Goal: Information Seeking & Learning: Understand process/instructions

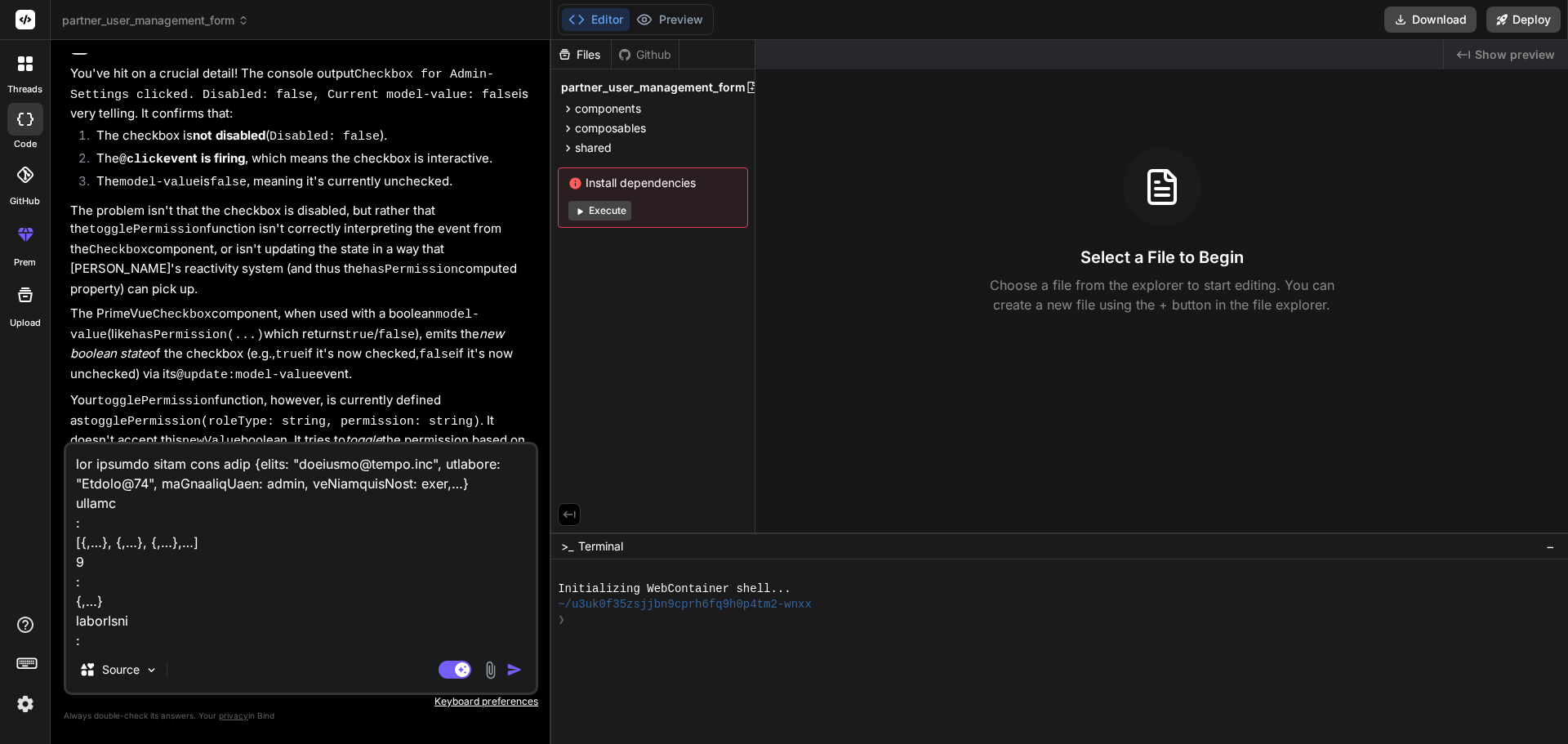
scroll to position [12933, 0]
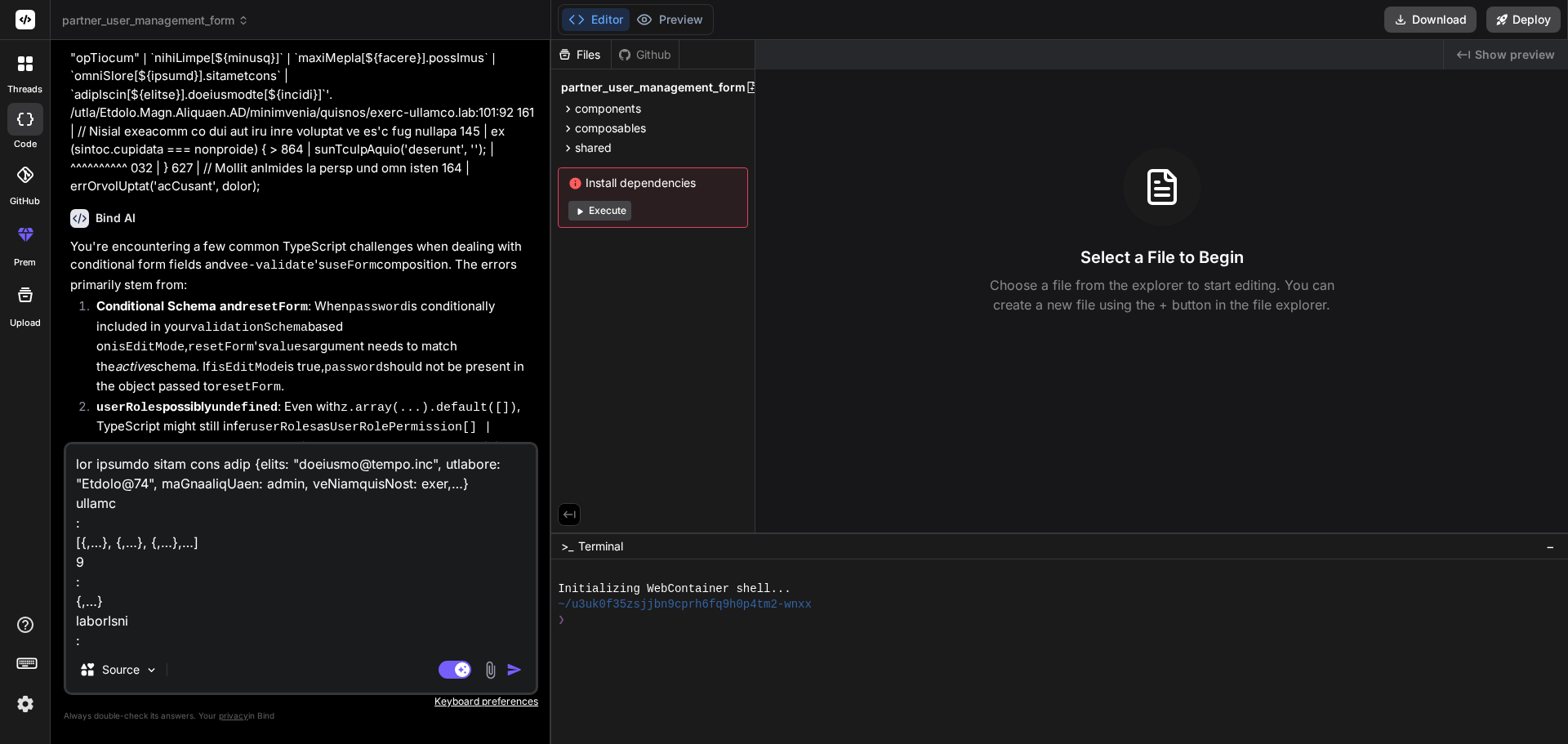
click at [366, 242] on textarea at bounding box center [301, 545] width 470 height 203
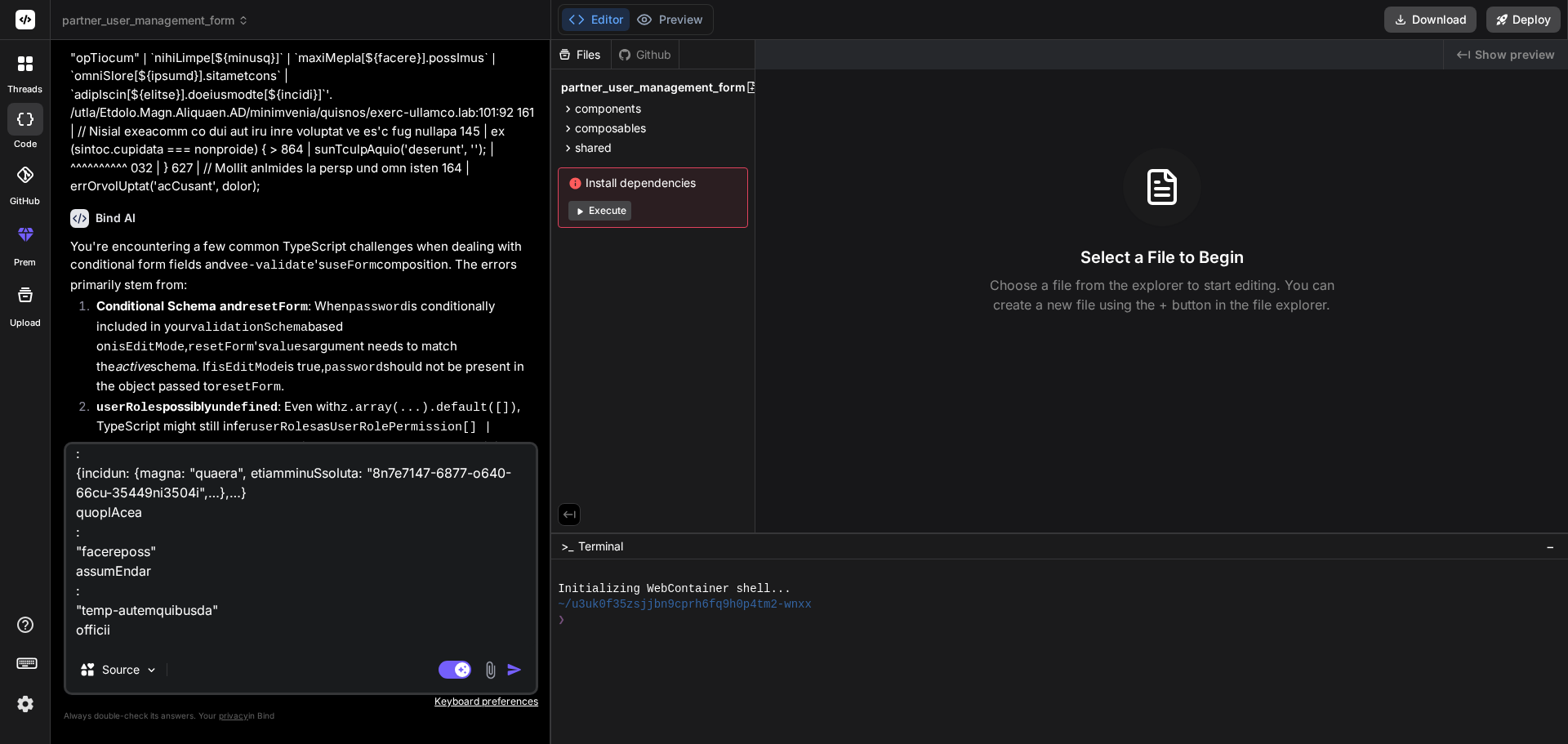
scroll to position [980, 0]
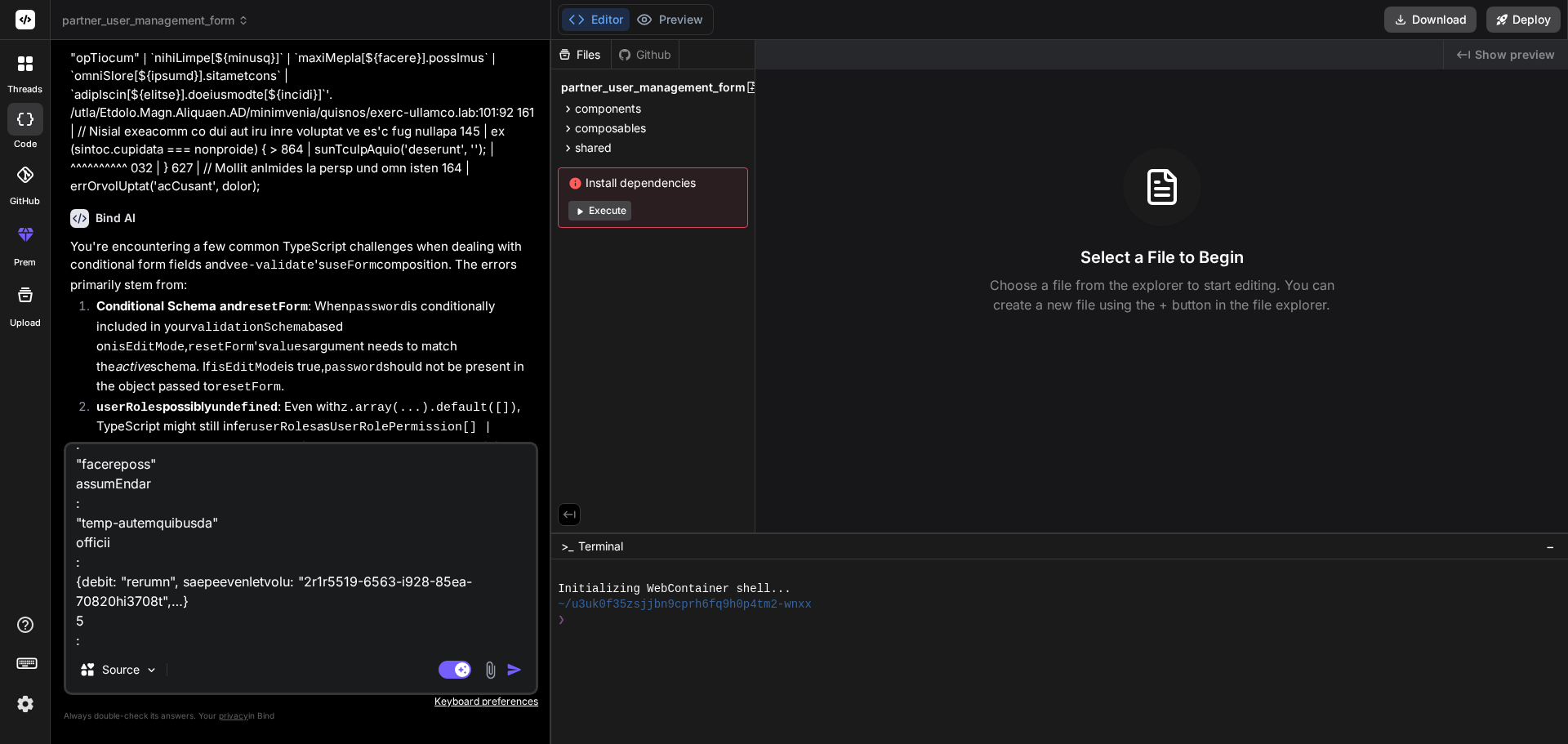
click at [511, 242] on img "button" at bounding box center [515, 669] width 16 height 16
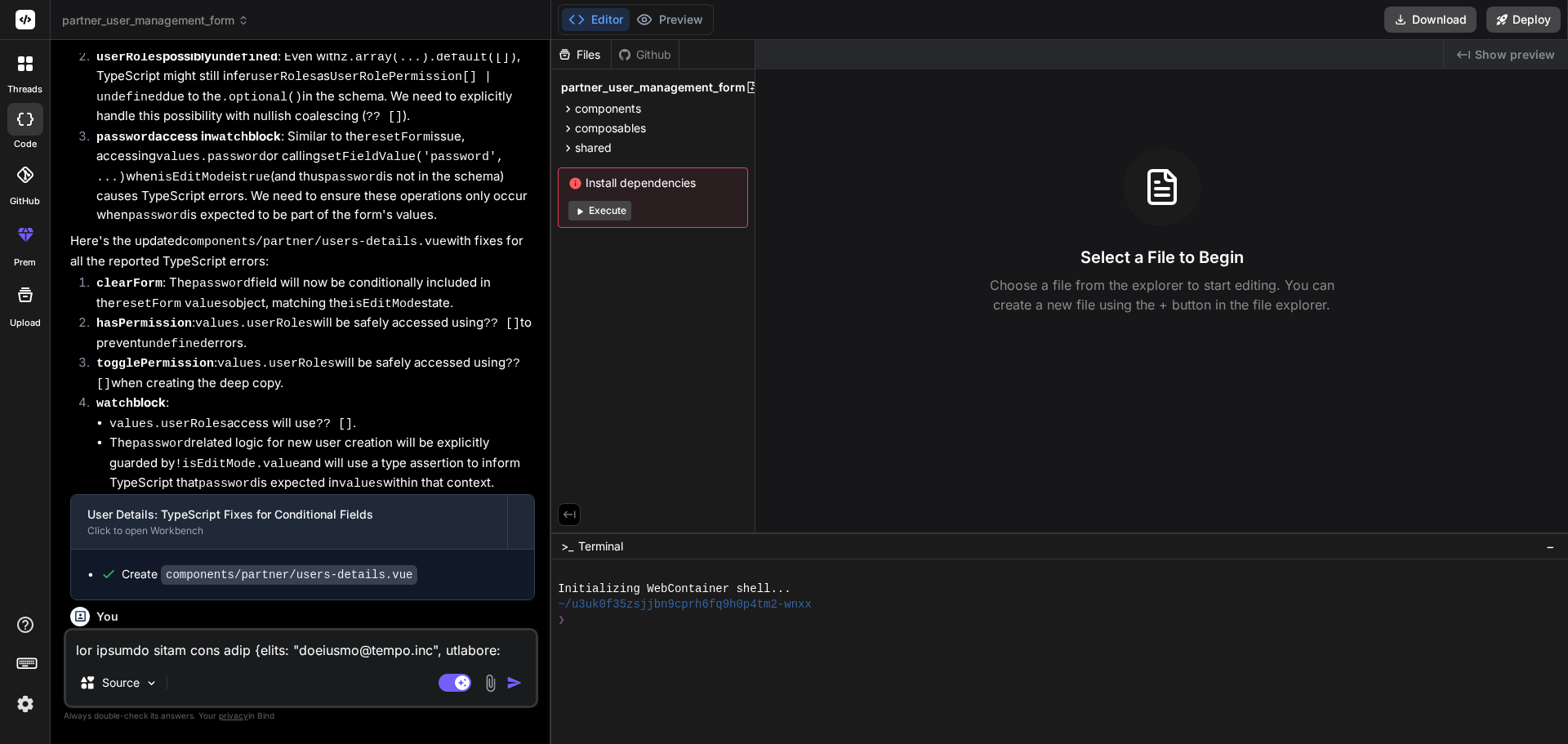
scroll to position [13321, 0]
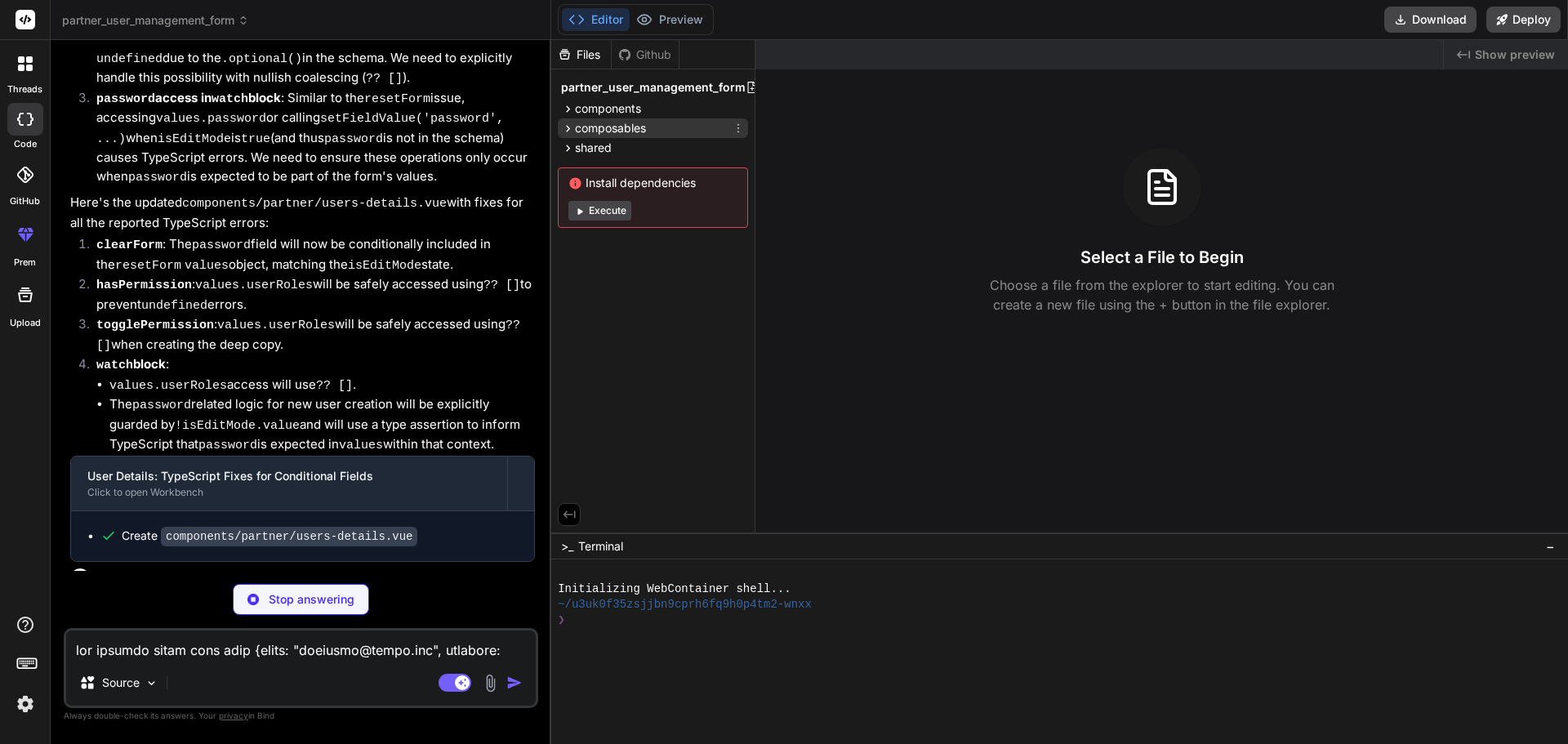
click at [567, 131] on icon at bounding box center [568, 129] width 14 height 14
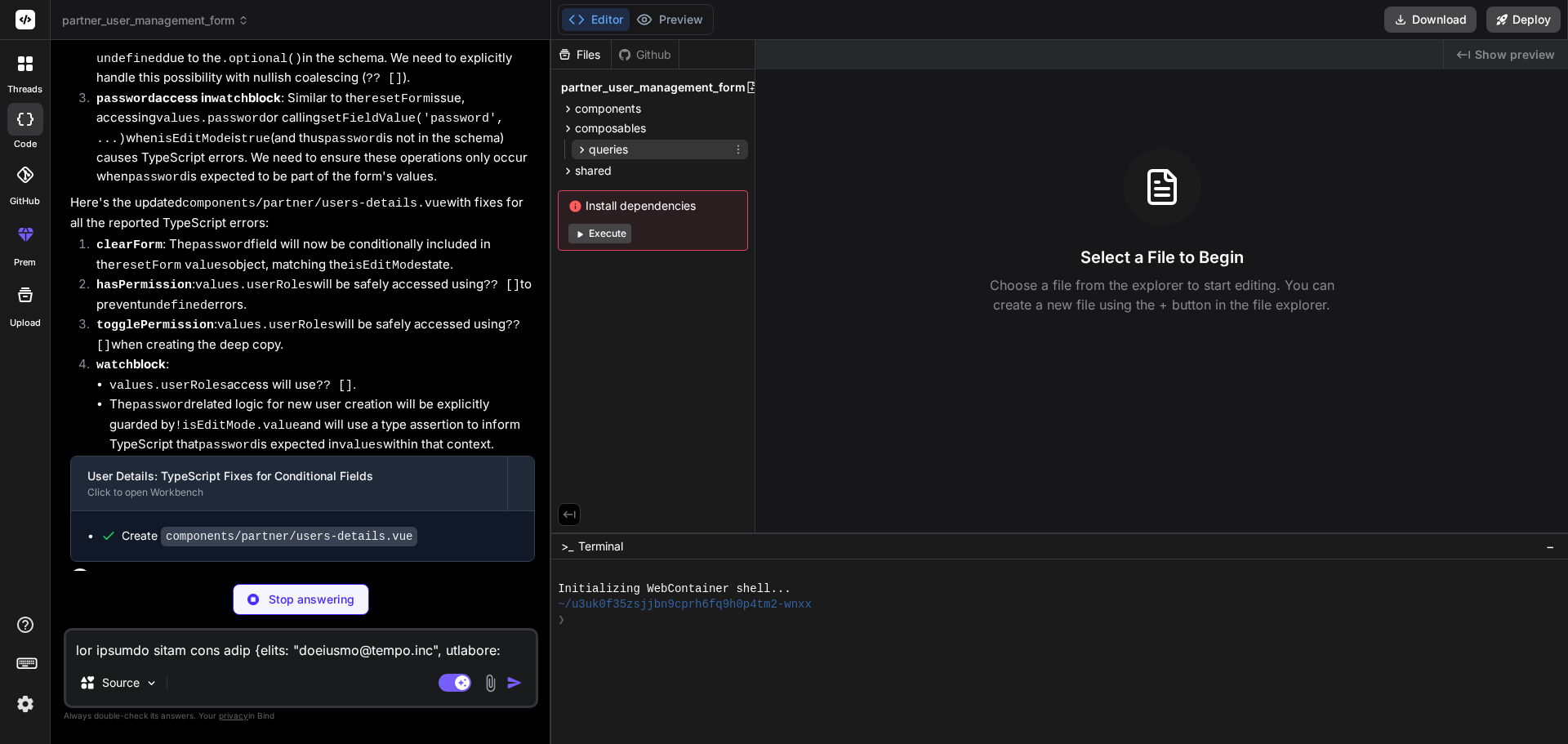
click at [583, 146] on icon at bounding box center [582, 150] width 14 height 14
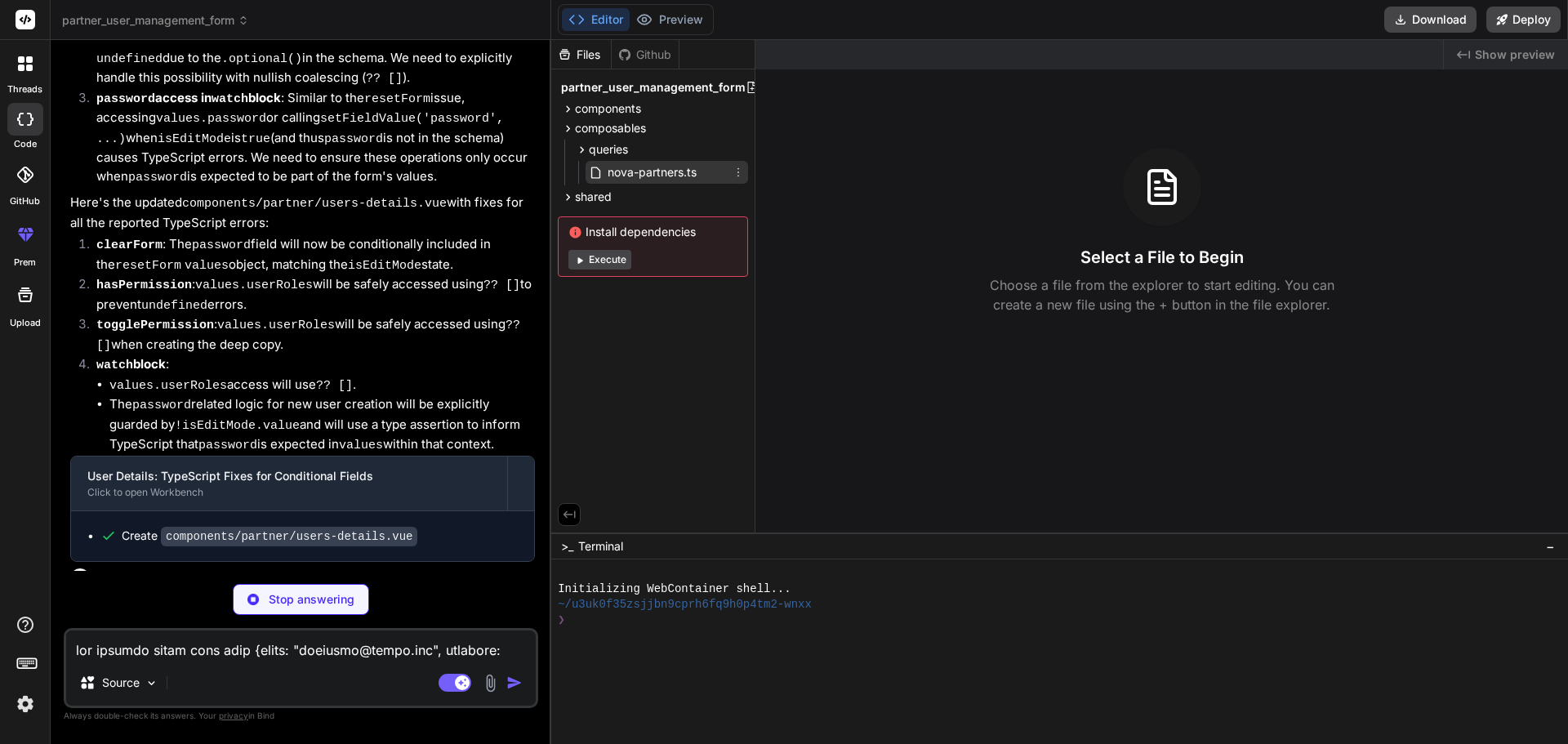
click at [613, 171] on span "nova-partners.ts" at bounding box center [651, 172] width 92 height 20
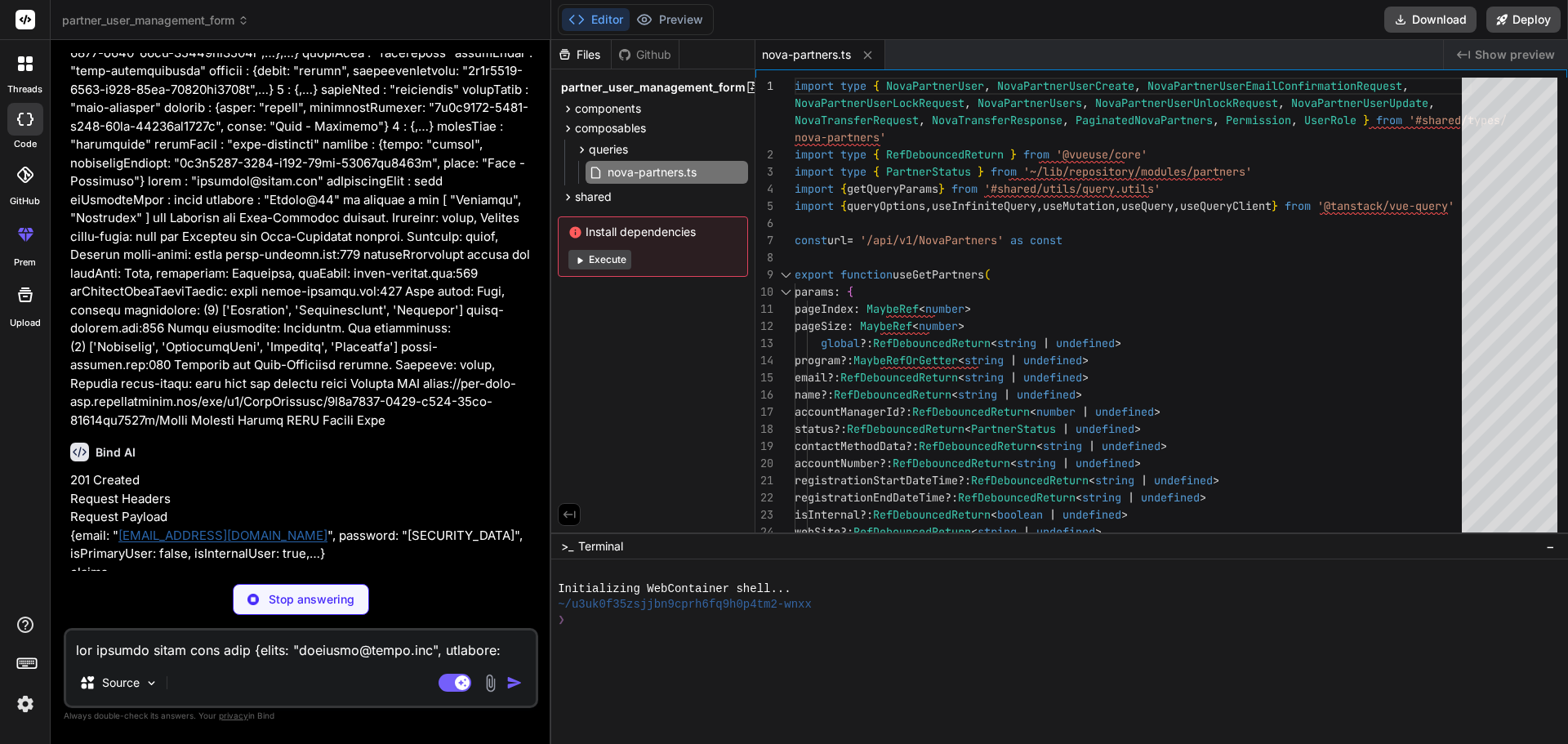
scroll to position [14504, 0]
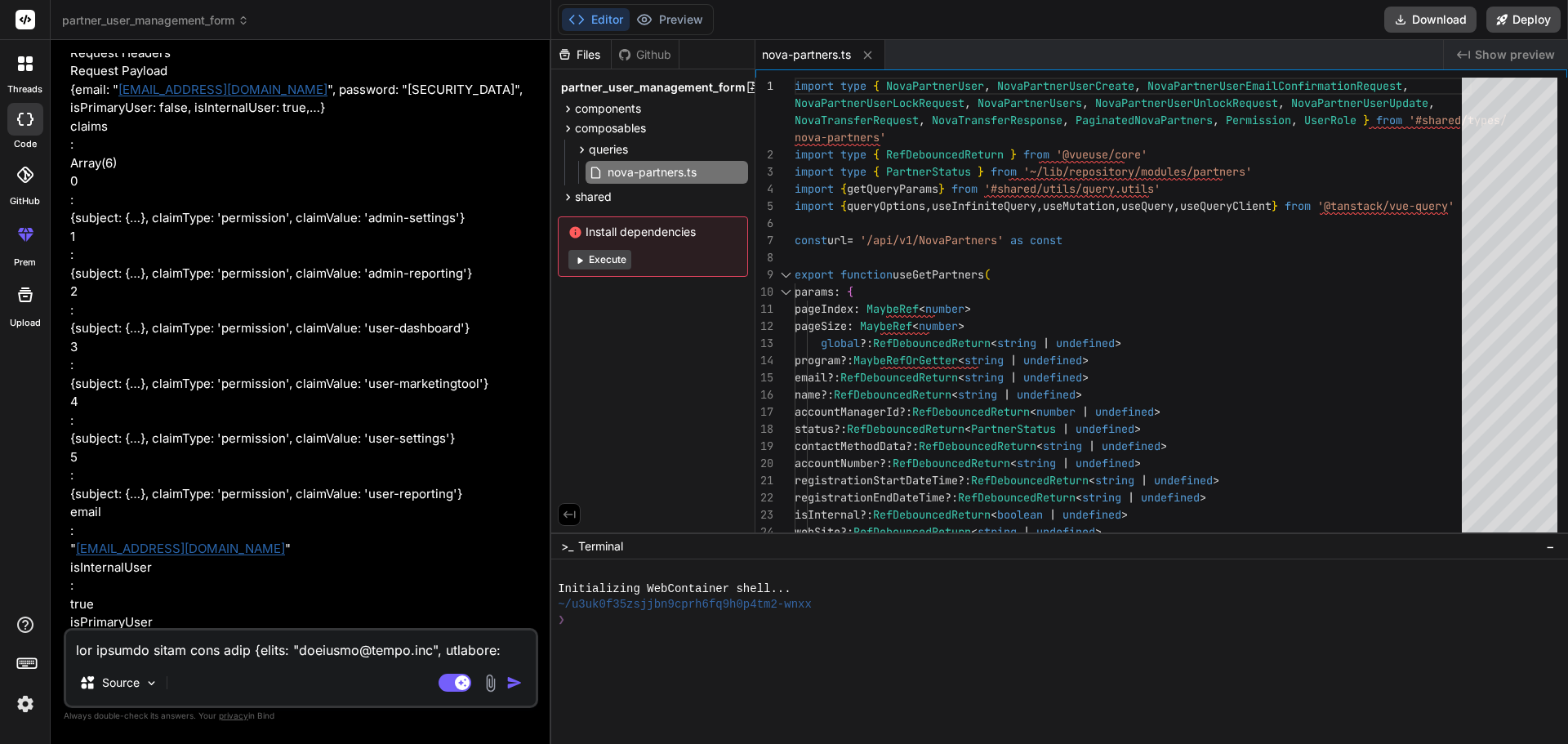
type textarea "x"
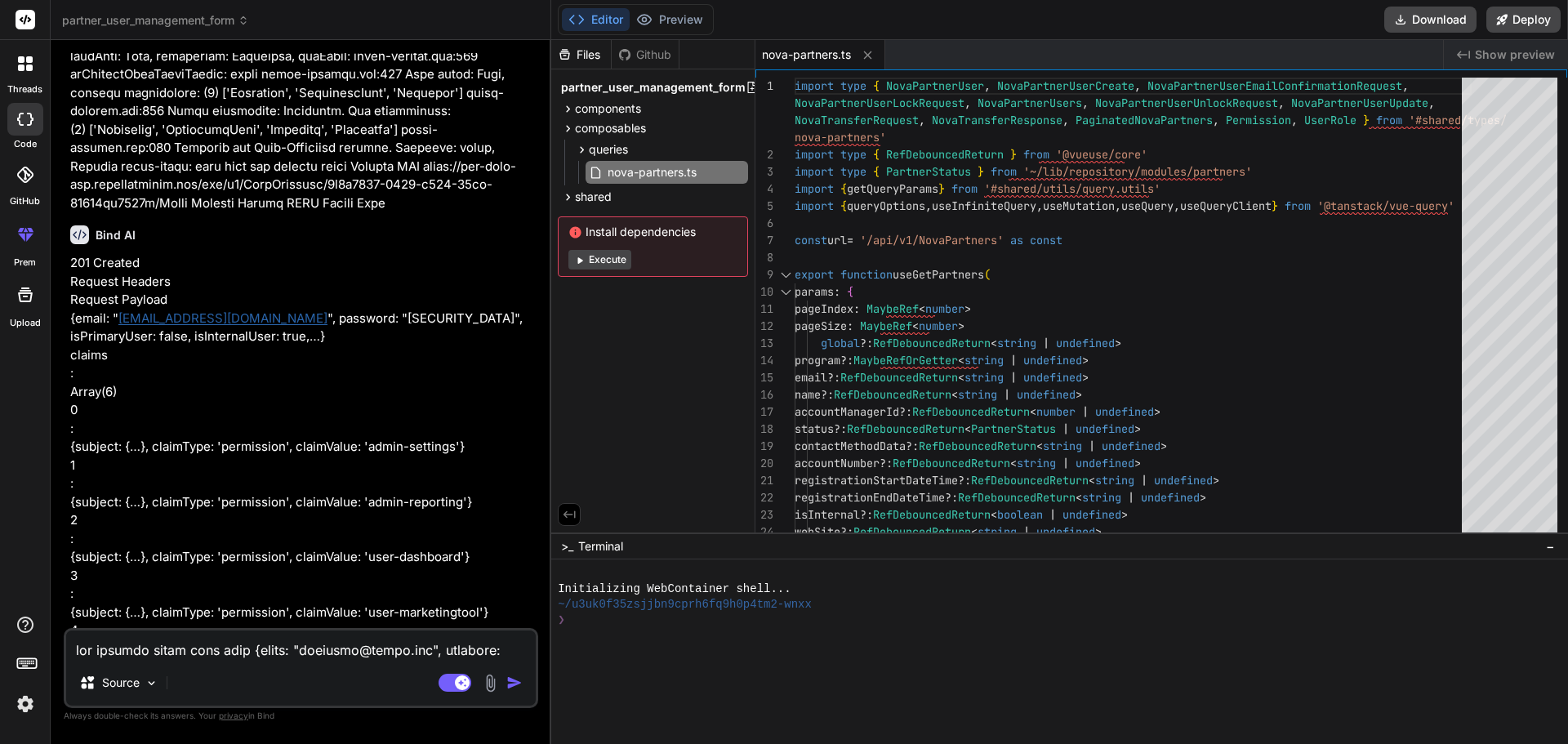
scroll to position [14447, 0]
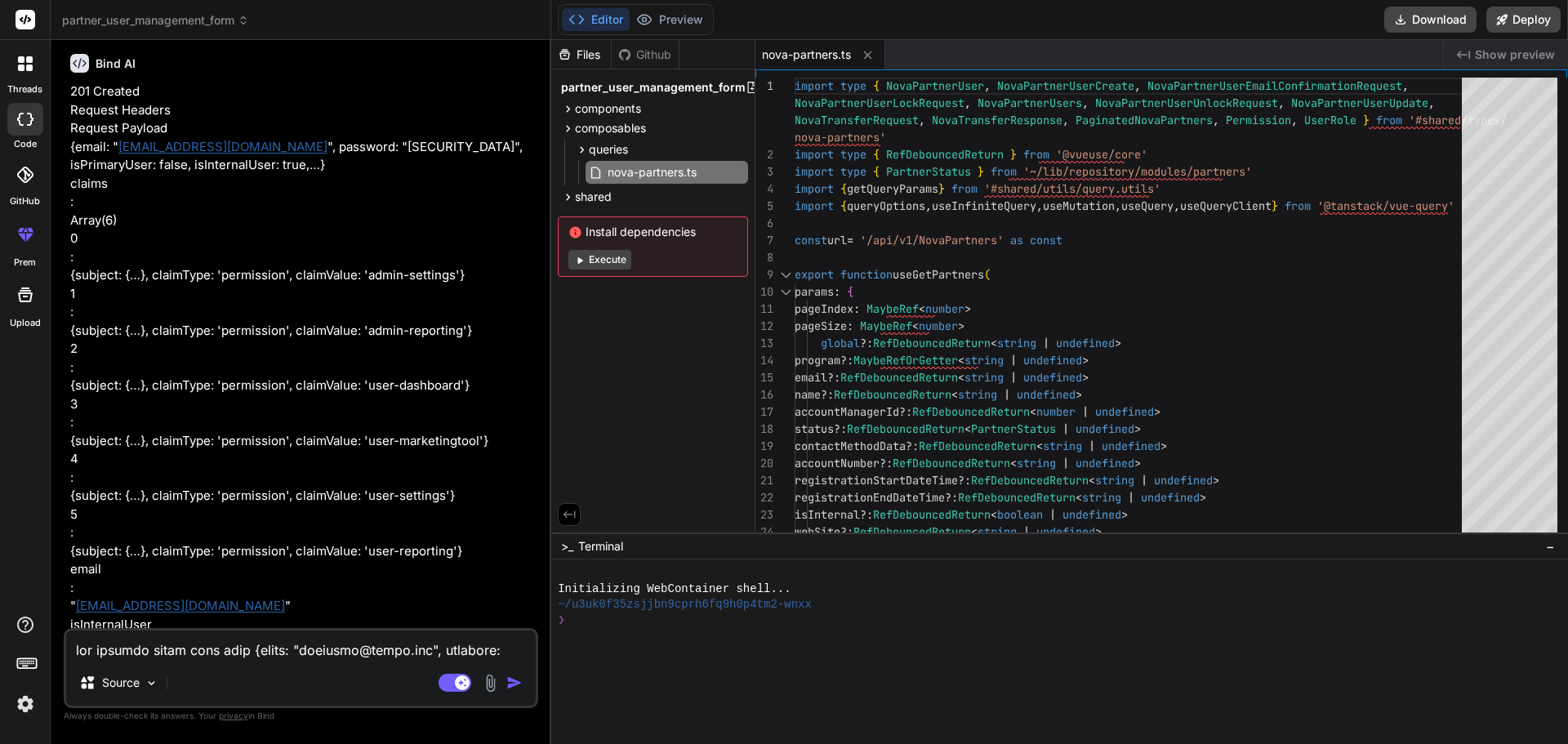
click at [567, 126] on icon at bounding box center [568, 128] width 4 height 6
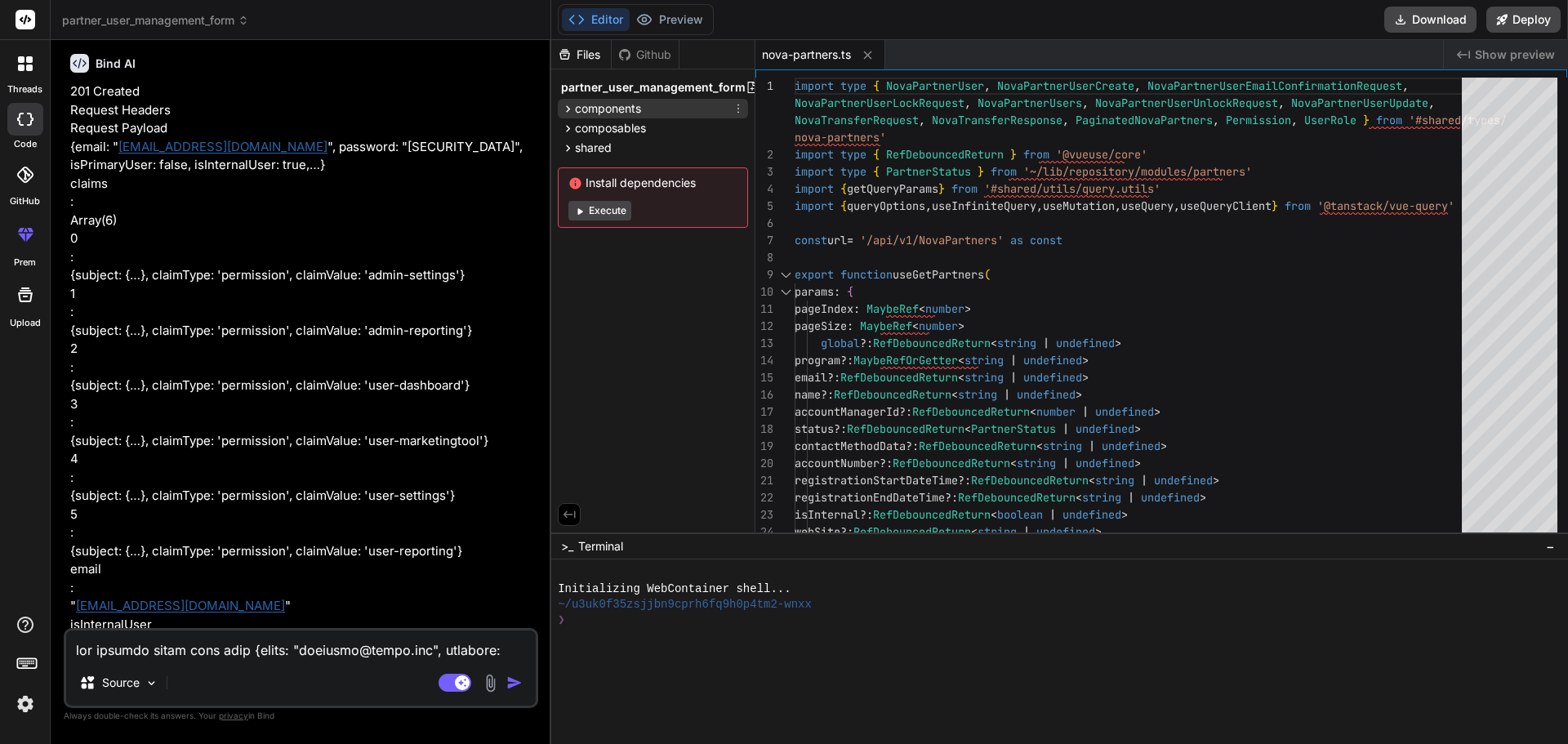
click at [569, 109] on icon at bounding box center [568, 108] width 4 height 6
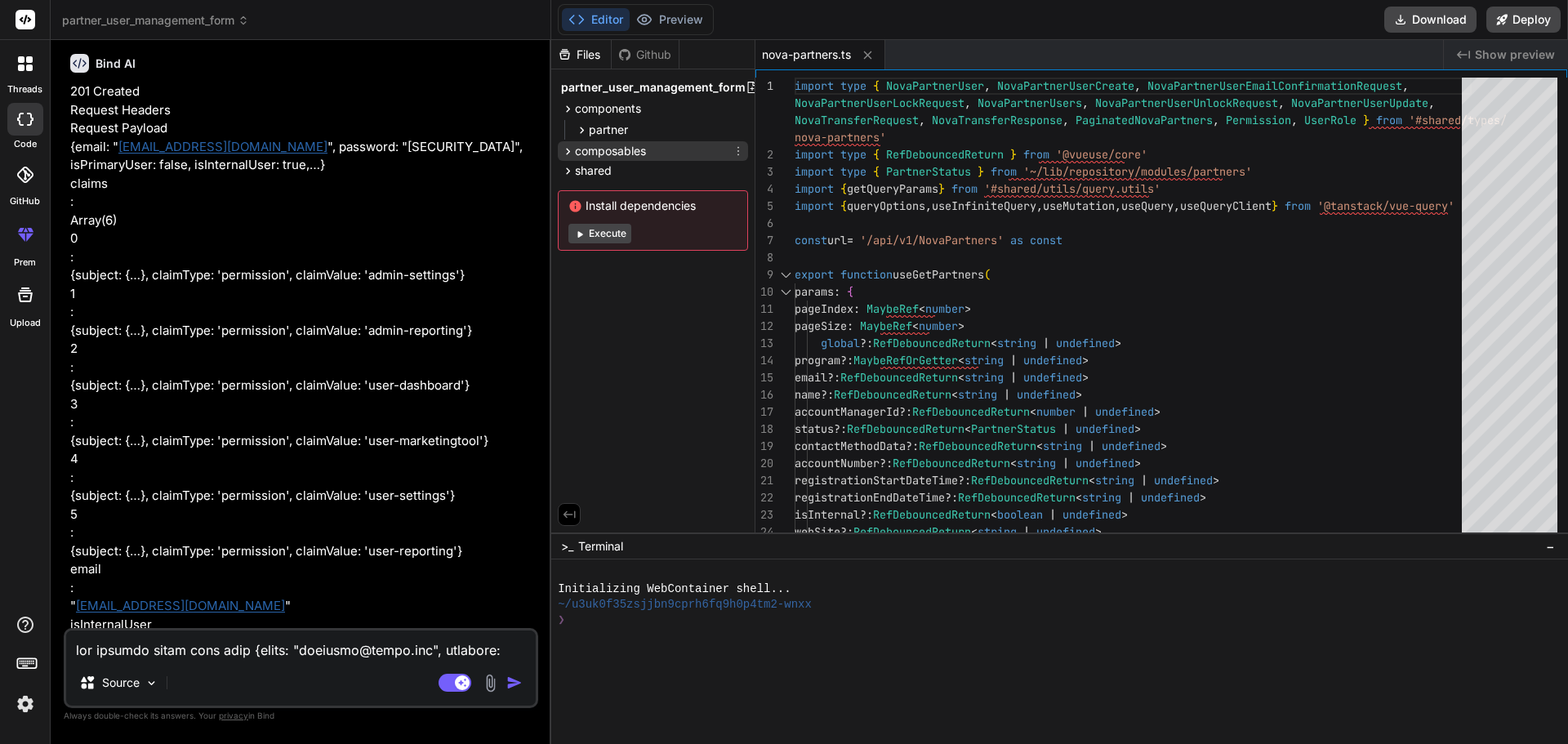
click at [566, 151] on icon at bounding box center [568, 152] width 14 height 14
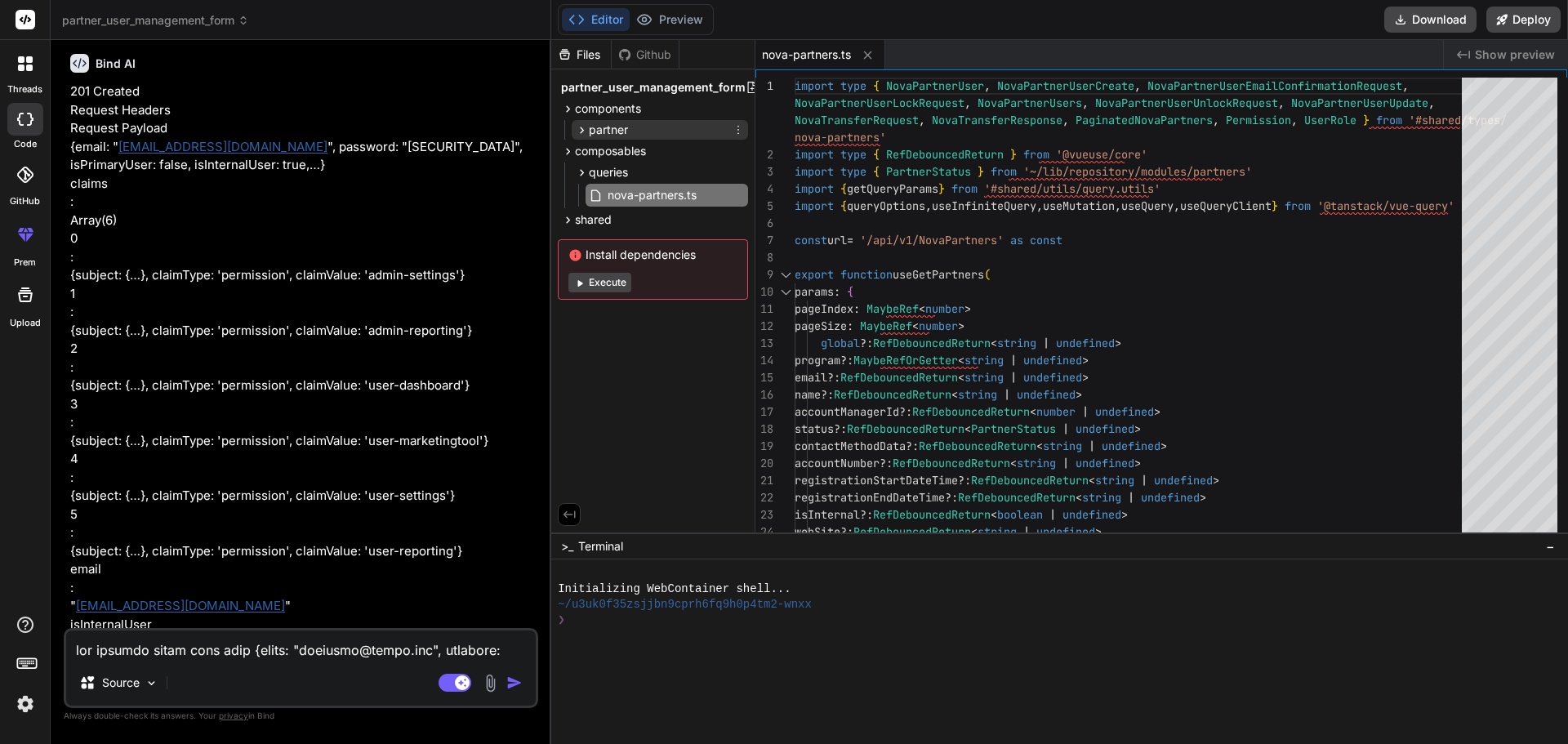
click at [574, 129] on icon at bounding box center [582, 130] width 14 height 14
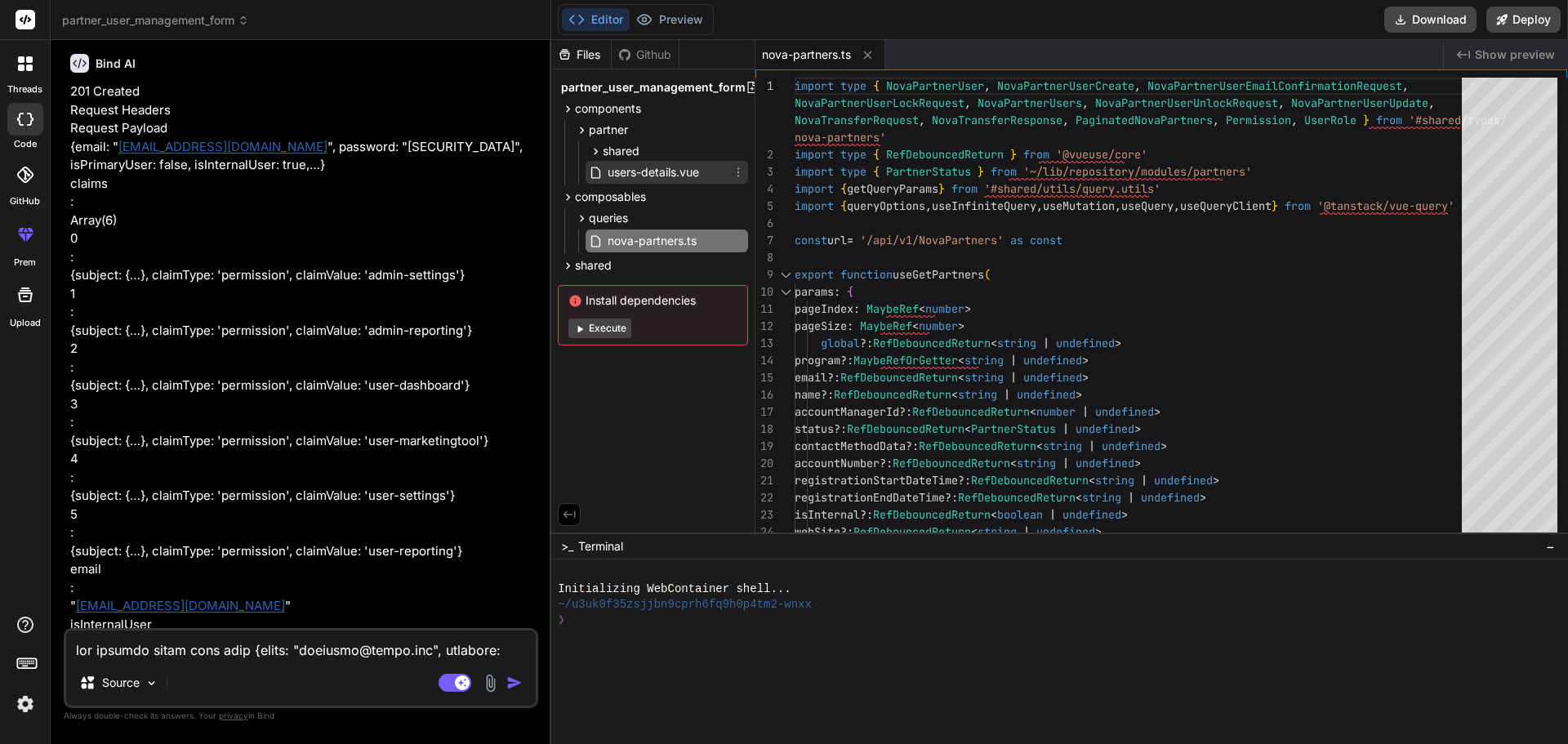
click at [625, 175] on span "users-details.vue" at bounding box center [653, 172] width 95 height 20
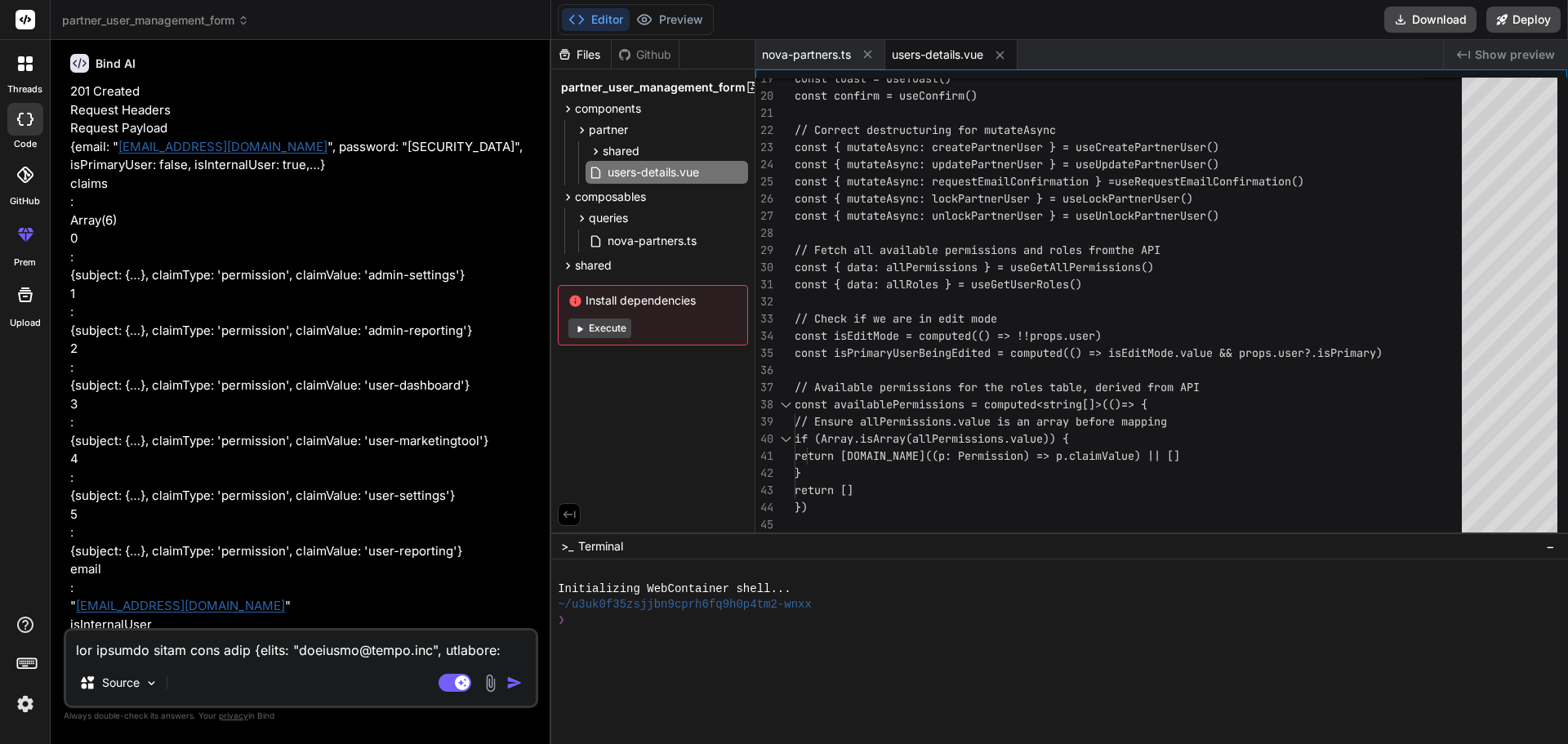
type textarea "// State management const toast = useToast() const confirm = useConfirm() // Co…"
click at [205, 242] on textarea at bounding box center [301, 645] width 470 height 29
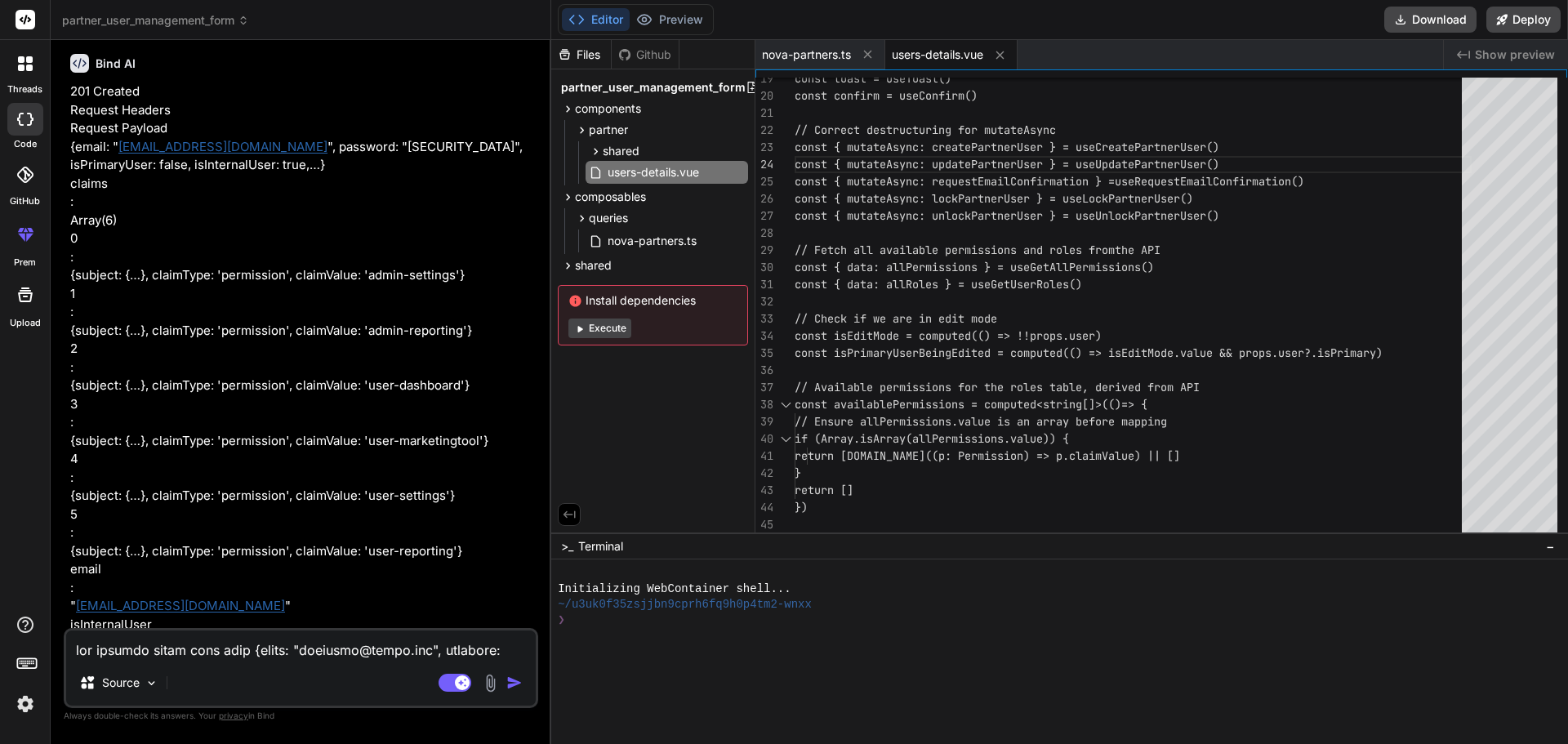
paste textarea "loremi:448 [dolo] sitametcon... adipis:122 [elit] seddoeius. temp.in:06 UTLAB e…"
type textarea "loremi:448 [dolo] sitametcon... adipis:122 [elit] seddoeius. temp.in:06 UTLAB e…"
type textarea "x"
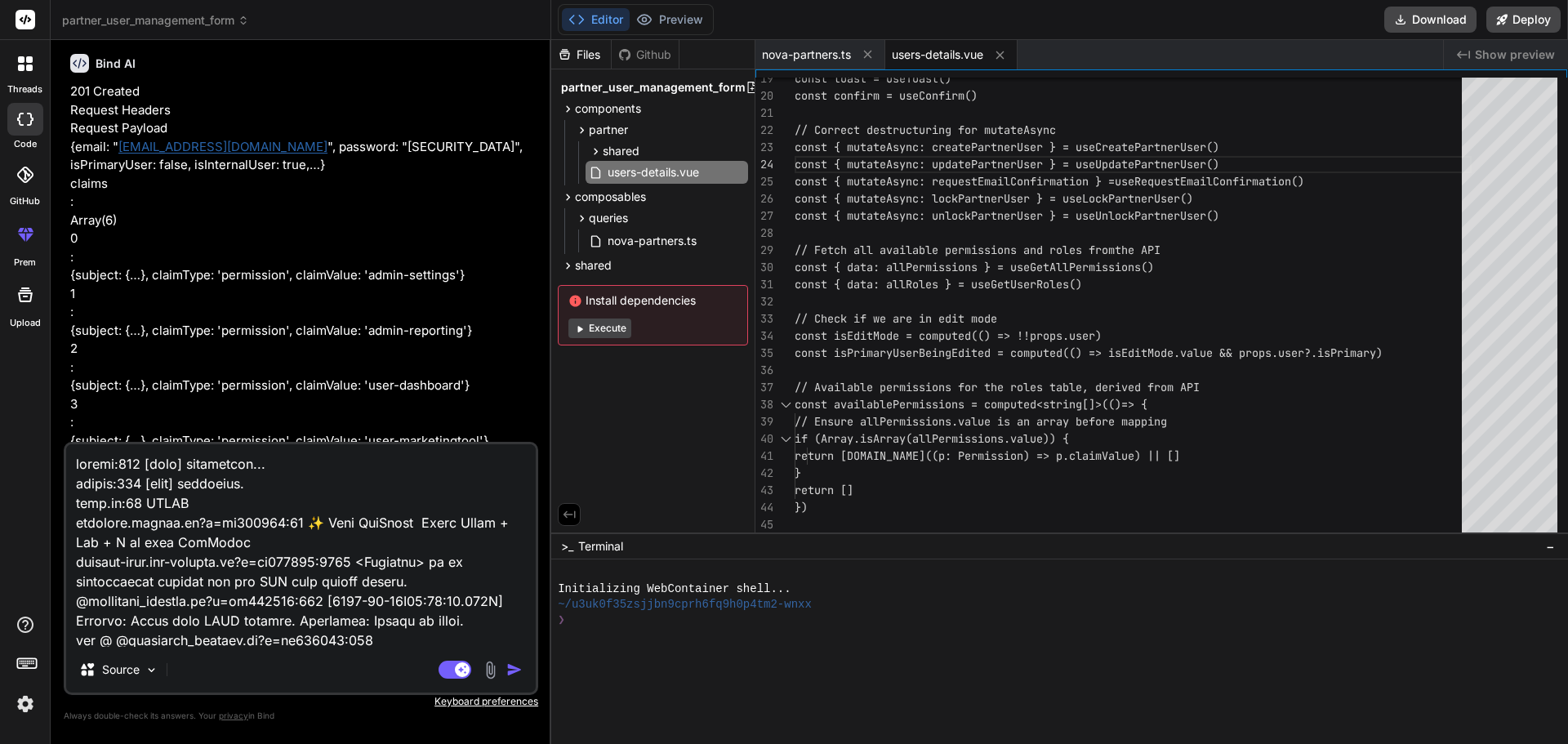
click at [436, 242] on textarea at bounding box center [301, 545] width 470 height 203
type textarea "x"
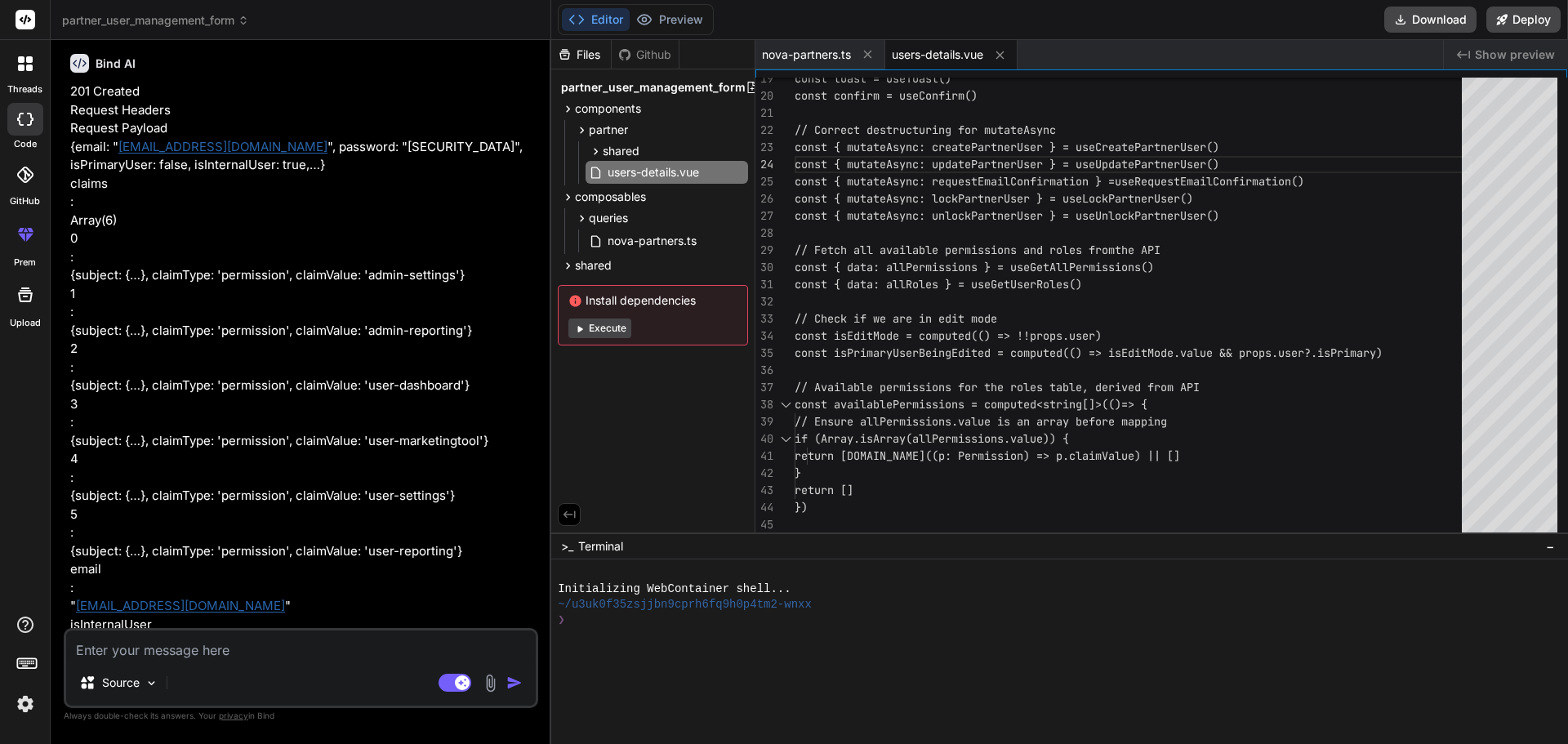
click at [226, 242] on textarea at bounding box center [301, 645] width 470 height 29
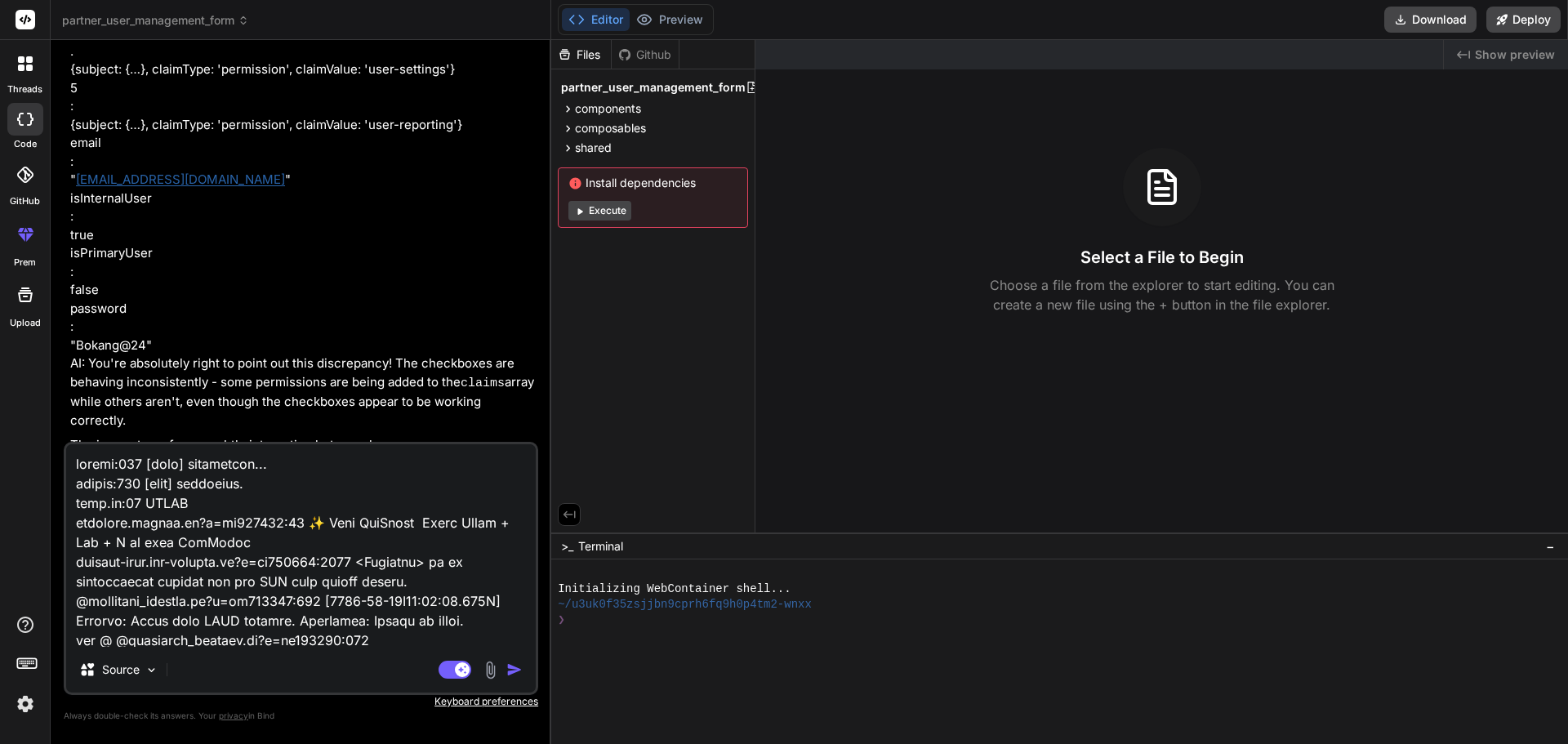
scroll to position [5625, 0]
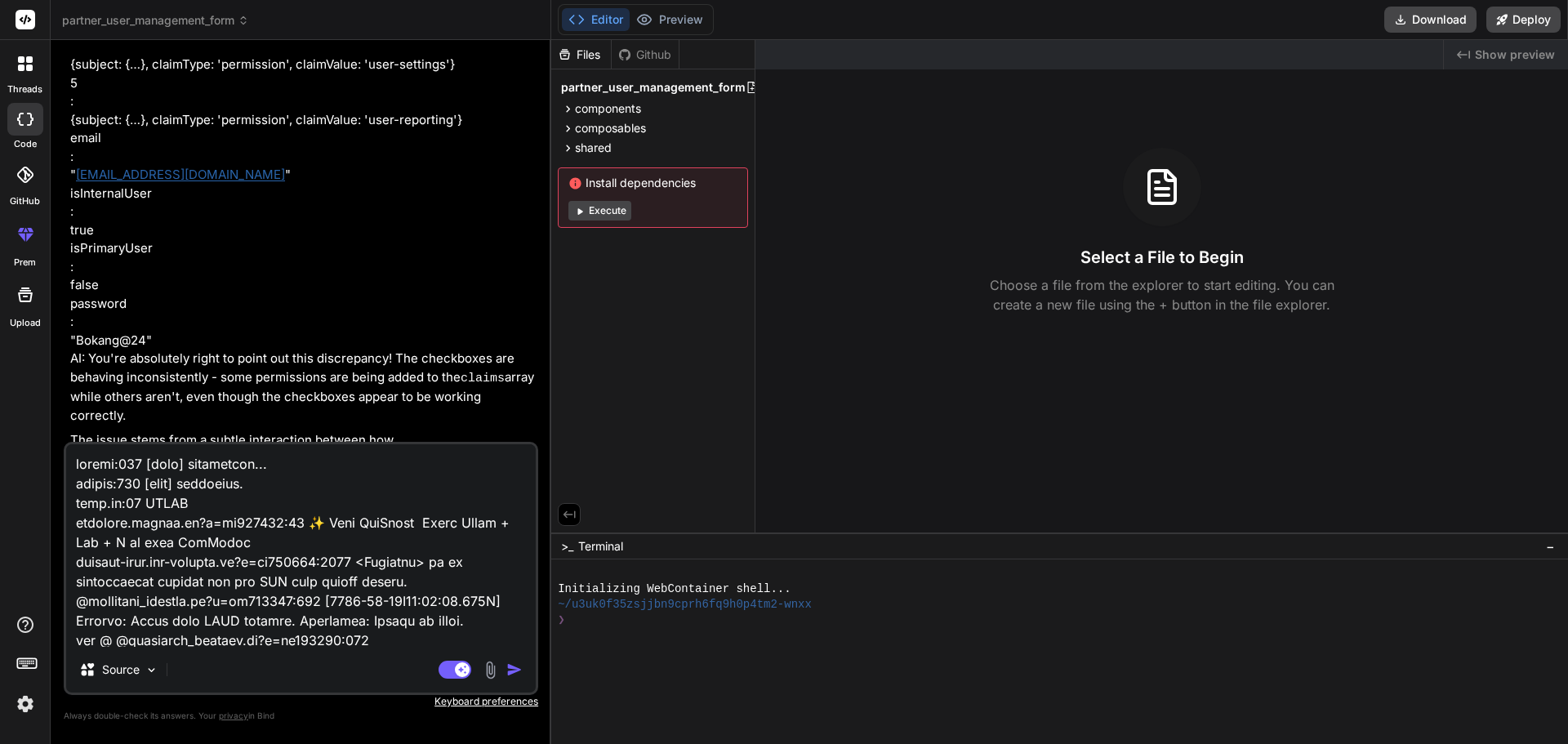
click at [348, 697] on code "components/partner/users-details.vue" at bounding box center [289, 706] width 256 height 20
click at [566, 107] on icon at bounding box center [568, 109] width 14 height 14
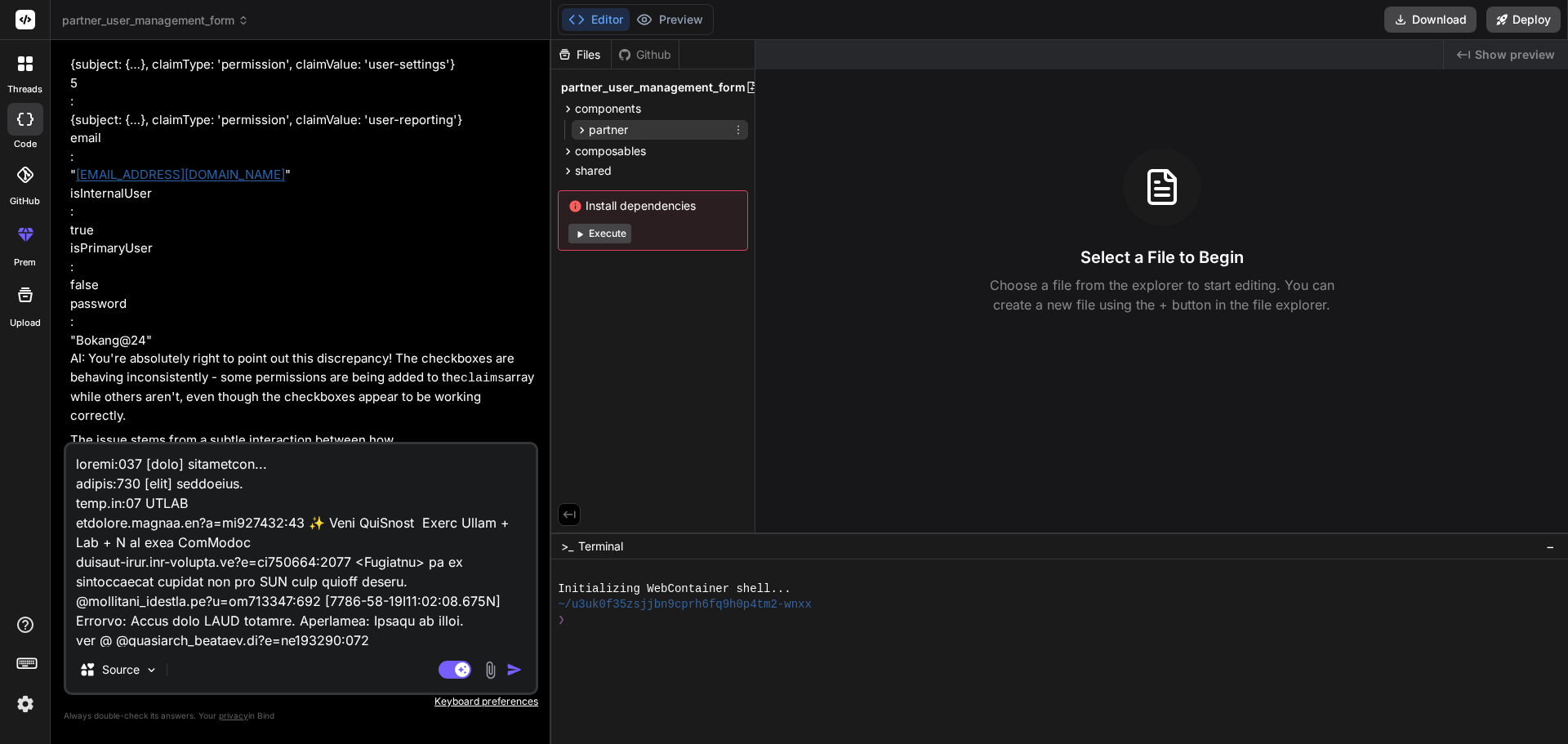
click at [578, 130] on icon at bounding box center [582, 130] width 14 height 14
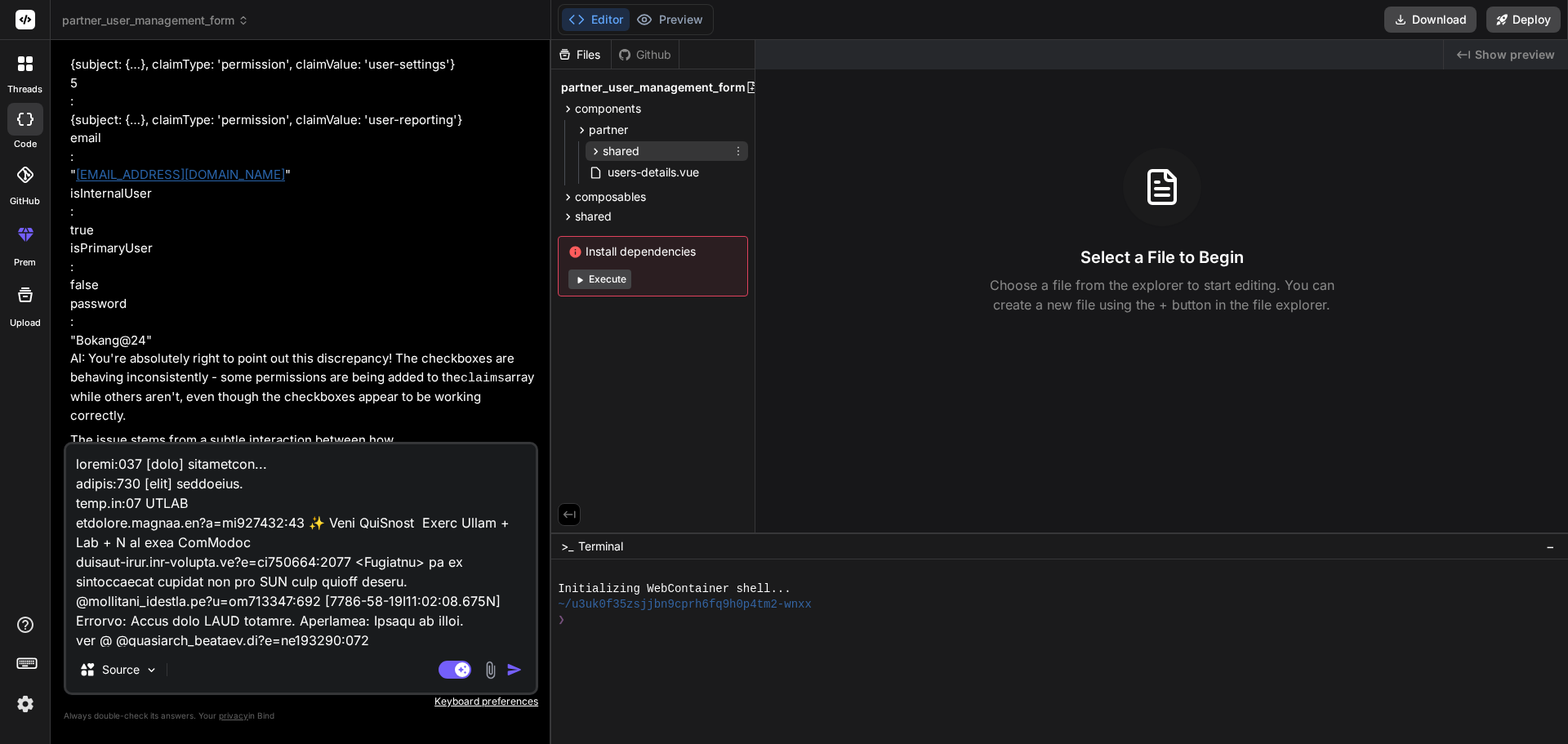
click at [592, 150] on icon at bounding box center [596, 152] width 14 height 14
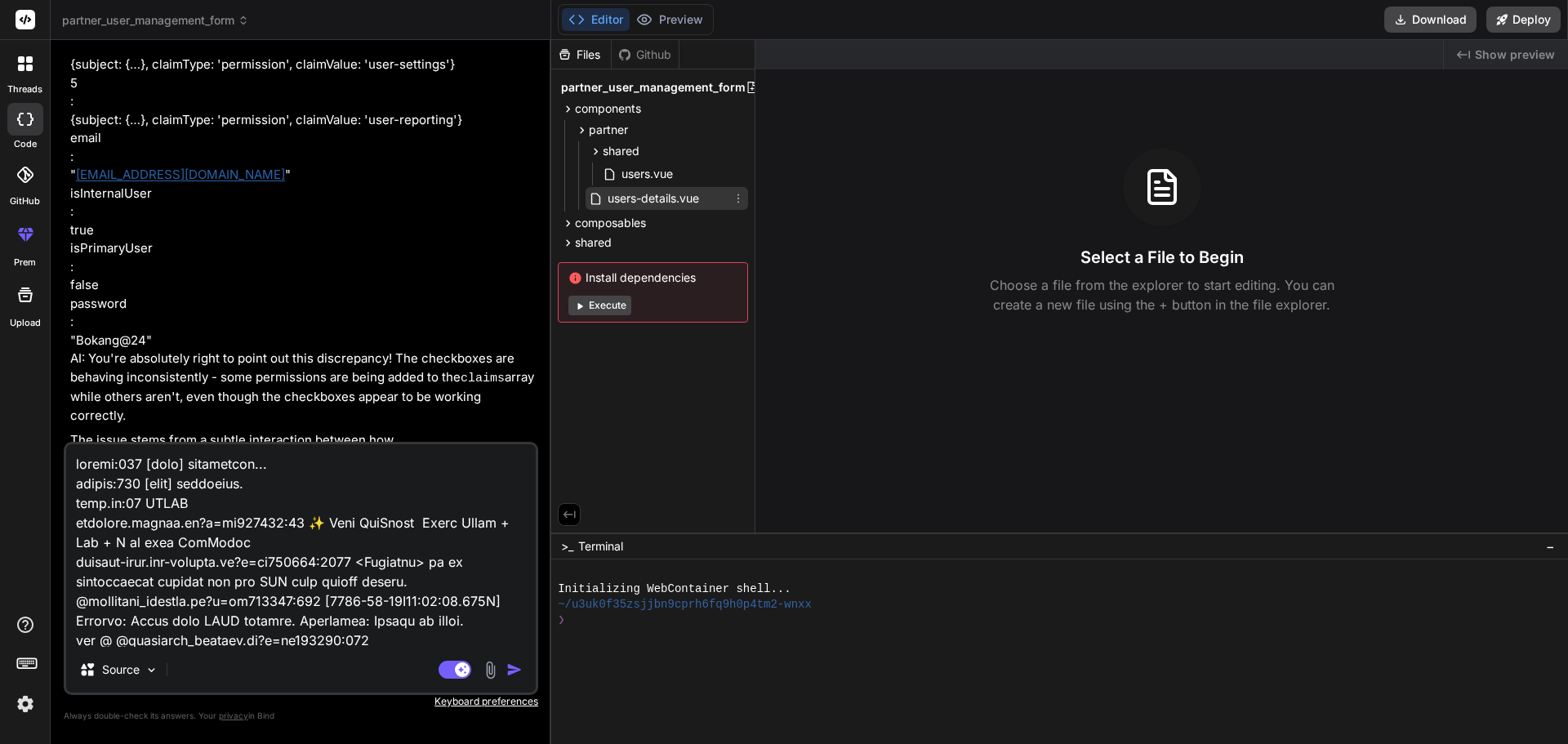
click at [619, 200] on span "users-details.vue" at bounding box center [653, 198] width 95 height 20
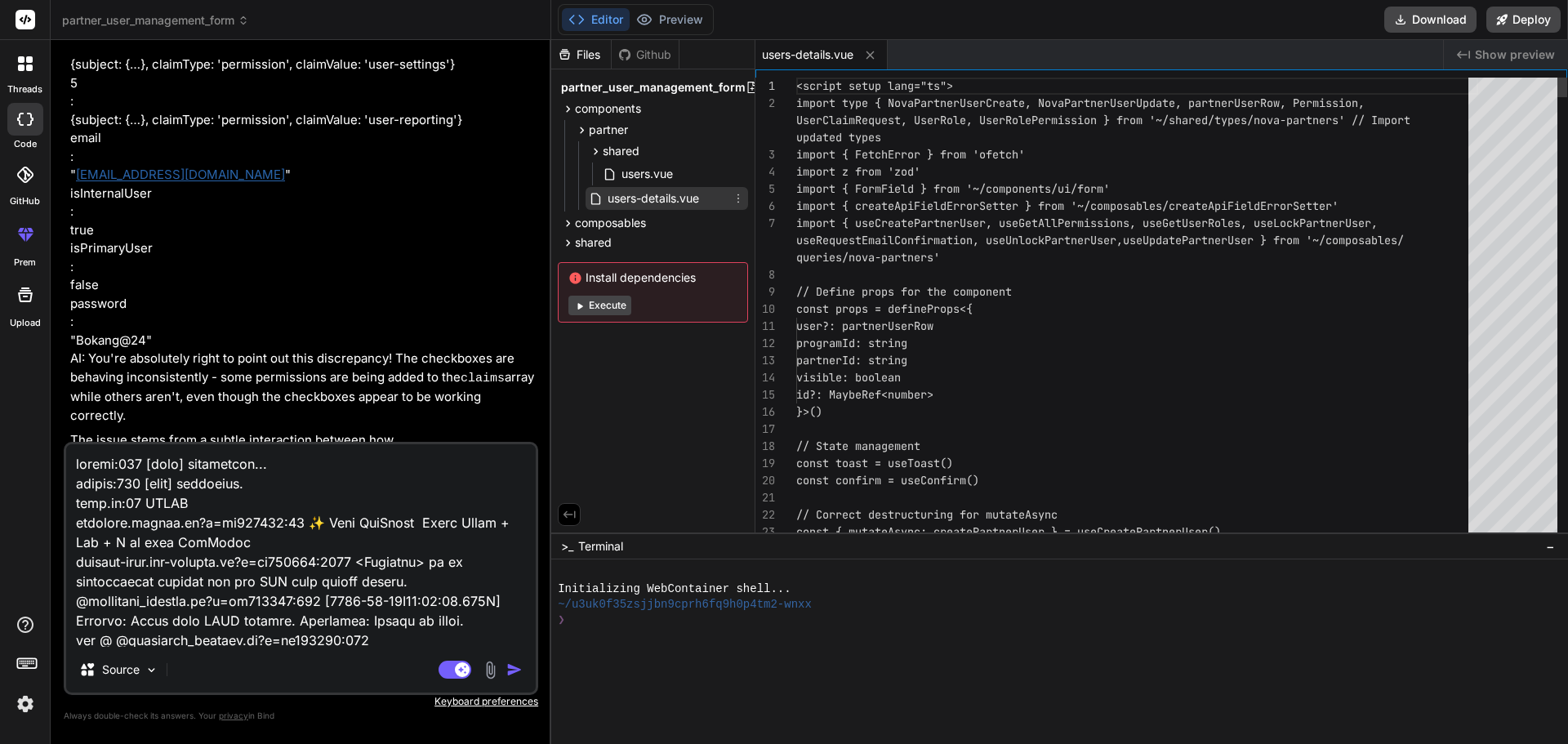
type textarea "x"
type textarea "<script setup lang="ts"> import type { NovaPartnerUserCreate, NovaPartnerUserUp…"
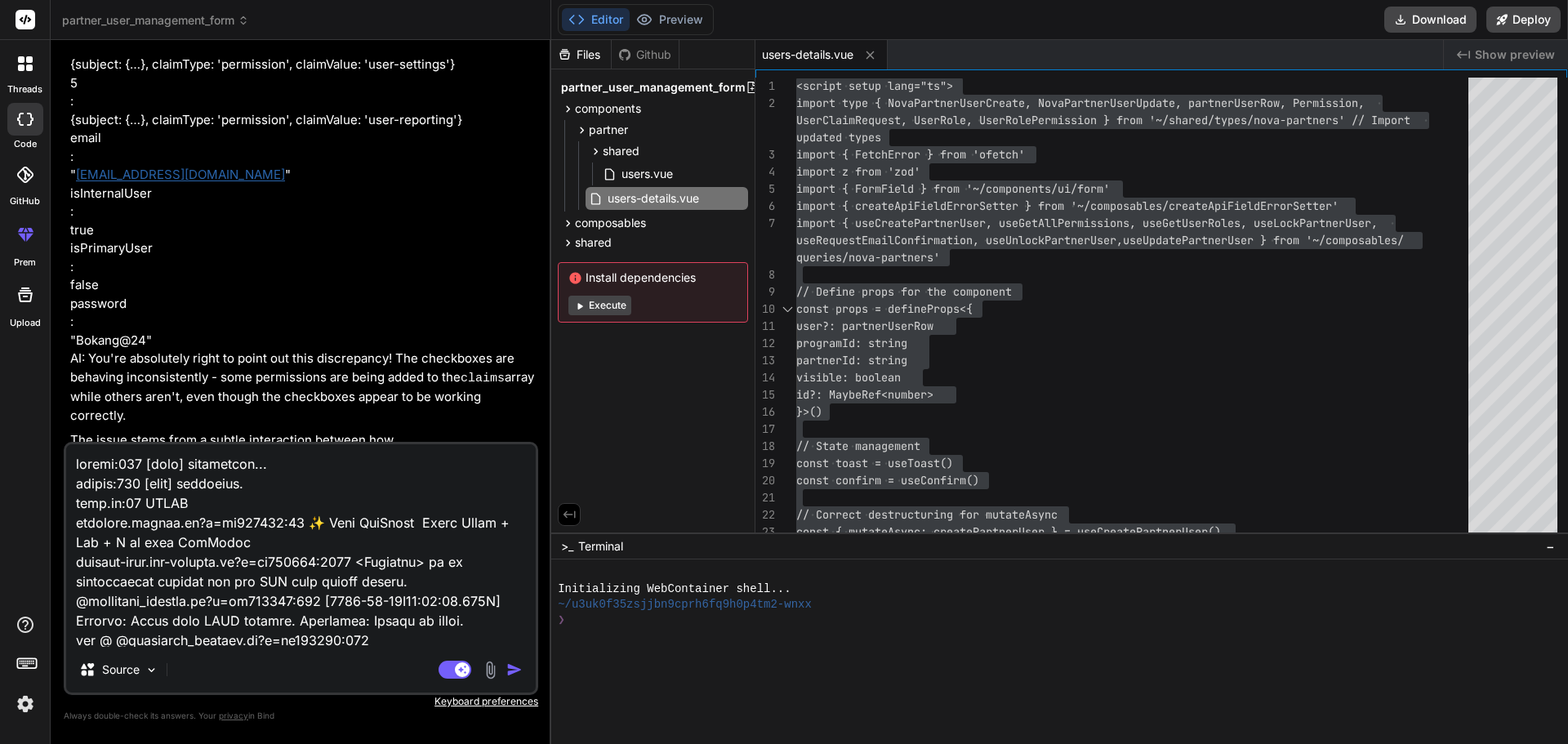
click at [317, 540] on textarea at bounding box center [301, 545] width 470 height 203
paste textarea "Checkbox for User-Dashboard clicked. Disabled: false, Current model-value: fals…"
type textarea "x"
type textarea "Checkbox for User-Dashboard clicked. Disabled: false, Current model-value: fals…"
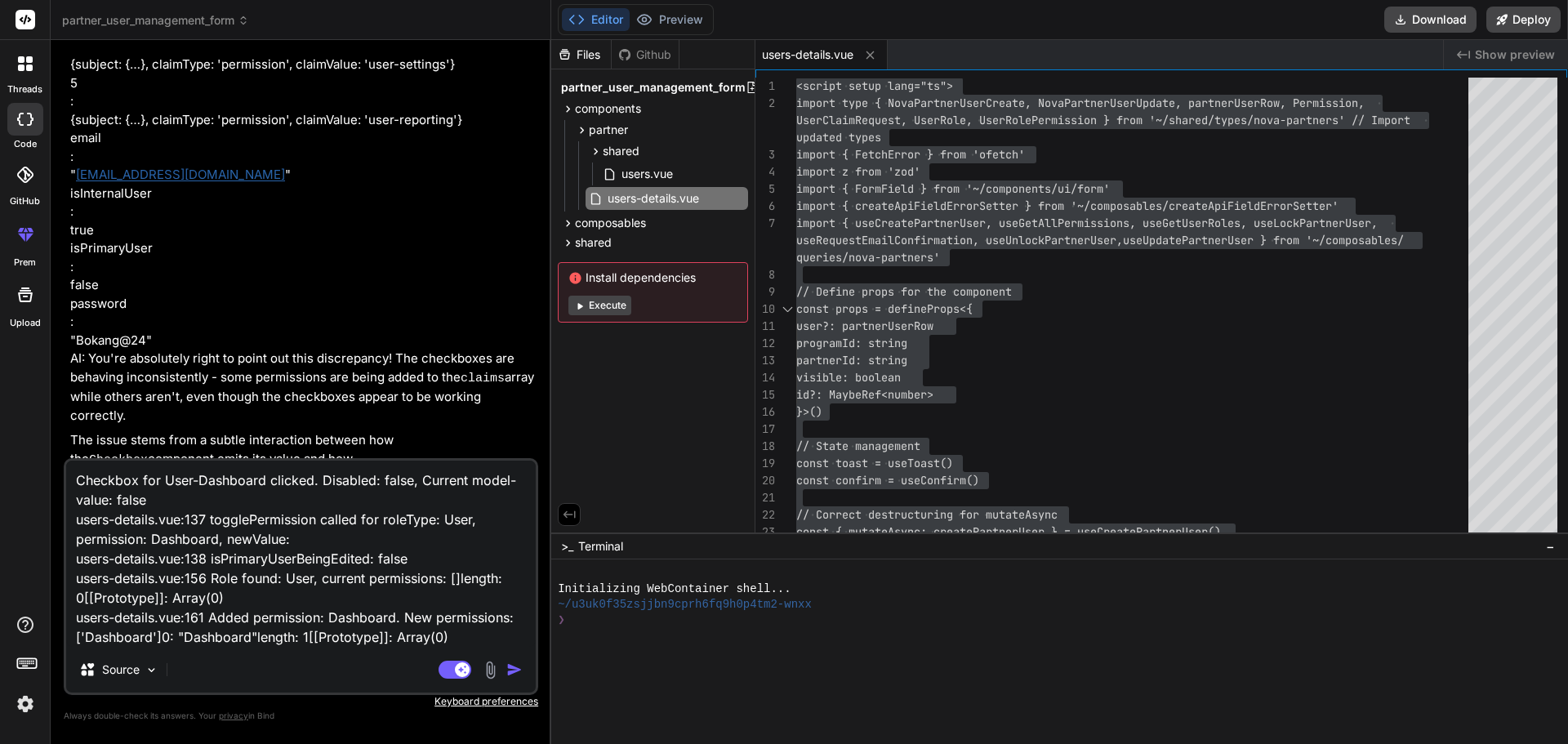
scroll to position [5609, 0]
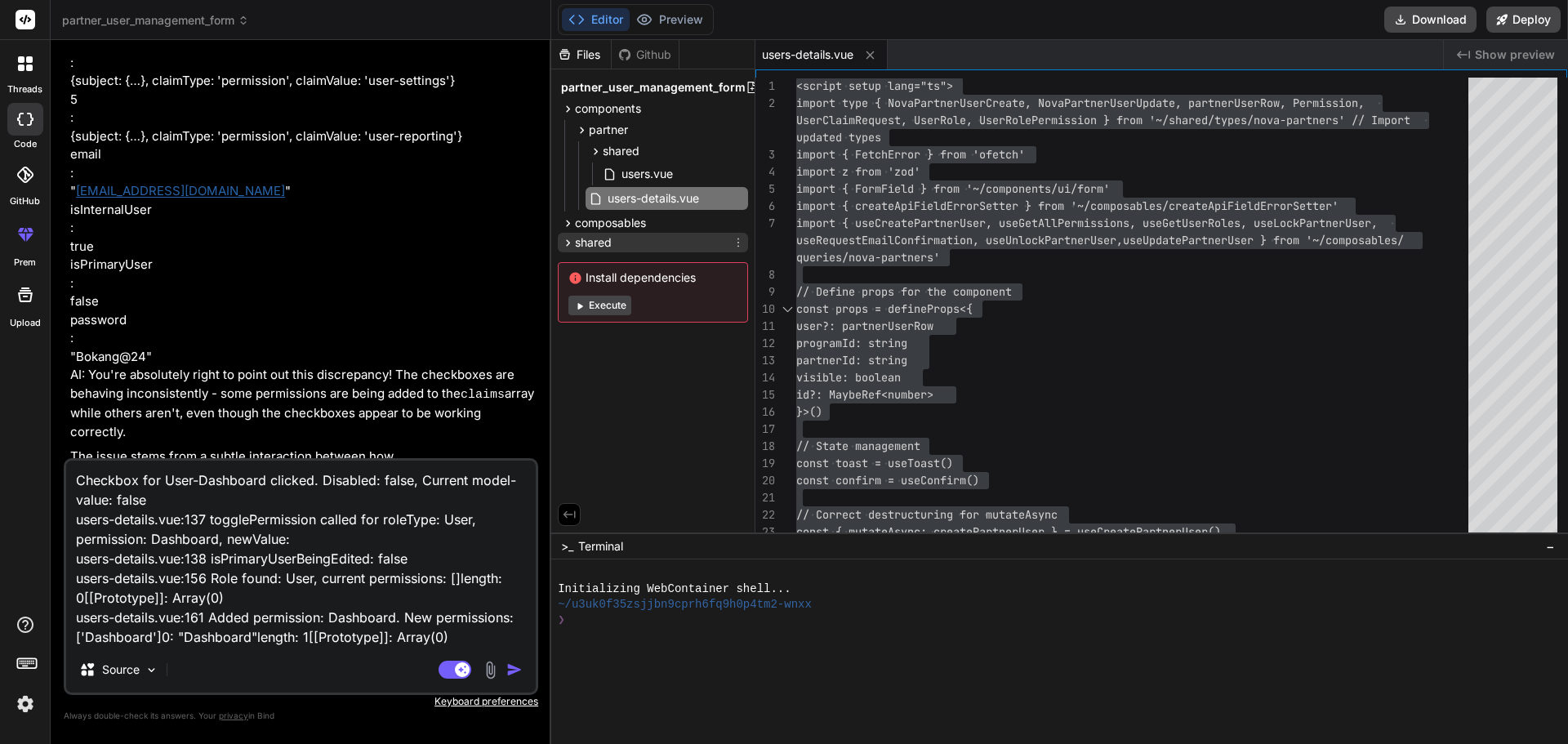
type textarea "x"
type textarea "Checkbox for User-Dashboard clicked. Disabled: false, Current model-value: fals…"
type textarea "x"
type textarea "Checkbox for User-Dashboard clicked. Disabled: false, Current model-value: fals…"
type textarea "x"
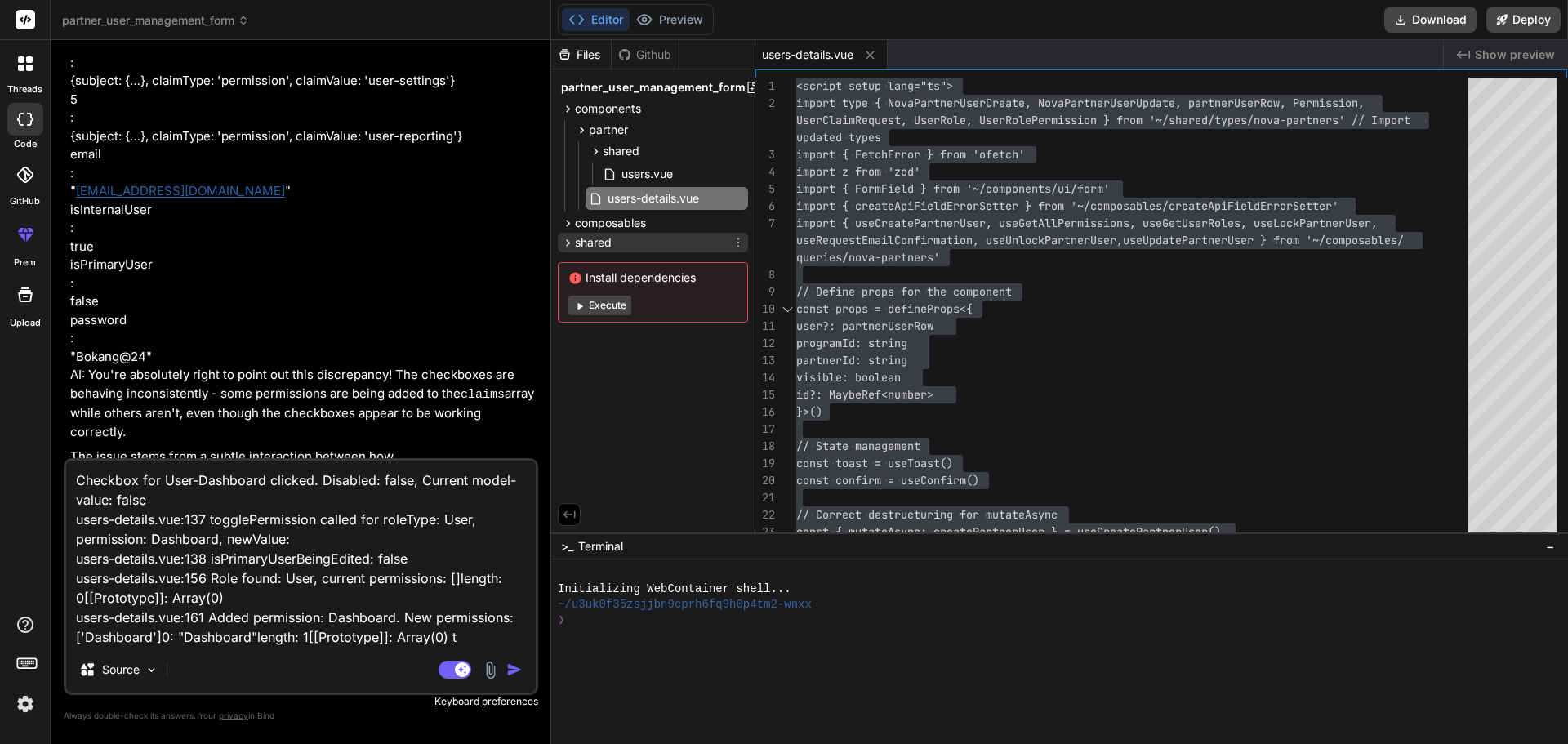
type textarea "Checkbox for User-Dashboard clicked. Disabled: false, Current model-value: fals…"
type textarea "x"
type textarea "Checkbox for User-Dashboard clicked. Disabled: false, Current model-value: fals…"
type textarea "x"
type textarea "Checkbox for User-Dashboard clicked. Disabled: false, Current model-value: fals…"
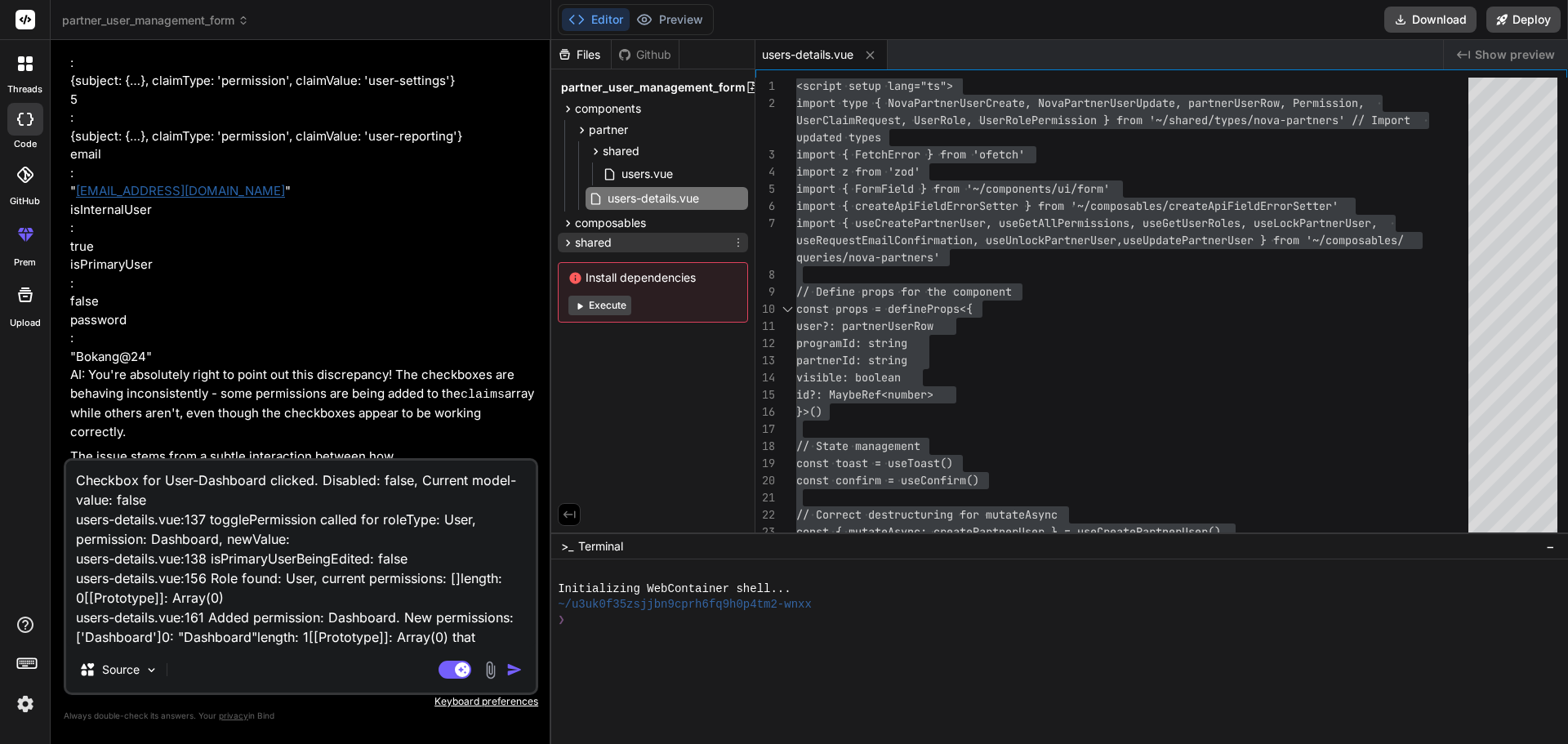
type textarea "x"
type textarea "Checkbox for User-Dashboard clicked. Disabled: false, Current model-value: fals…"
type textarea "x"
type textarea "Checkbox for User-Dashboard clicked. Disabled: false, Current model-value: fals…"
type textarea "x"
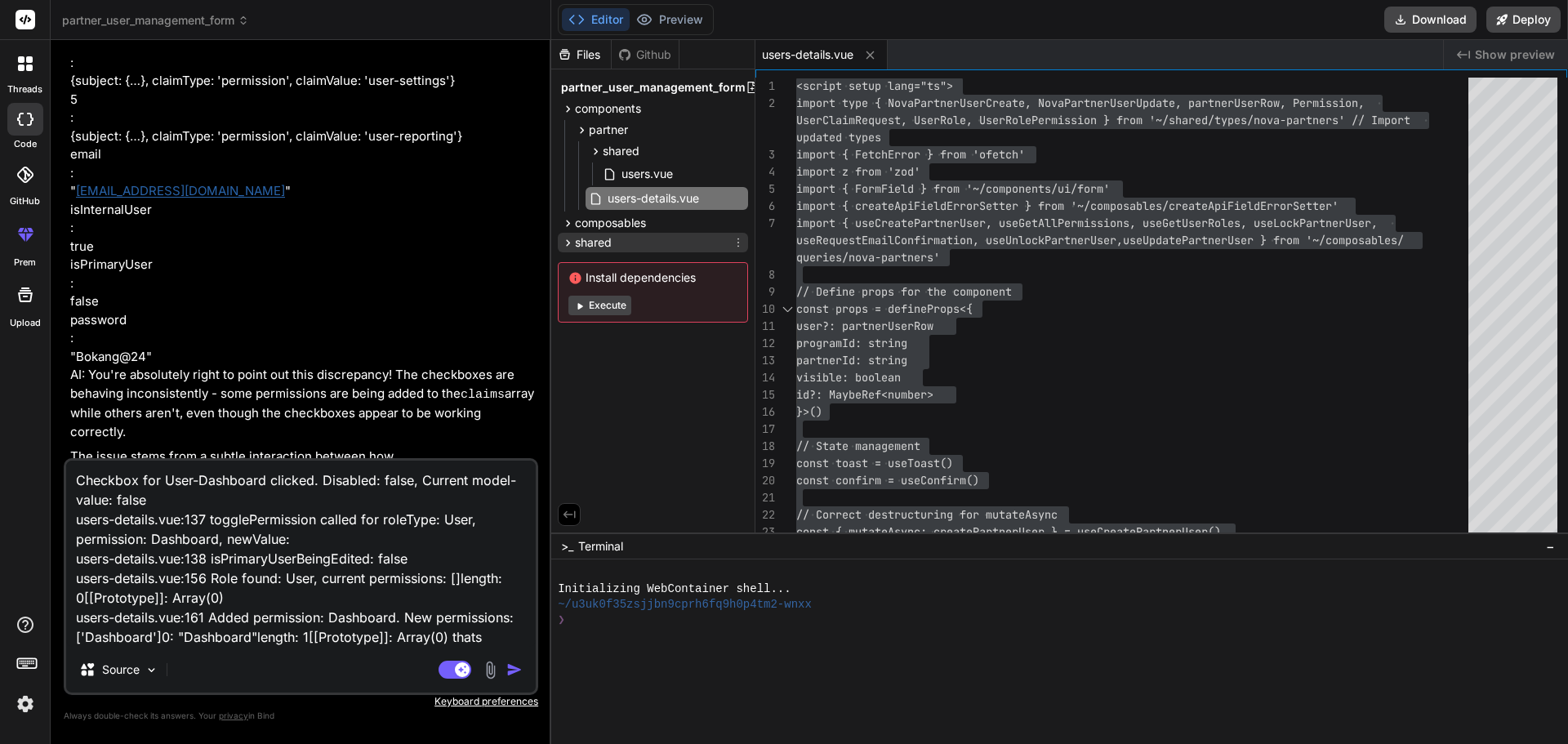
type textarea "Checkbox for User-Dashboard clicked. Disabled: false, Current model-value: fals…"
type textarea "x"
type textarea "Checkbox for User-Dashboard clicked. Disabled: false, Current model-value: fals…"
type textarea "x"
type textarea "Checkbox for User-Dashboard clicked. Disabled: false, Current model-value: fals…"
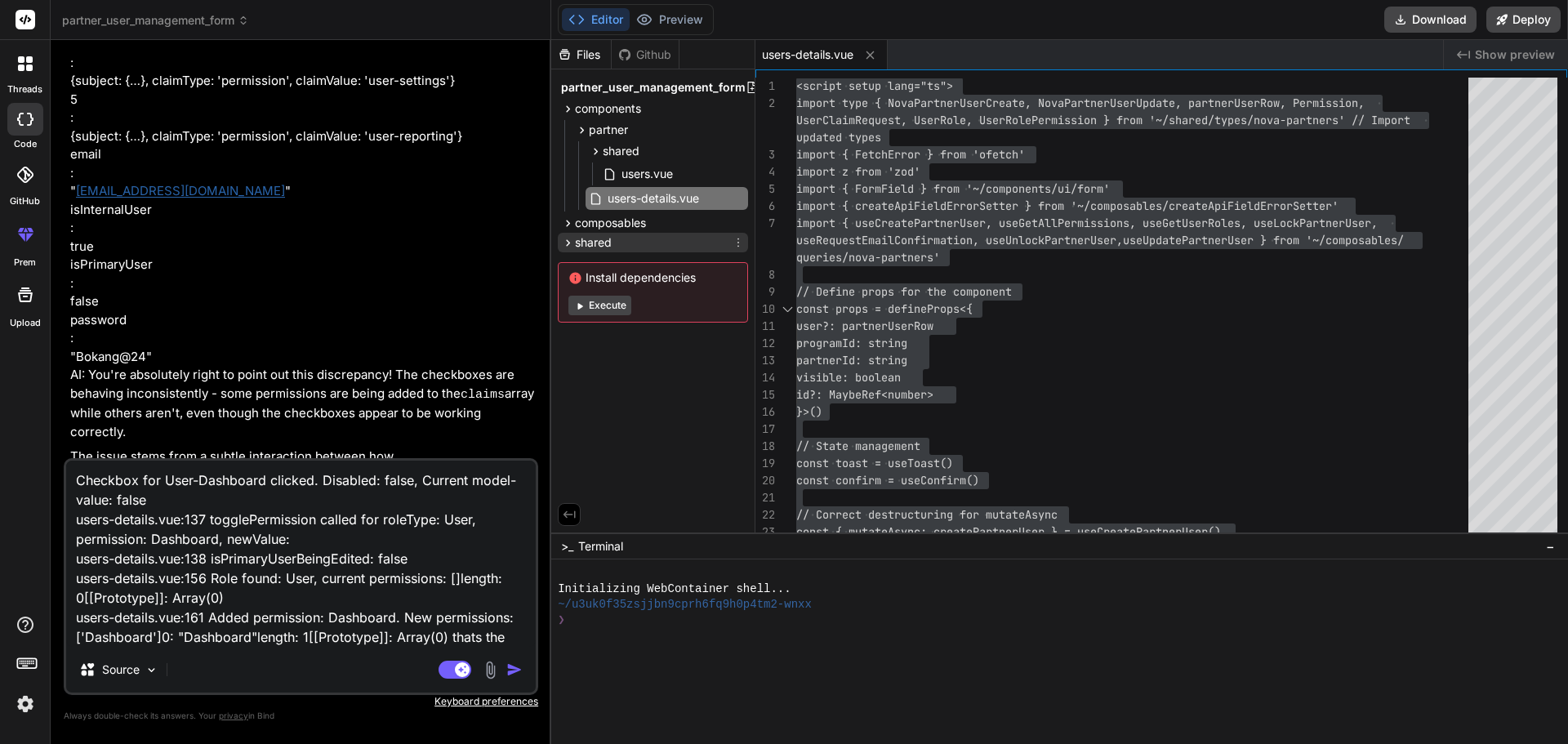
type textarea "x"
type textarea "Checkbox for User-Dashboard clicked. Disabled: false, Current model-value: fals…"
type textarea "x"
type textarea "Checkbox for User-Dashboard clicked. Disabled: false, Current model-value: fals…"
type textarea "x"
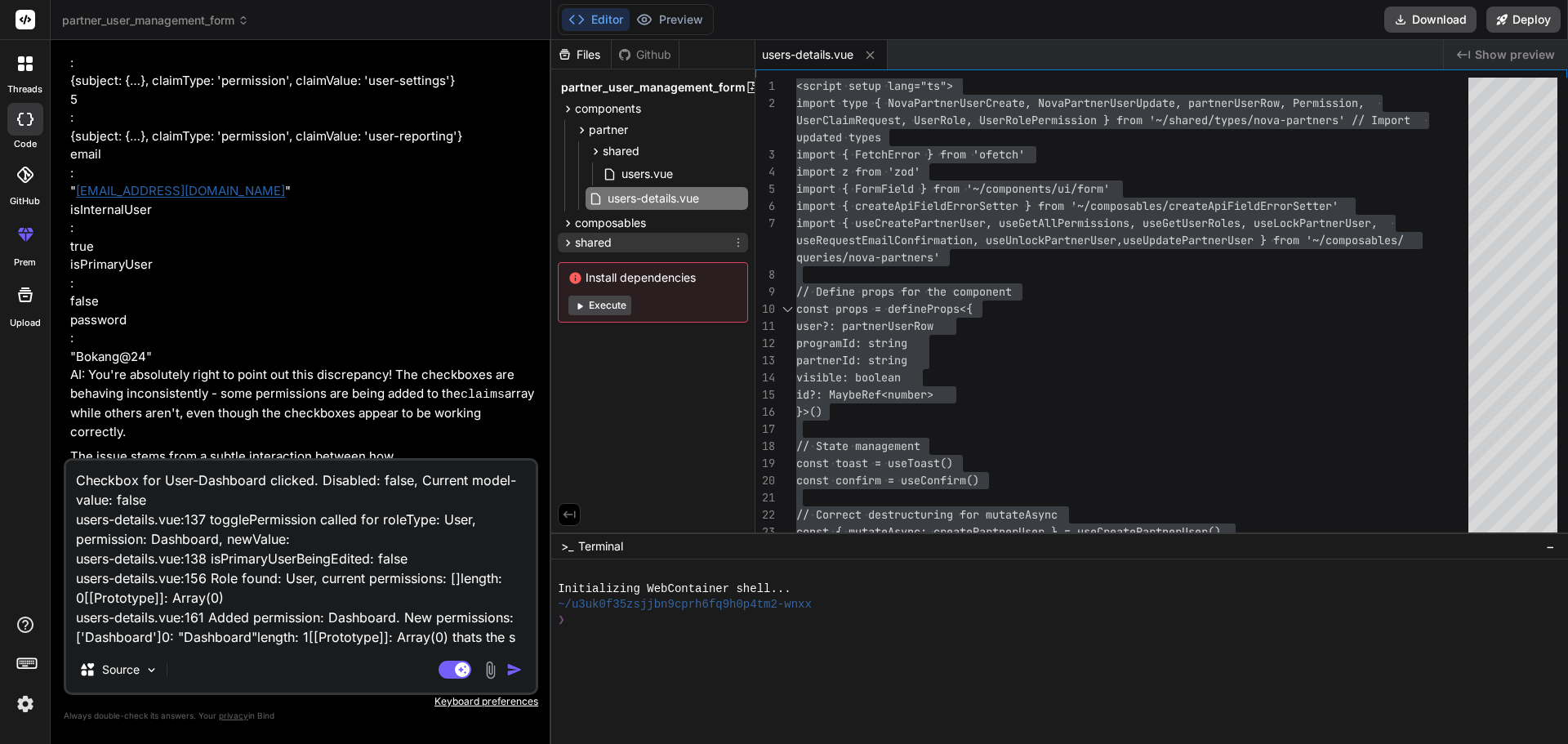
type textarea "Checkbox for User-Dashboard clicked. Disabled: false, Current model-value: fals…"
type textarea "x"
type textarea "Checkbox for User-Dashboard clicked. Disabled: false, Current model-value: fals…"
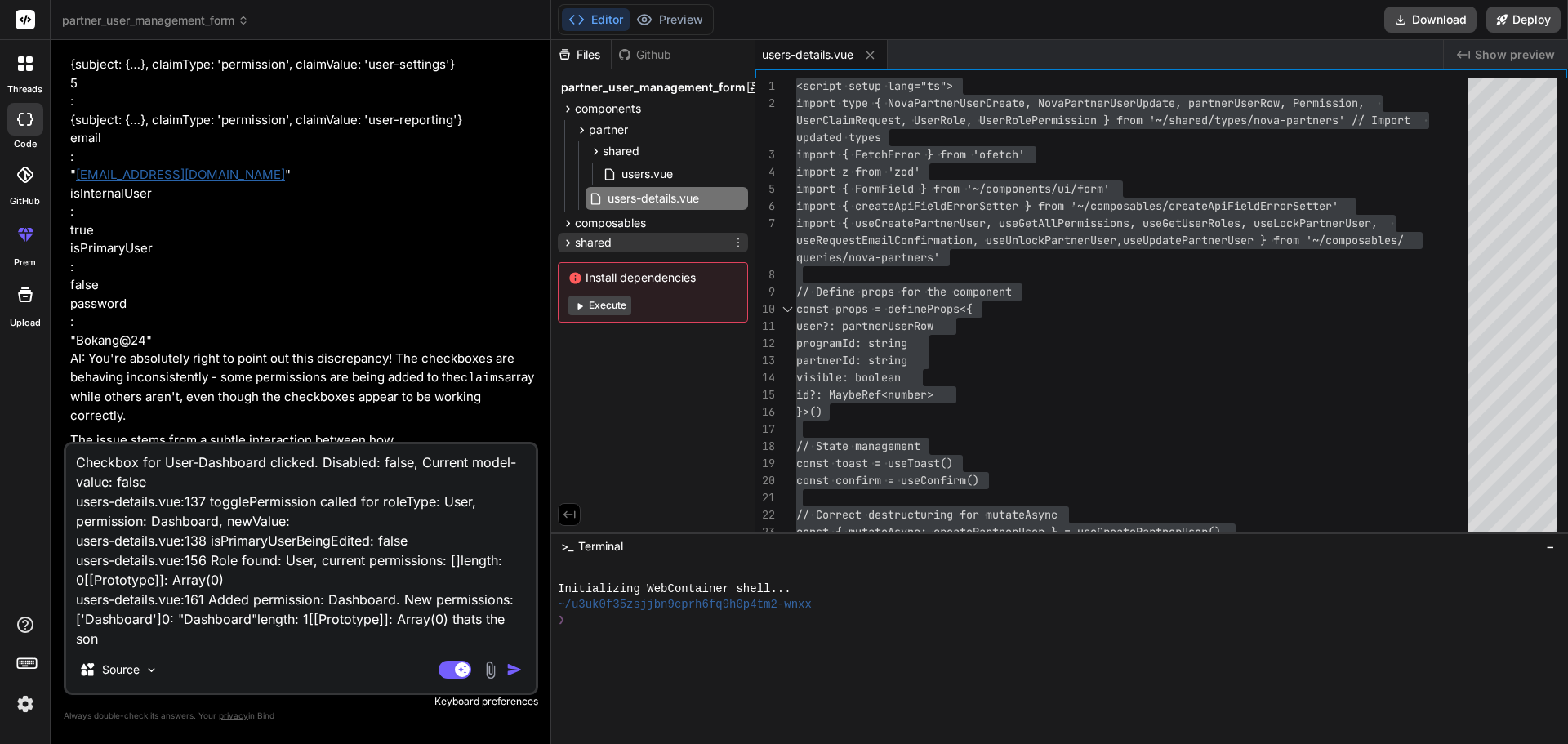
type textarea "x"
type textarea "Checkbox for User-Dashboard clicked. Disabled: false, Current model-value: fals…"
type textarea "x"
type textarea "Checkbox for User-Dashboard clicked. Disabled: false, Current model-value: fals…"
type textarea "x"
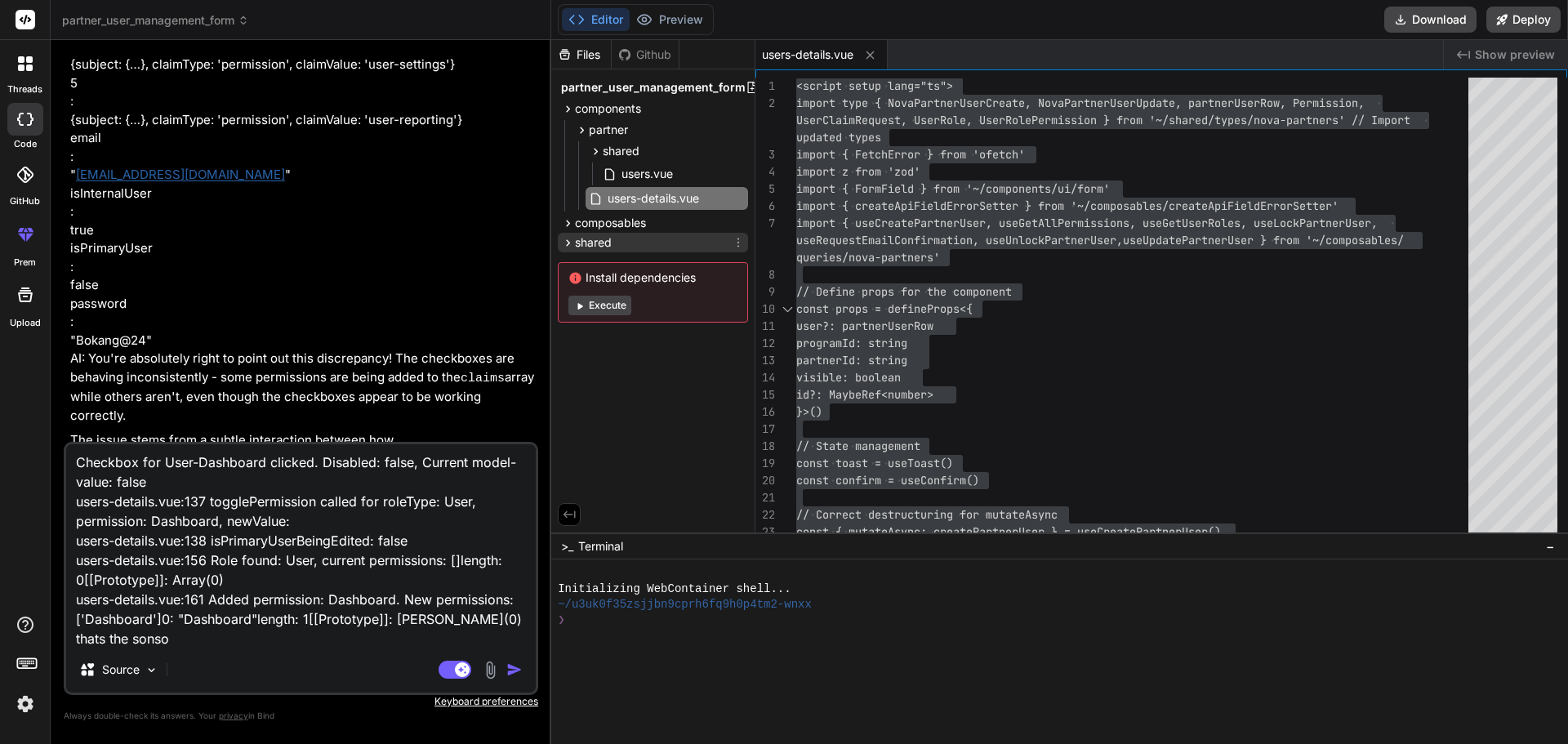
type textarea "Checkbox for User-Dashboard clicked. Disabled: false, Current model-value: fals…"
type textarea "x"
type textarea "Checkbox for User-Dashboard clicked. Disabled: false, Current model-value: fals…"
type textarea "x"
type textarea "Checkbox for User-Dashboard clicked. Disabled: false, Current model-value: fals…"
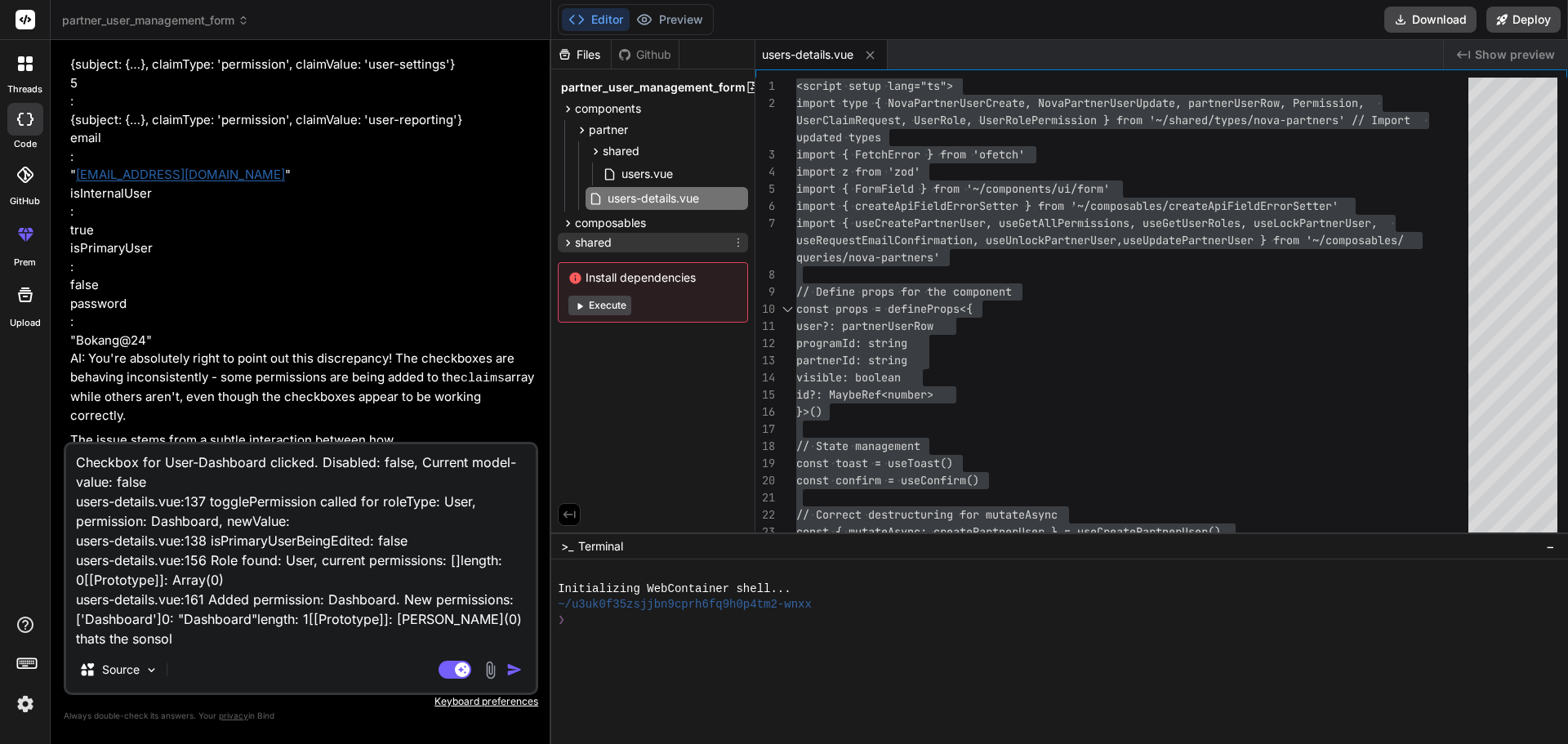
type textarea "x"
type textarea "Checkbox for User-Dashboard clicked. Disabled: false, Current model-value: fals…"
type textarea "x"
type textarea "Checkbox for User-Dashboard clicked. Disabled: false, Current model-value: fals…"
type textarea "x"
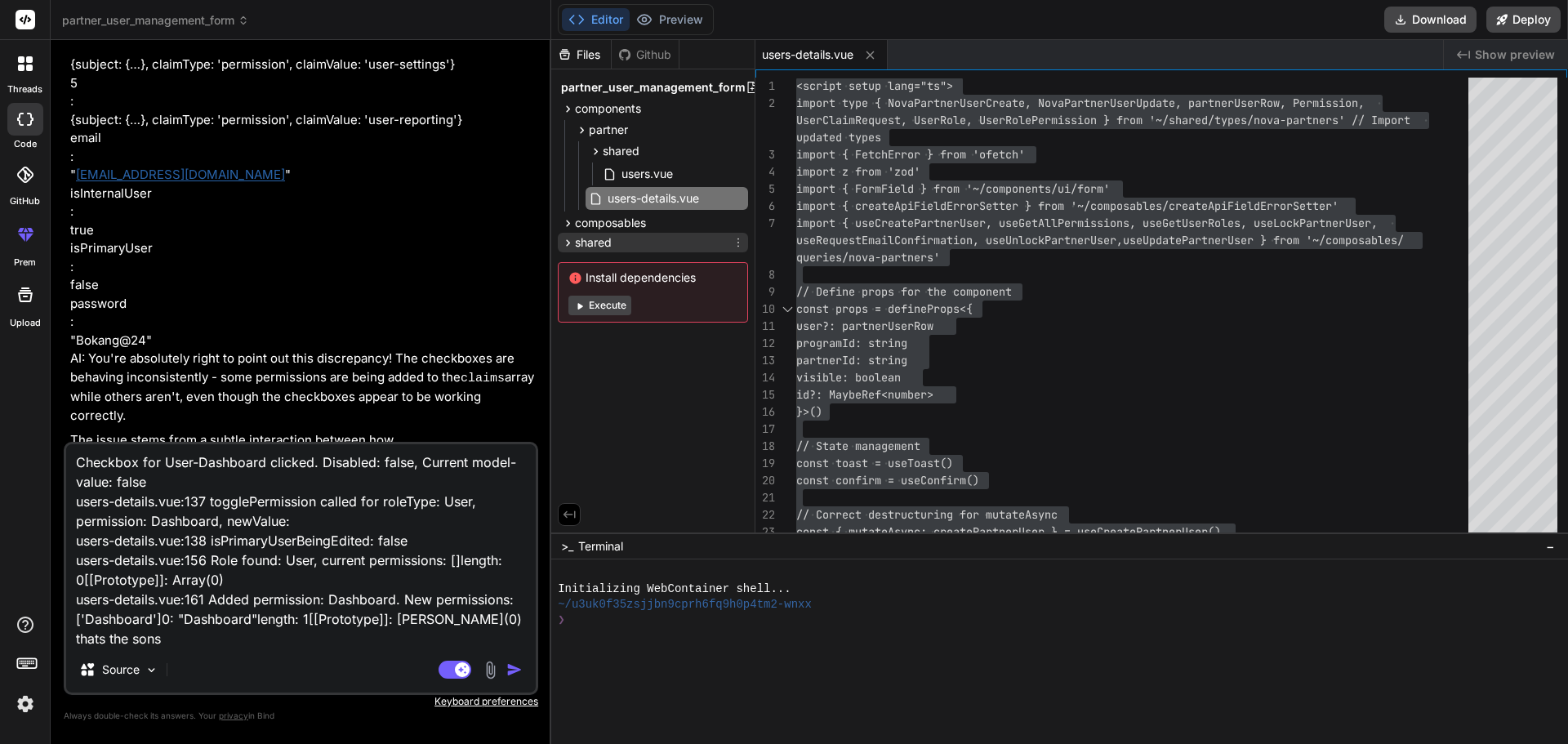
type textarea "Checkbox for User-Dashboard clicked. Disabled: false, Current model-value: fals…"
type textarea "x"
type textarea "Checkbox for User-Dashboard clicked. Disabled: false, Current model-value: fals…"
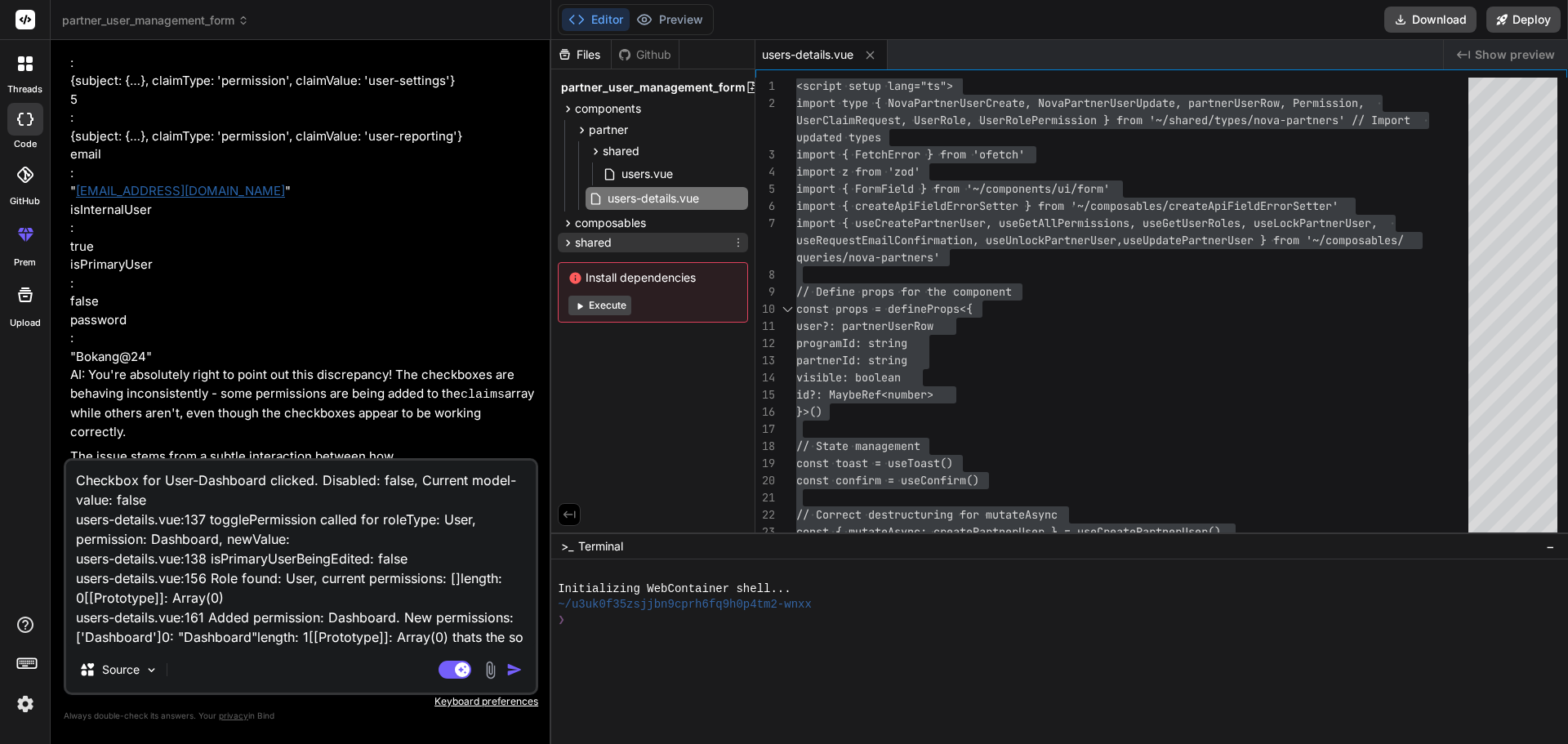
type textarea "x"
type textarea "Checkbox for User-Dashboard clicked. Disabled: false, Current model-value: fals…"
type textarea "x"
type textarea "Checkbox for User-Dashboard clicked. Disabled: false, Current model-value: fals…"
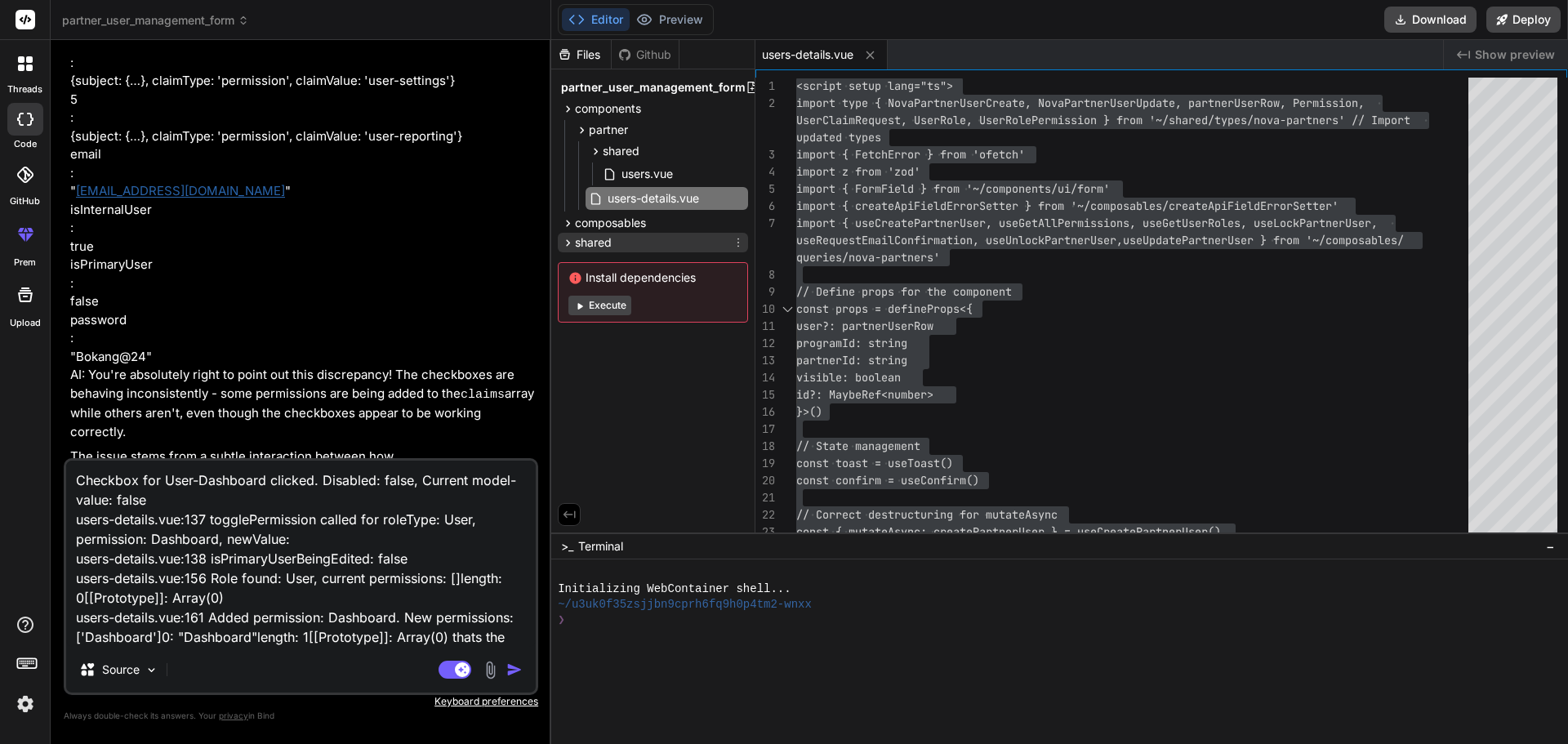
type textarea "x"
type textarea "Checkbox for User-Dashboard clicked. Disabled: false, Current model-value: fals…"
type textarea "x"
type textarea "Checkbox for User-Dashboard clicked. Disabled: false, Current model-value: fals…"
type textarea "x"
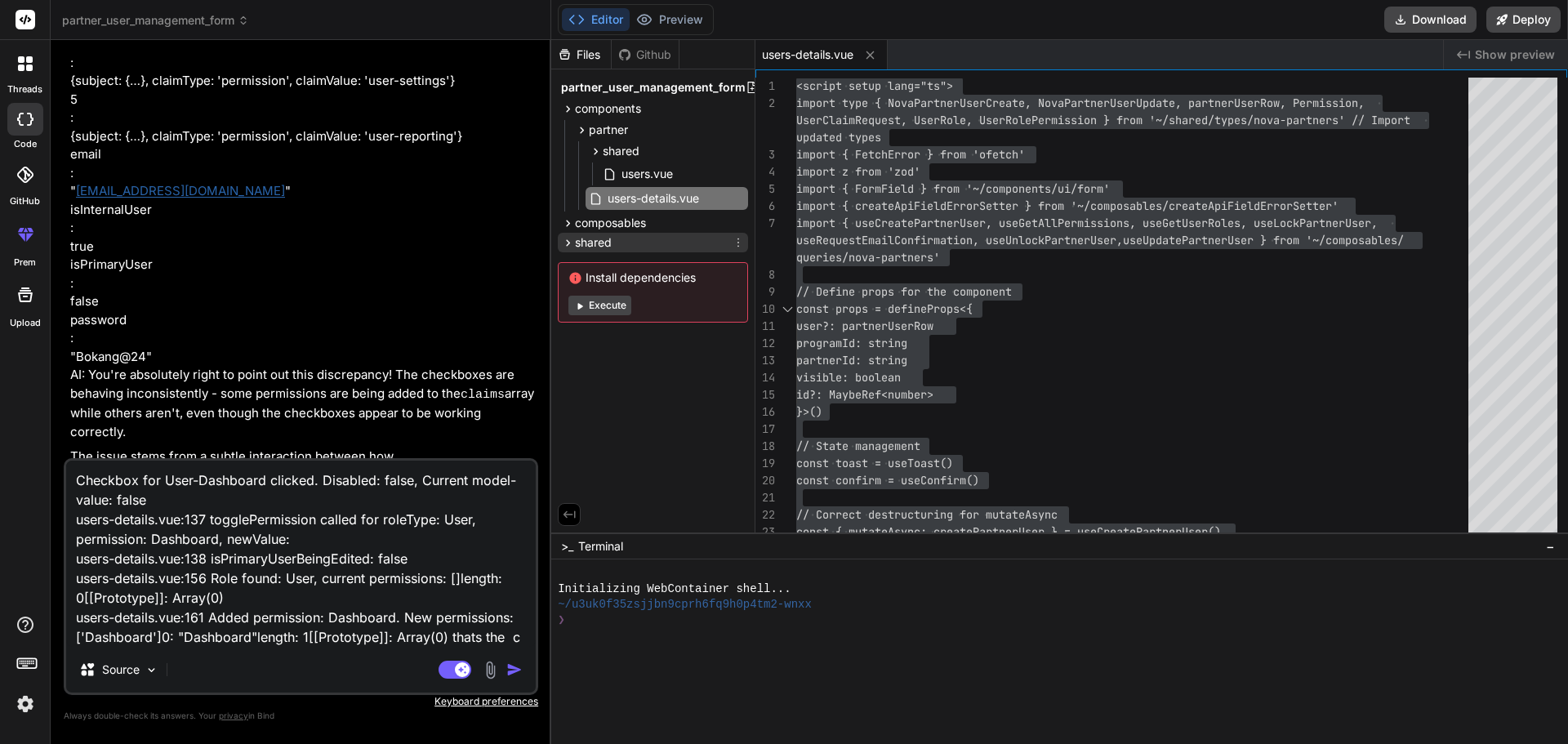
type textarea "Checkbox for User-Dashboard clicked. Disabled: false, Current model-value: fals…"
type textarea "x"
type textarea "Checkbox for User-Dashboard clicked. Disabled: false, Current model-value: fals…"
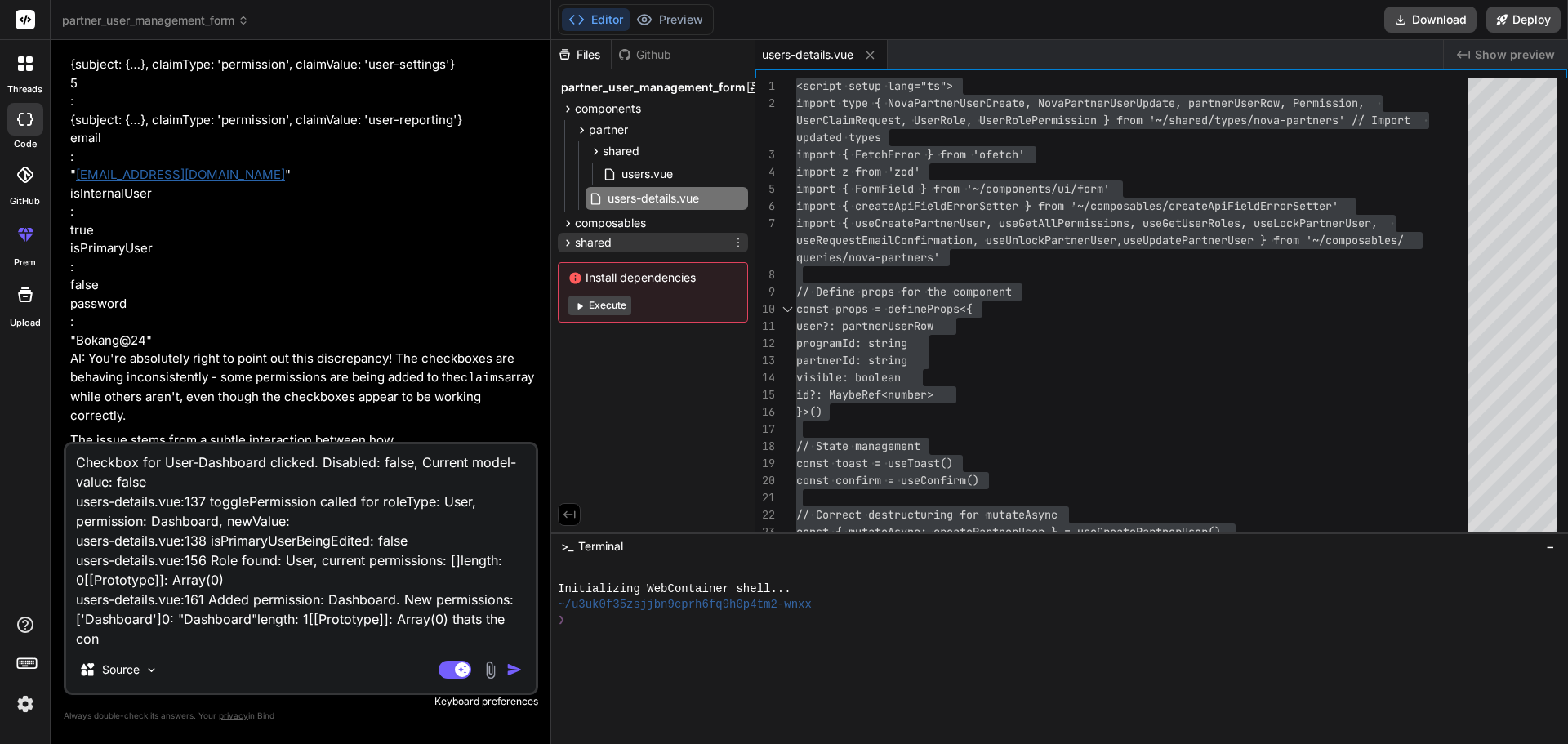
type textarea "x"
type textarea "Checkbox for User-Dashboard clicked. Disabled: false, Current model-value: fals…"
type textarea "x"
type textarea "Checkbox for User-Dashboard clicked. Disabled: false, Current model-value: fals…"
type textarea "x"
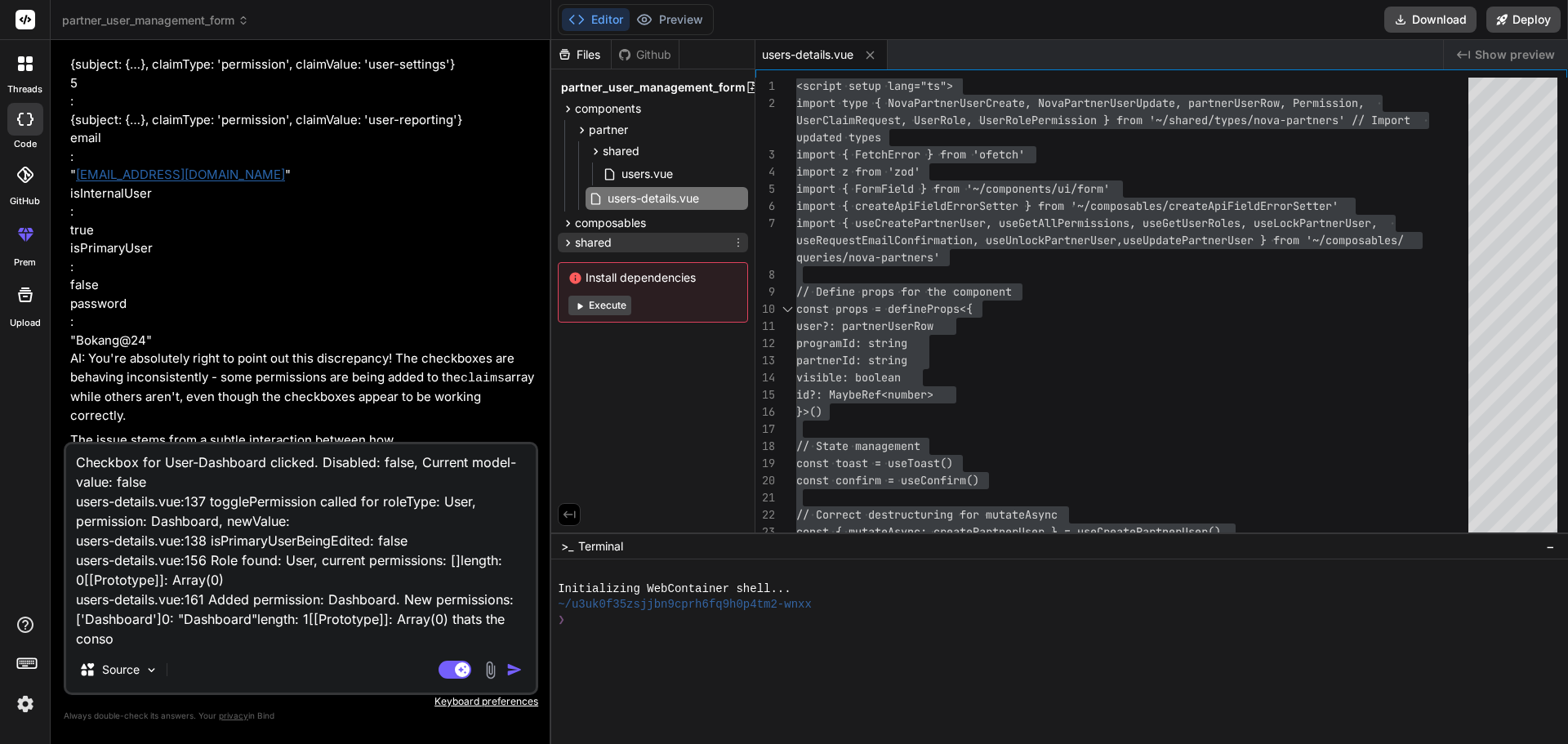
type textarea "Checkbox for User-Dashboard clicked. Disabled: false, Current model-value: fals…"
type textarea "x"
type textarea "Checkbox for User-Dashboard clicked. Disabled: false, Current model-value: fals…"
click at [175, 641] on textarea "Checkbox for User-Dashboard clicked. Disabled: false, Current model-value: fals…" at bounding box center [301, 545] width 470 height 203
type textarea "x"
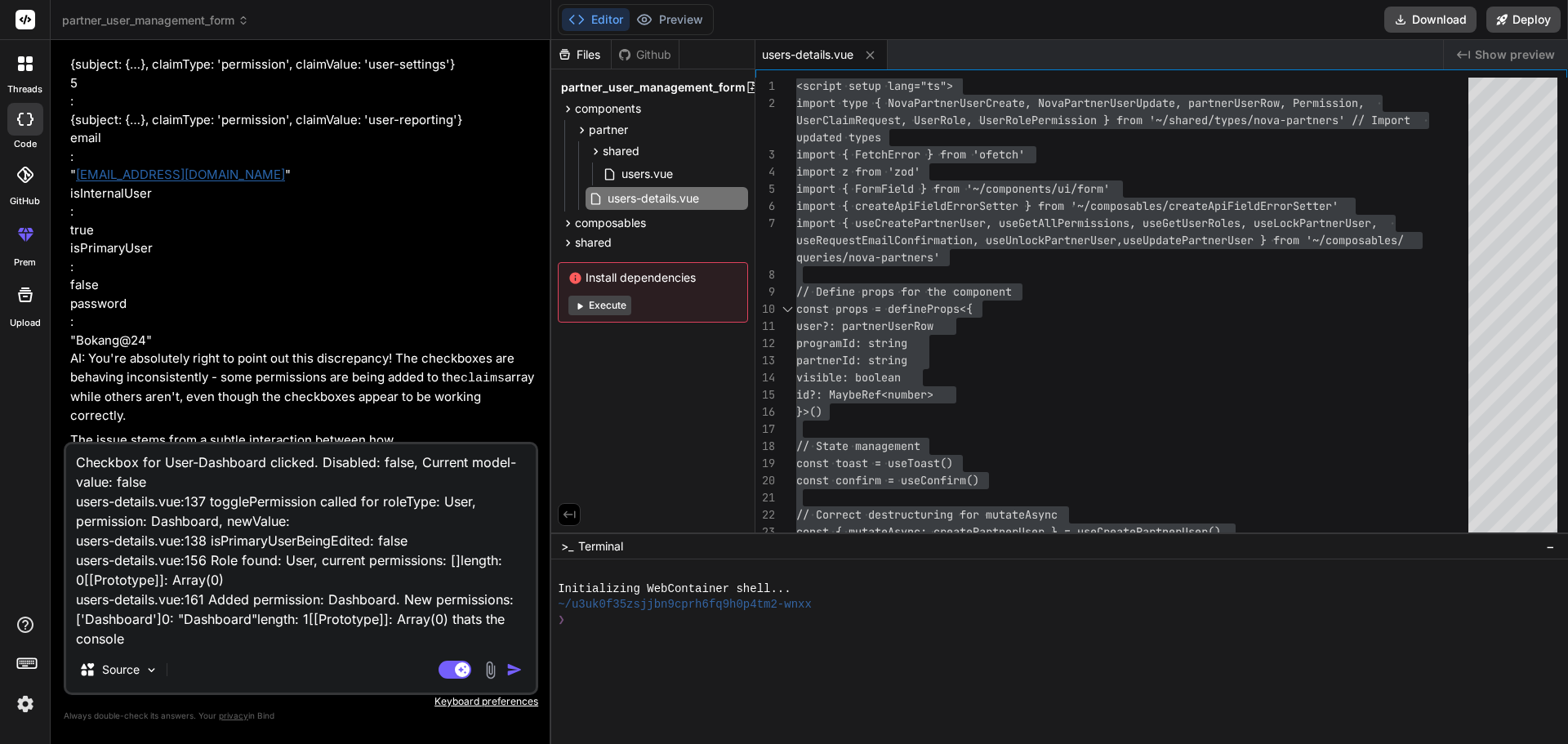
type textarea "Checkbox for User-Dashboard clicked. Disabled: false, Current model-value: fals…"
type textarea "x"
type textarea "Checkbox for User-Dashboard clicked. Disabled: false, Current model-value: fals…"
type textarea "x"
type textarea "Checkbox for User-Dashboard clicked. Disabled: false, Current model-value: fals…"
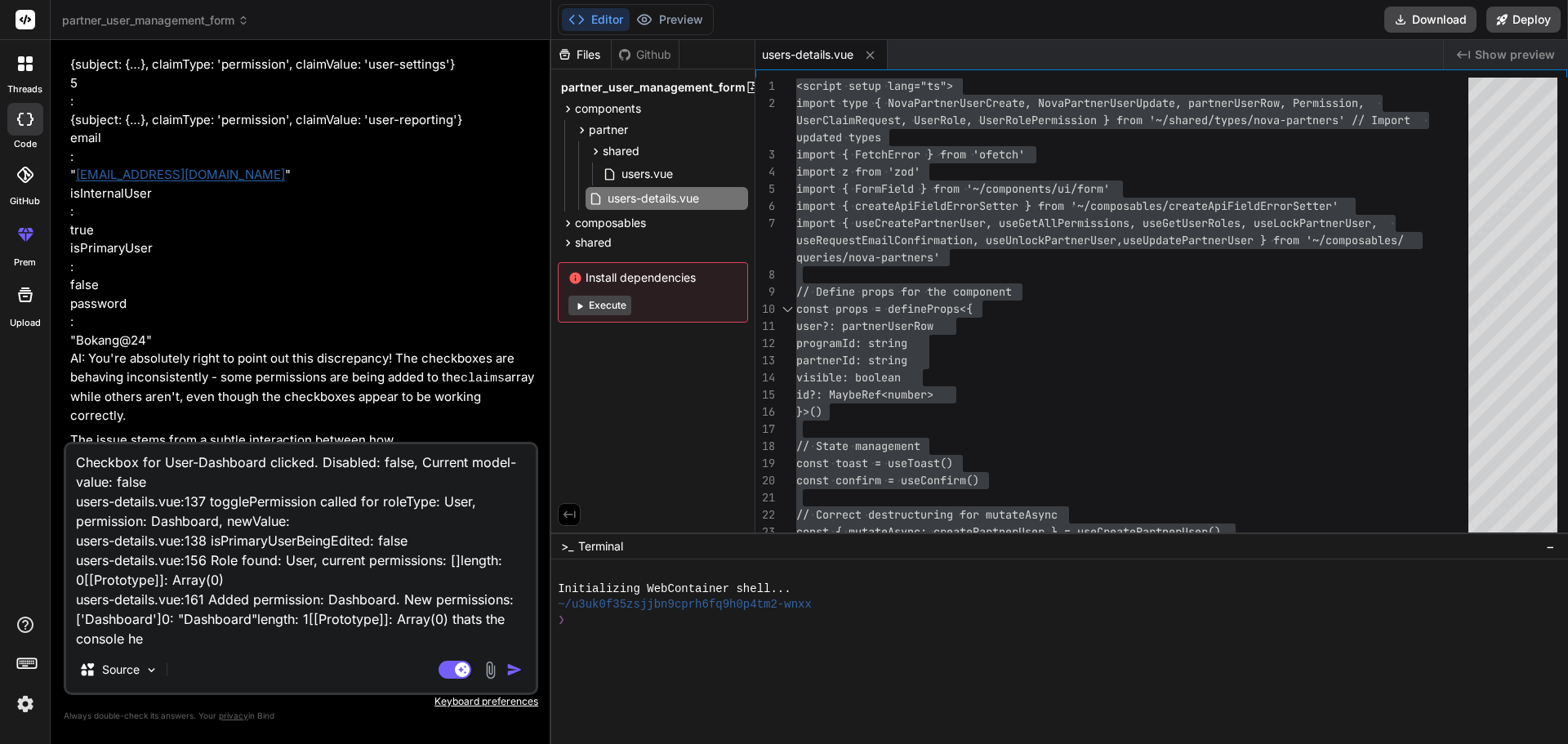
type textarea "x"
type textarea "Checkbox for User-Dashboard clicked. Disabled: false, Current model-value: fals…"
type textarea "x"
type textarea "Checkbox for User-Dashboard clicked. Disabled: false, Current model-value: fals…"
type textarea "x"
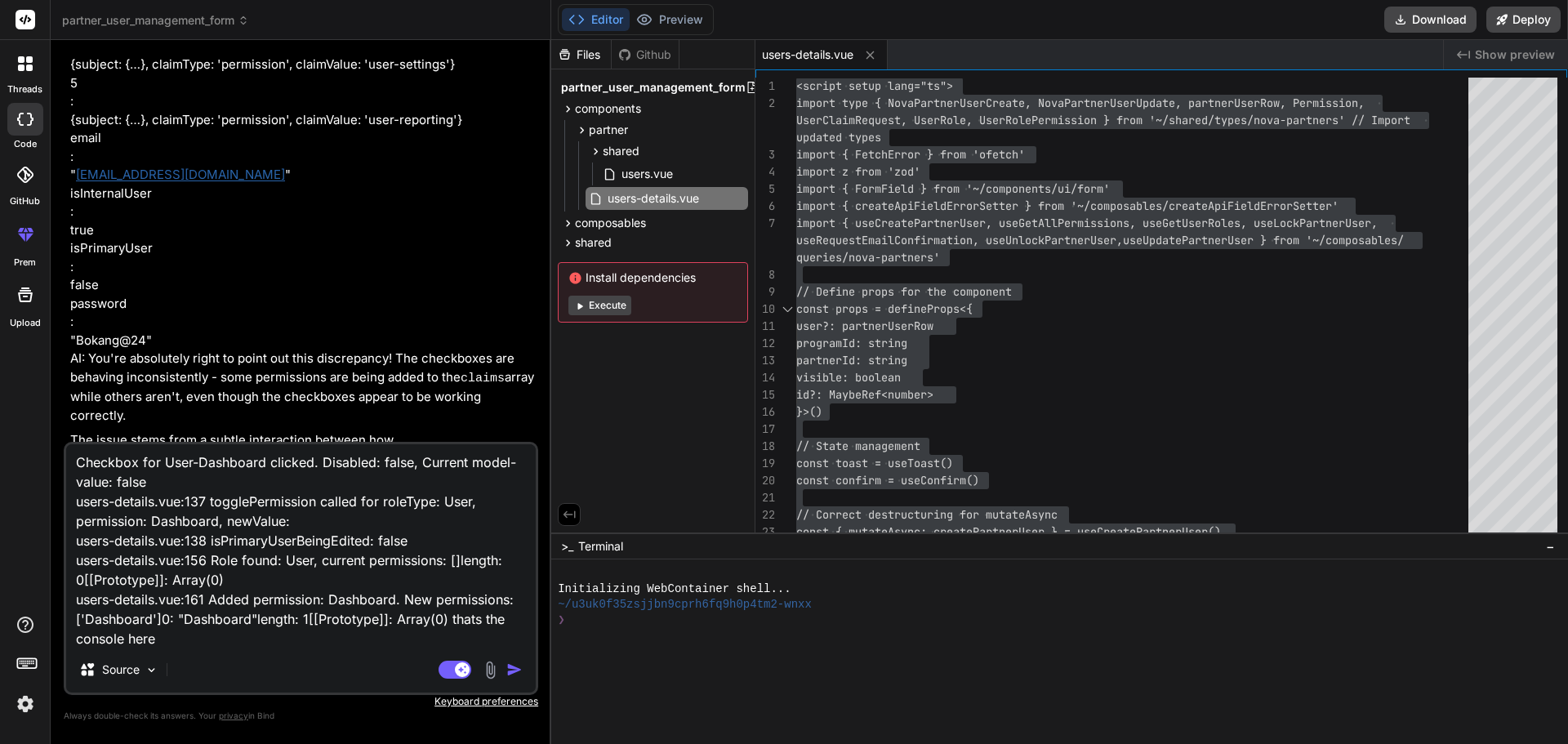
type textarea "Checkbox for User-Dashboard clicked. Disabled: false, Current model-value: fals…"
type textarea "x"
type textarea "Checkbox for User-Dashboard clicked. Disabled: false, Current model-value: fals…"
type textarea "x"
type textarea "Checkbox for User-Dashboard clicked. Disabled: false, Current model-value: fals…"
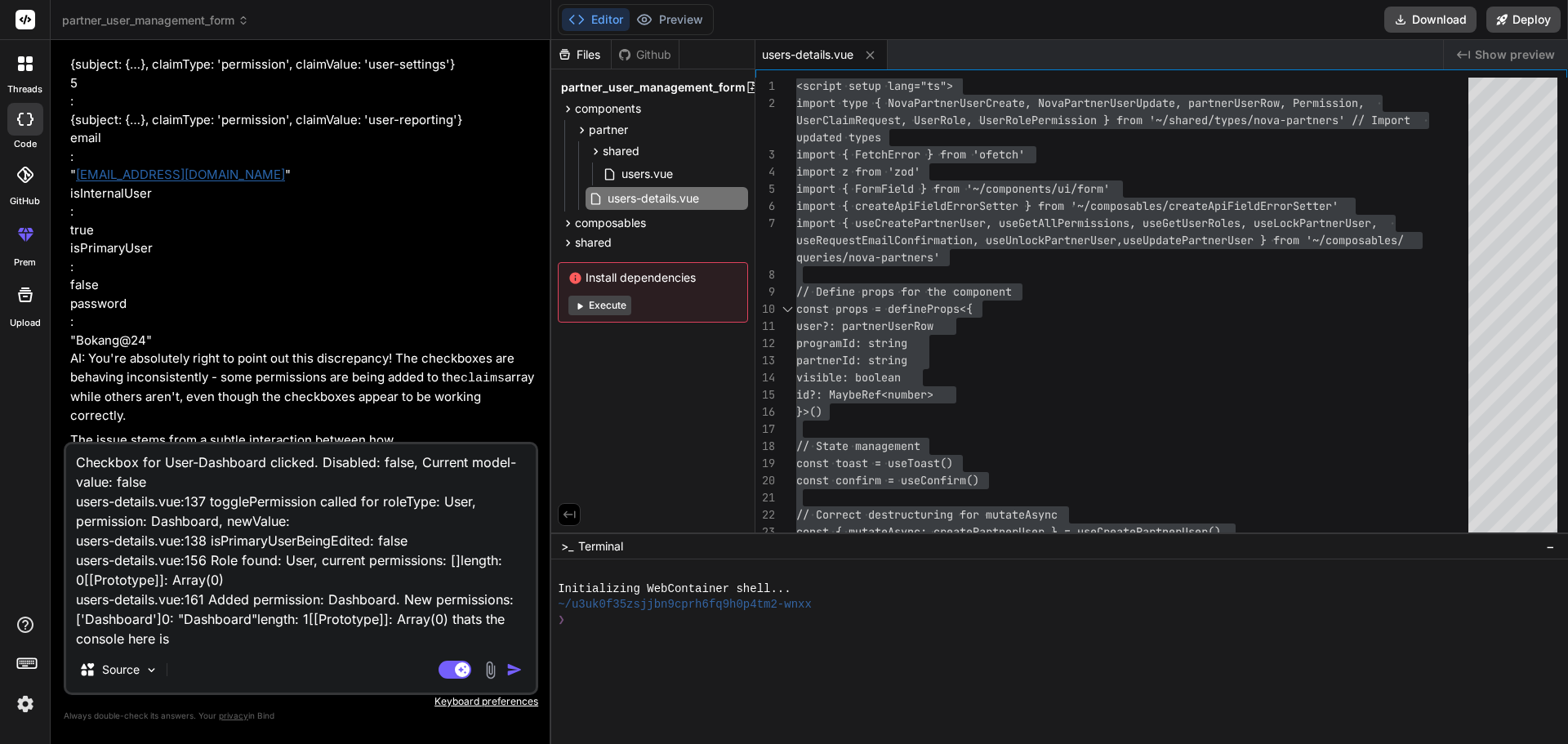
type textarea "x"
type textarea "Checkbox for User-Dashboard clicked. Disabled: false, Current model-value: fals…"
type textarea "x"
type textarea "Checkbox for User-Dashboard clicked. Disabled: false, Current model-value: fals…"
type textarea "x"
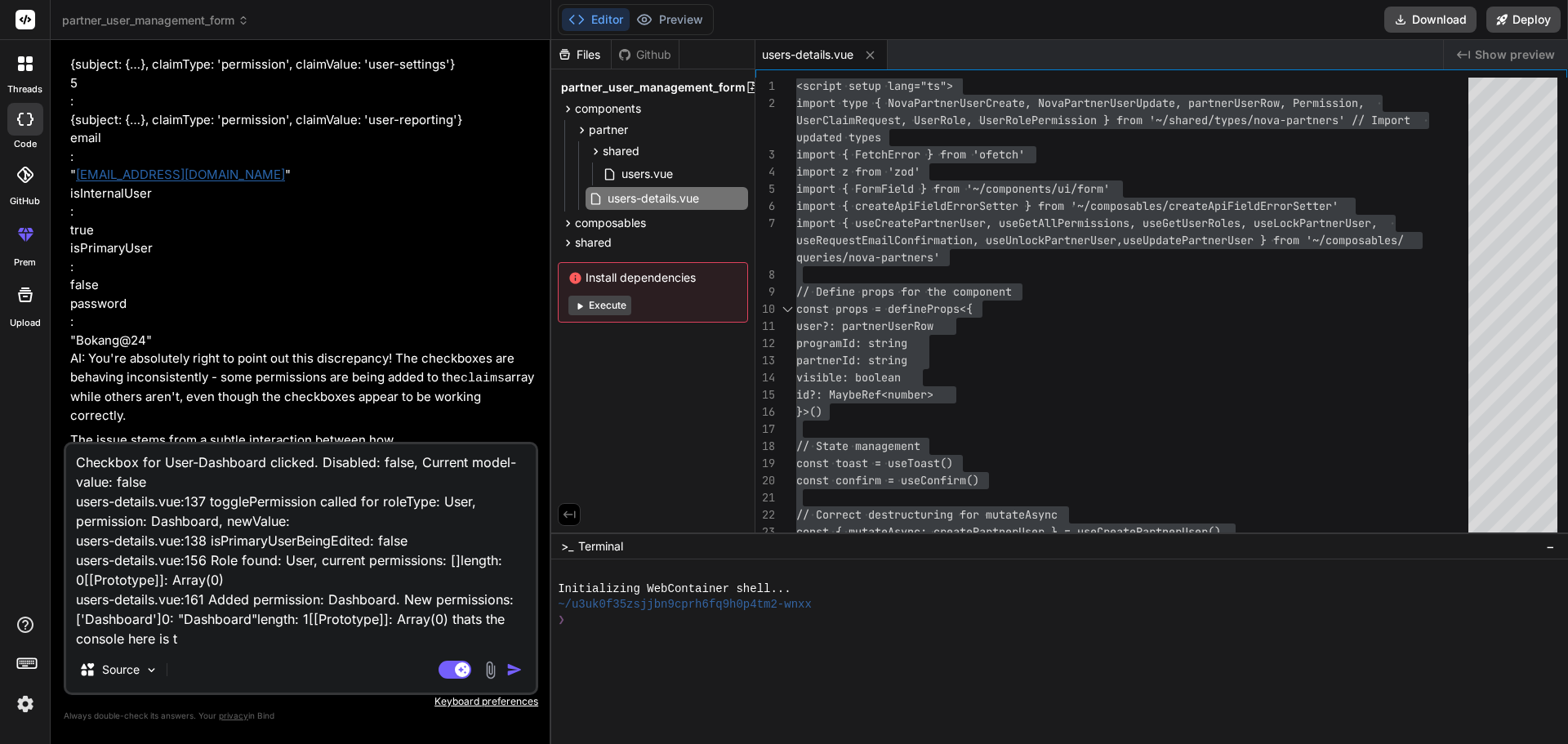
type textarea "Checkbox for User-Dashboard clicked. Disabled: false, Current model-value: fals…"
type textarea "x"
type textarea "Checkbox for User-Dashboard clicked. Disabled: false, Current model-value: fals…"
type textarea "x"
type textarea "Checkbox for User-Dashboard clicked. Disabled: false, Current model-value: fals…"
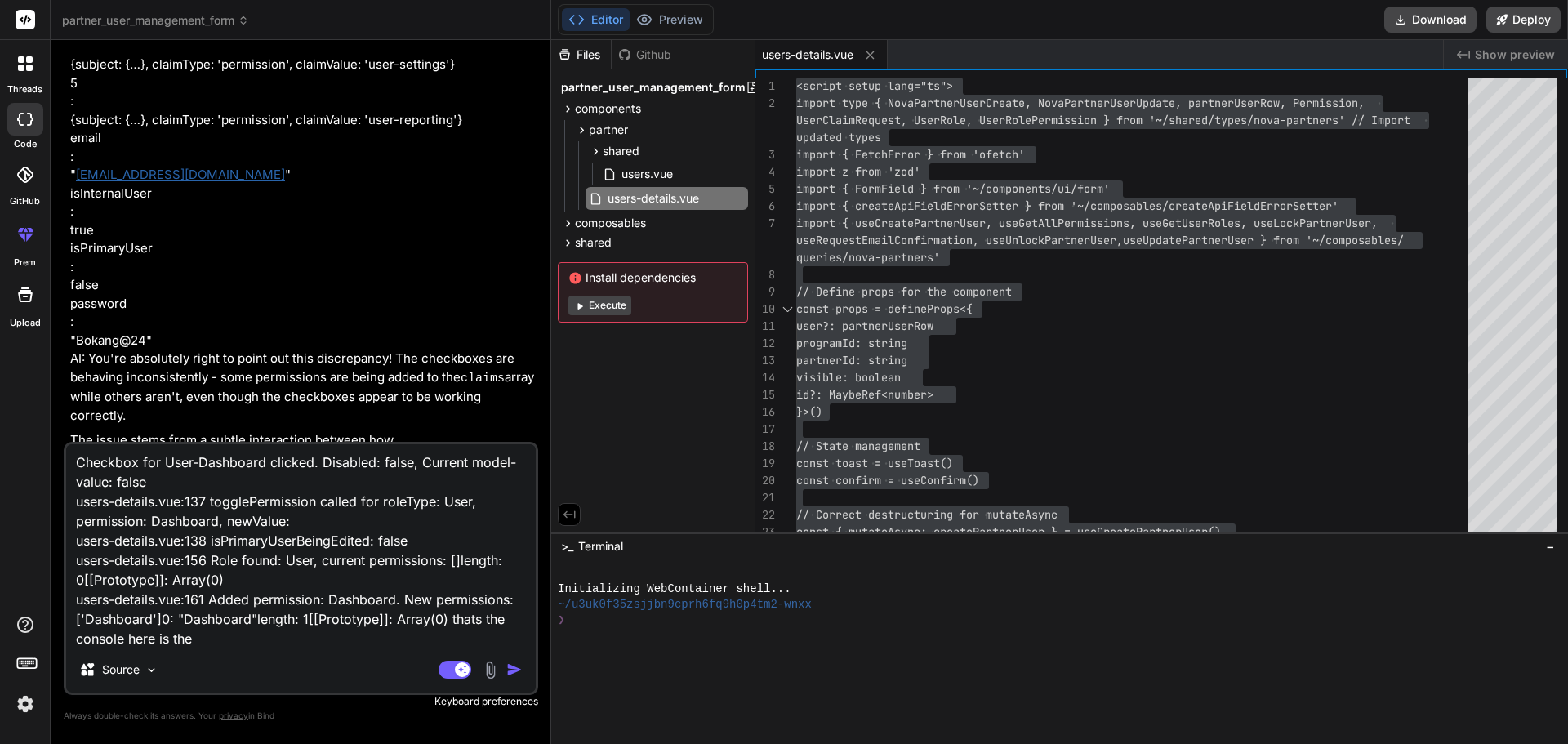
type textarea "x"
type textarea "Checkbox for User-Dashboard clicked. Disabled: false, Current model-value: fals…"
type textarea "x"
type textarea "Checkbox for User-Dashboard clicked. Disabled: false, Current model-value: fals…"
type textarea "x"
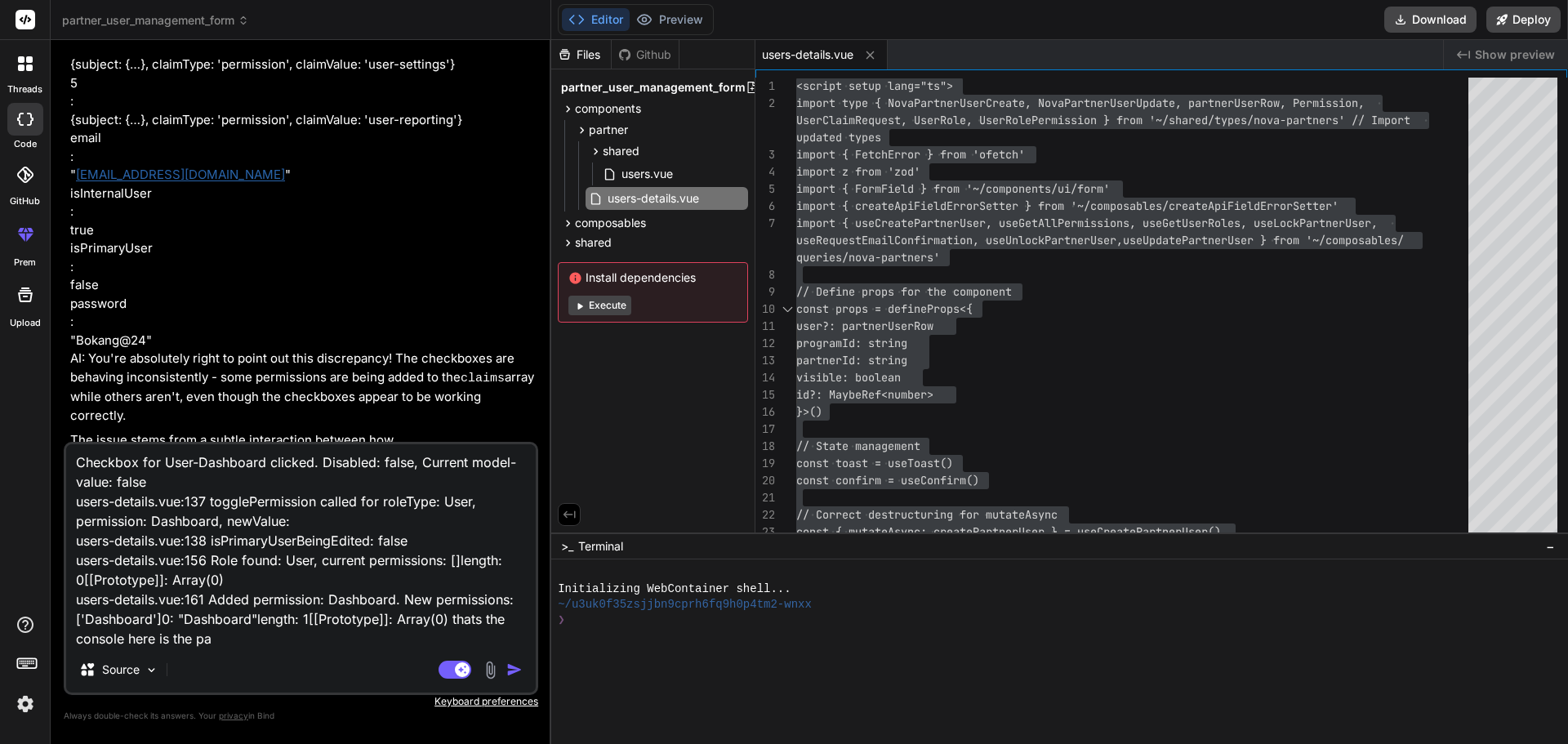
type textarea "Checkbox for User-Dashboard clicked. Disabled: false, Current model-value: fals…"
type textarea "x"
type textarea "Checkbox for User-Dashboard clicked. Disabled: false, Current model-value: fals…"
type textarea "x"
type textarea "Checkbox for User-Dashboard clicked. Disabled: false, Current model-value: fals…"
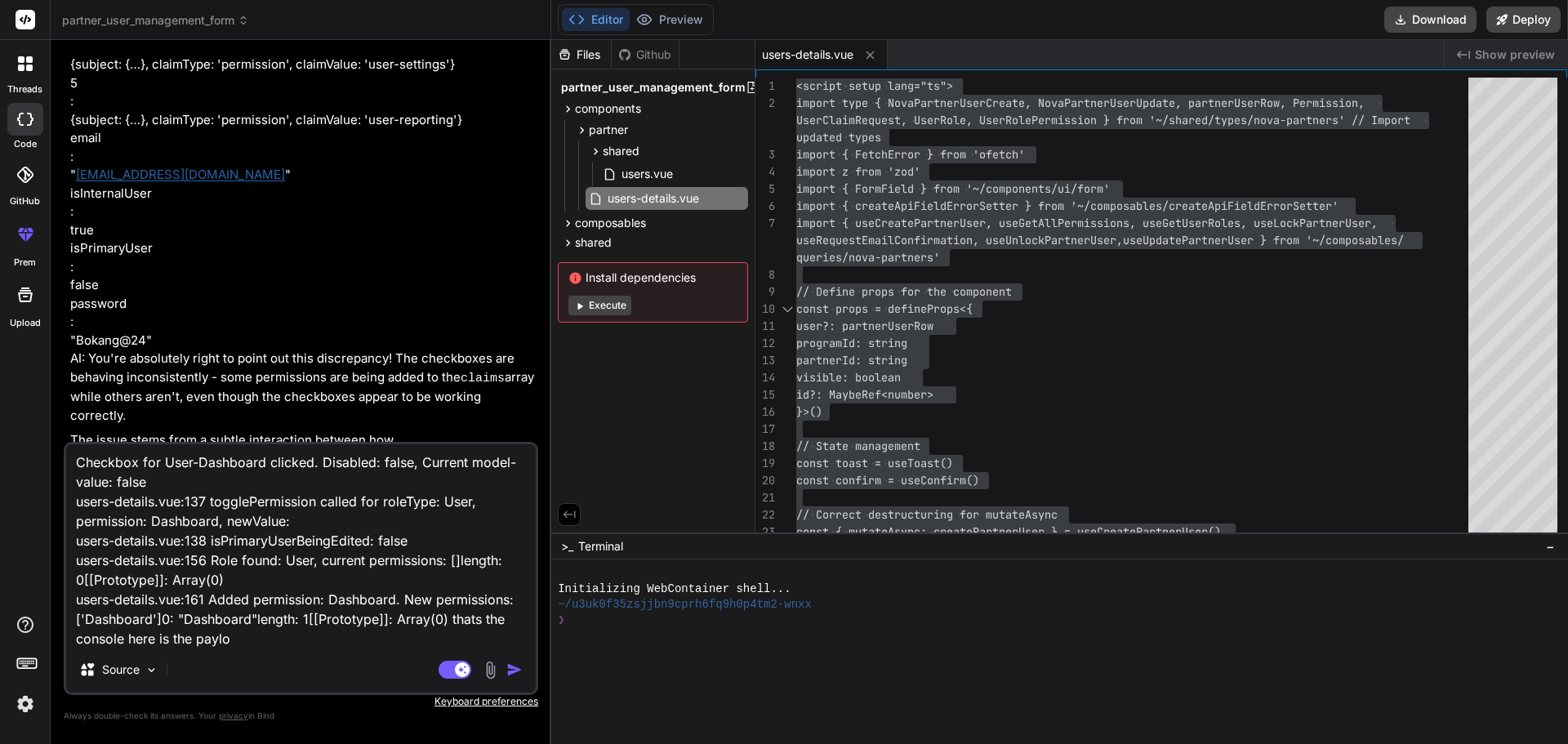
type textarea "x"
type textarea "Checkbox for User-Dashboard clicked. Disabled: false, Current model-value: fals…"
type textarea "x"
type textarea "Checkbox for User-Dashboard clicked. Disabled: false, Current model-value: fals…"
type textarea "x"
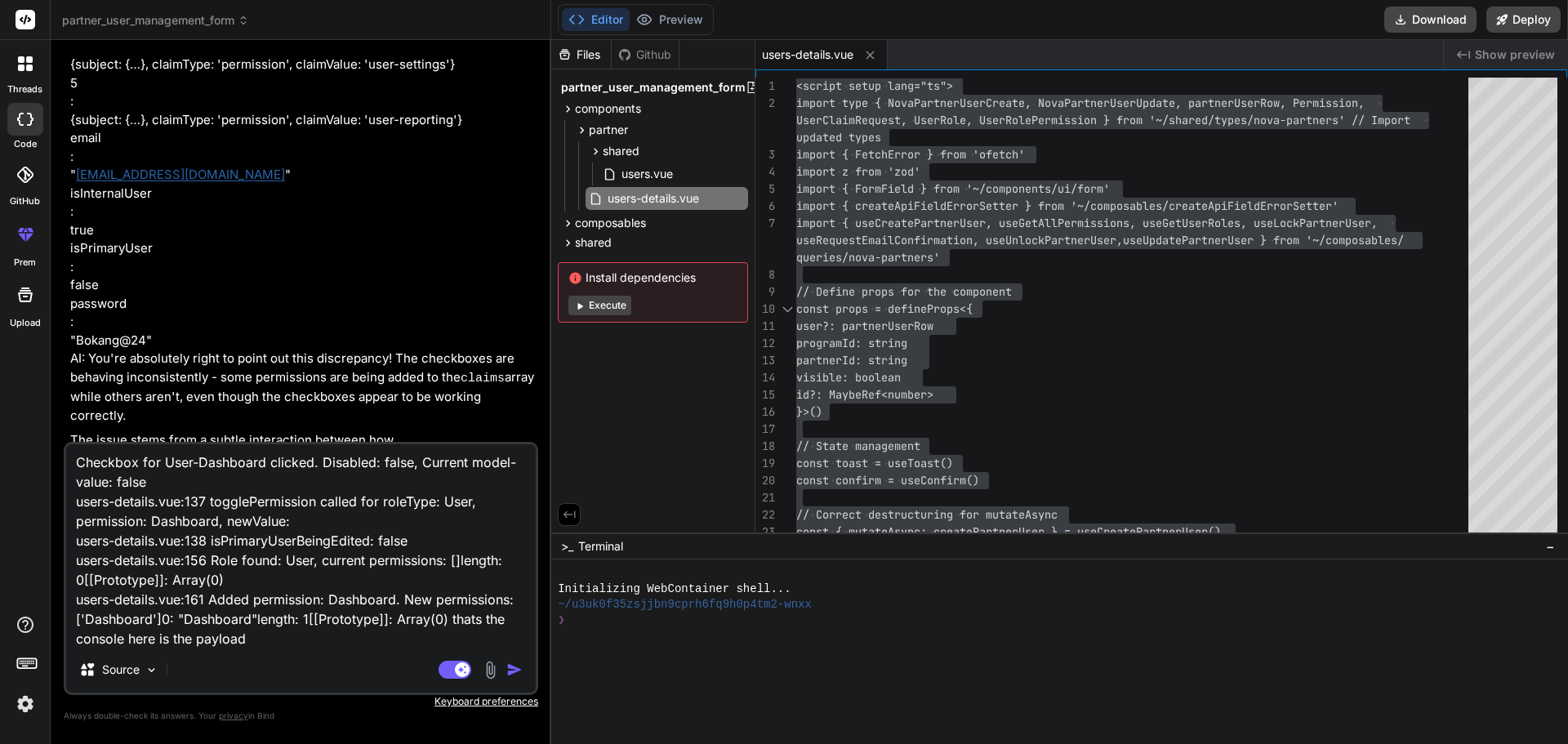
type textarea "Checkbox for User-Dashboard clicked. Disabled: false, Current model-value: fals…"
paste textarea "{email: "[EMAIL_ADDRESS][DOMAIN_NAME]", password: "[SECURITY_DATA]", isPrimaryU…"
type textarea "x"
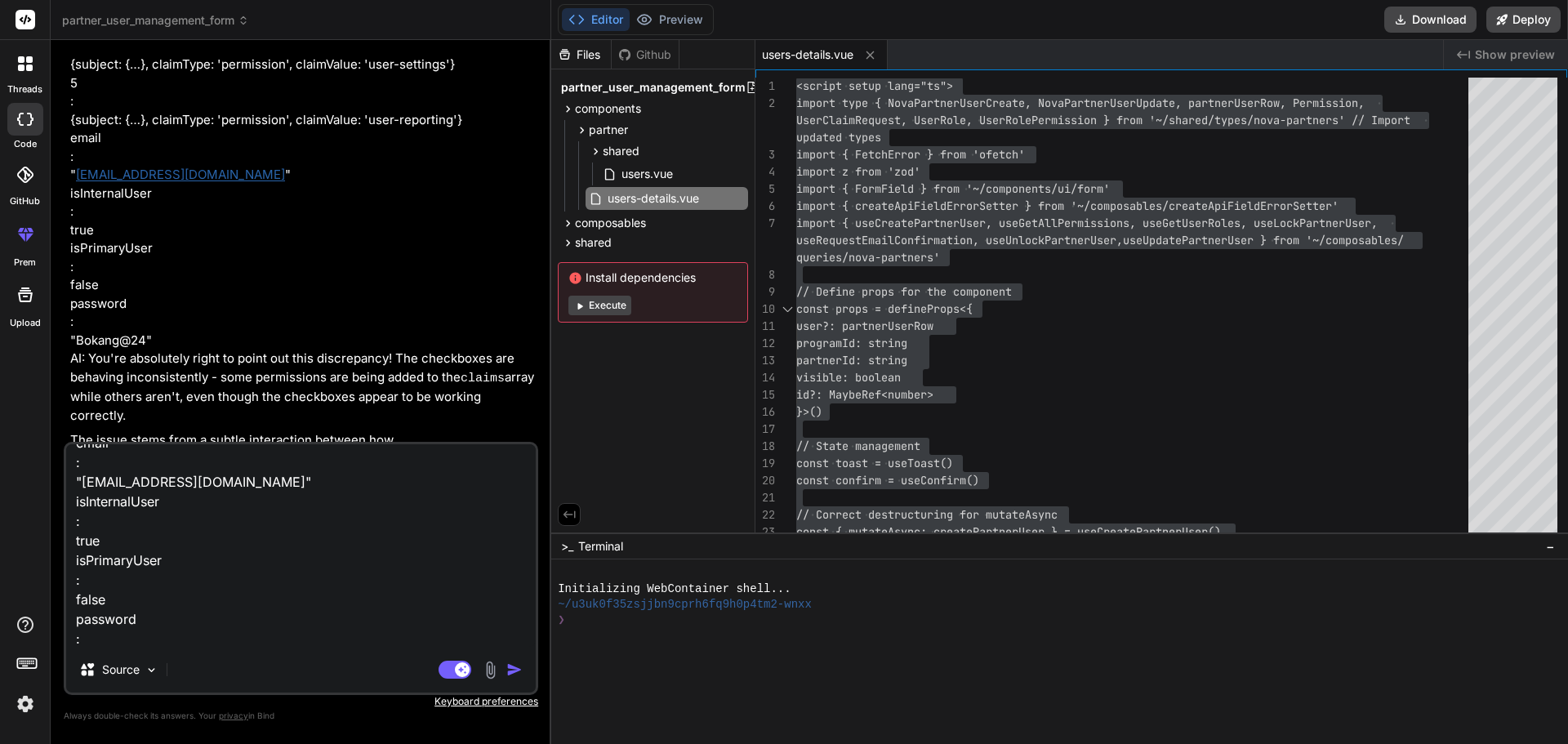
type textarea "Checkbox for User-Dashboard clicked. Disabled: false, Current model-value: fals…"
click at [196, 634] on textarea "Checkbox for User-Dashboard clicked. Disabled: false, Current model-value: fals…" at bounding box center [301, 545] width 470 height 203
type textarea "x"
type textarea "Checkbox for User-Dashboard clicked. Disabled: false, Current model-value: fals…"
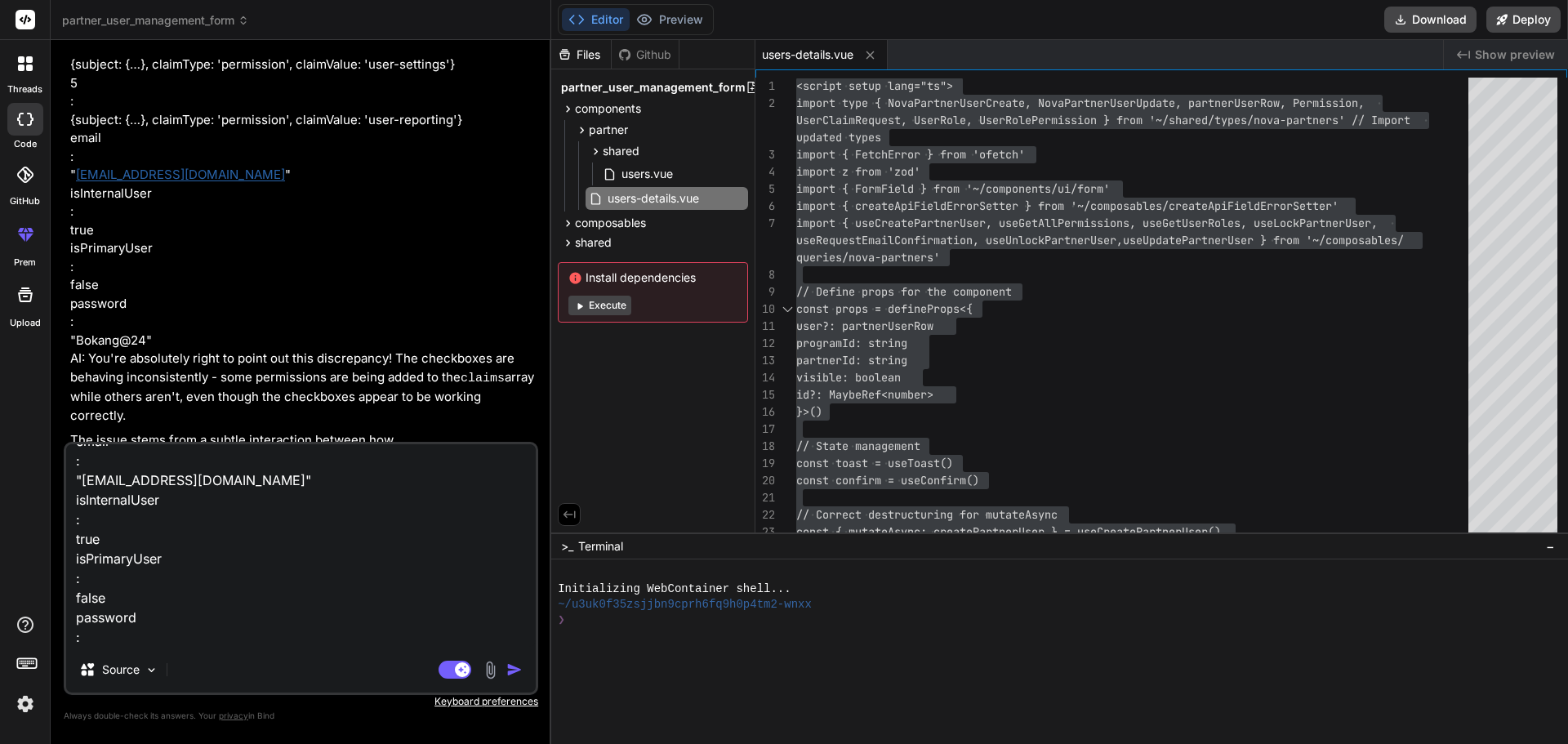
type textarea "x"
type textarea "Checkbox for User-Dashboard clicked. Disabled: false, Current model-value: fals…"
type textarea "x"
type textarea "Checkbox for User-Dashboard clicked. Disabled: false, Current model-value: fals…"
type textarea "x"
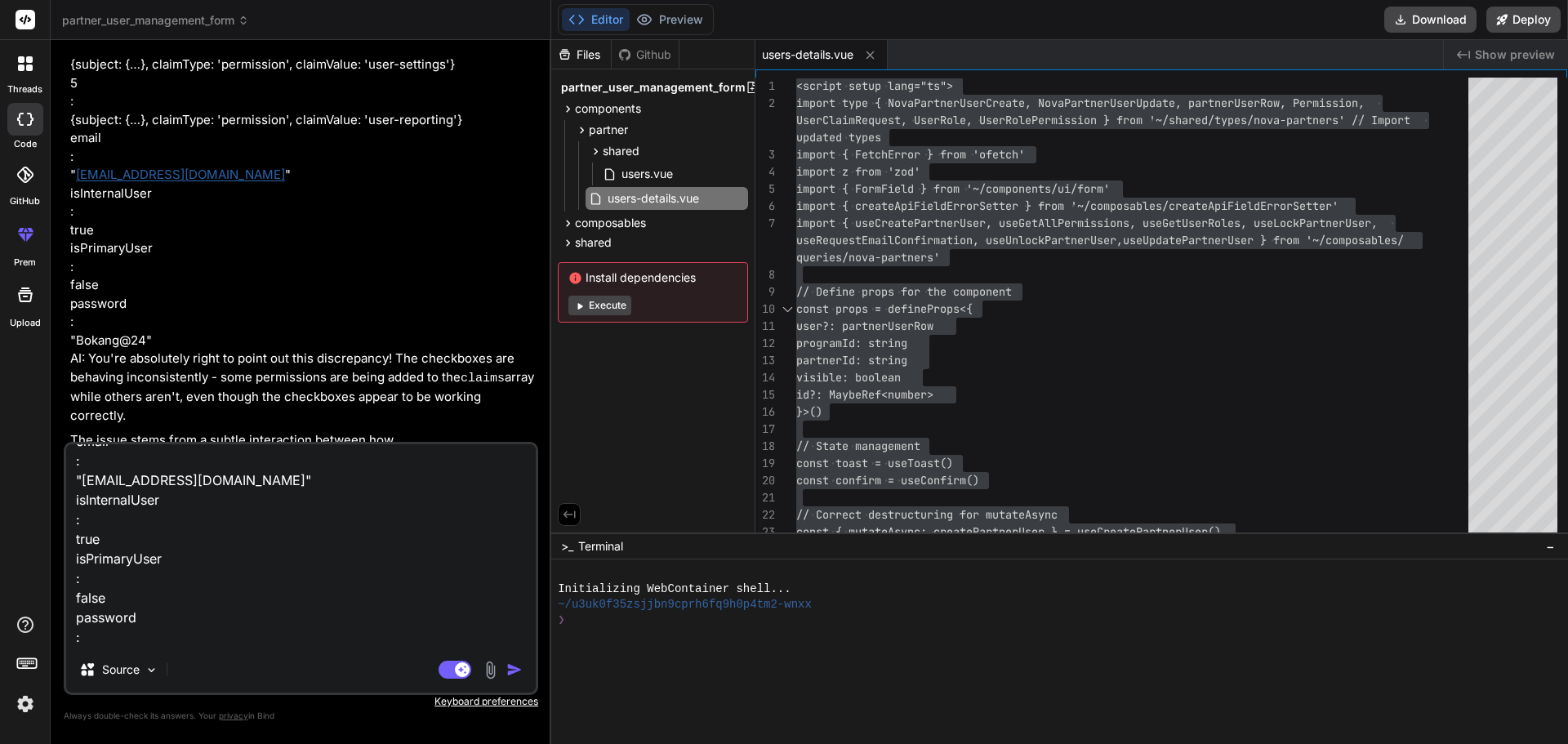
type textarea "Checkbox for User-Dashboard clicked. Disabled: false, Current model-value: fals…"
type textarea "x"
type textarea "Checkbox for User-Dashboard clicked. Disabled: false, Current model-value: fals…"
type textarea "x"
type textarea "Checkbox for User-Dashboard clicked. Disabled: false, Current model-value: fals…"
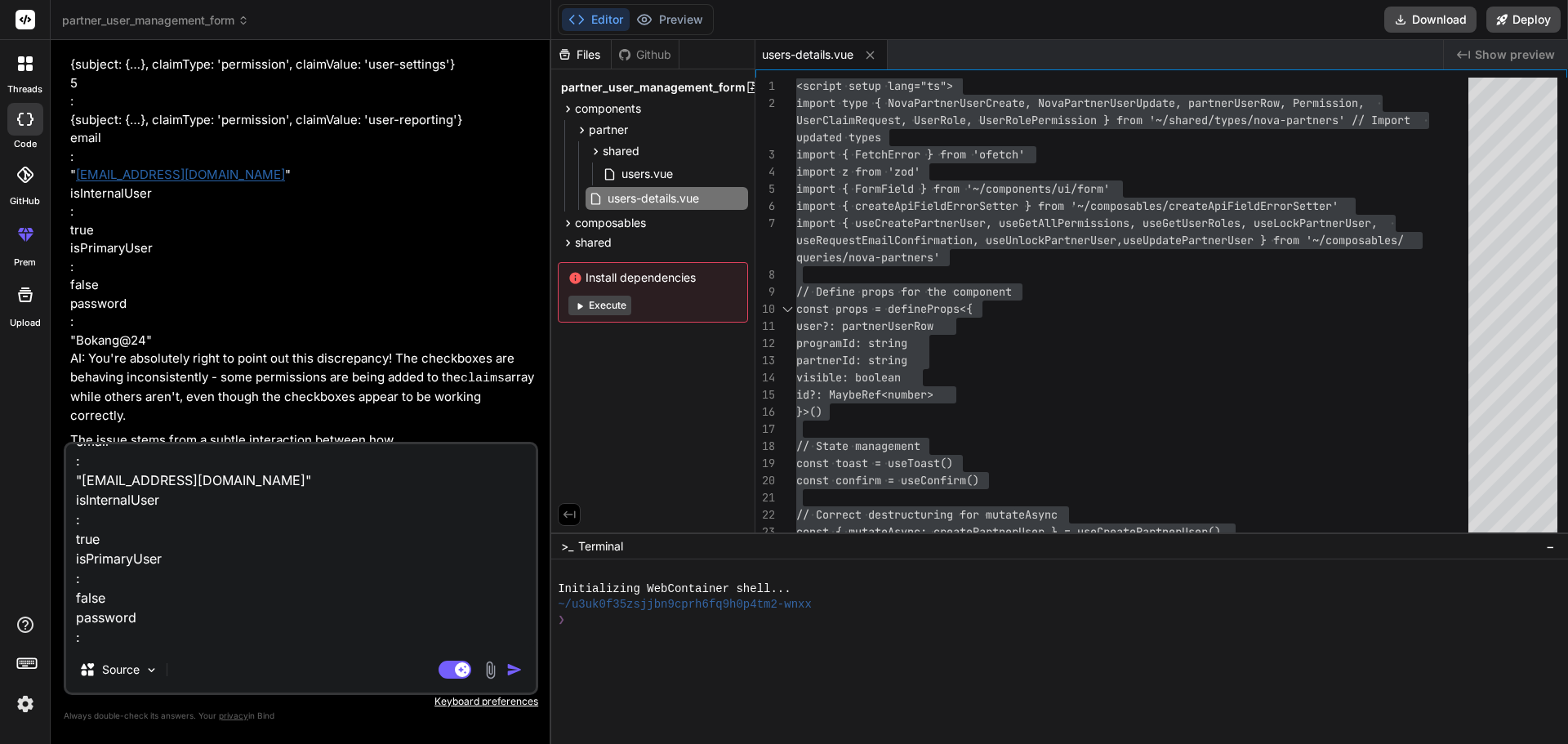
type textarea "x"
type textarea "Checkbox for User-Dashboard clicked. Disabled: false, Current model-value: fals…"
type textarea "x"
type textarea "Checkbox for User-Dashboard clicked. Disabled: false, Current model-value: fals…"
type textarea "x"
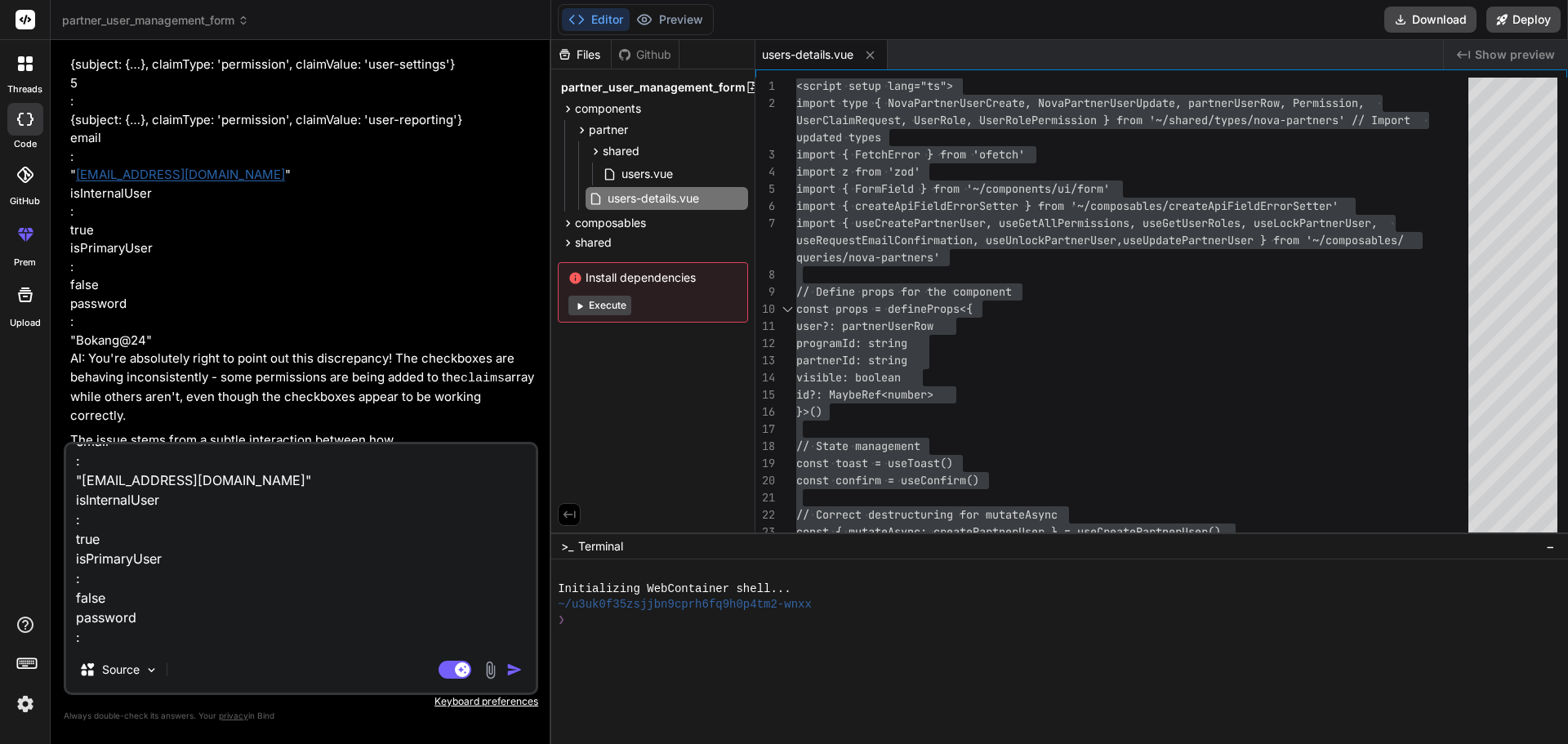
type textarea "Checkbox for User-Dashboard clicked. Disabled: false, Current model-value: fals…"
type textarea "x"
type textarea "Checkbox for User-Dashboard clicked. Disabled: false, Current model-value: fals…"
type textarea "x"
type textarea "Checkbox for User-Dashboard clicked. Disabled: false, Current model-value: fals…"
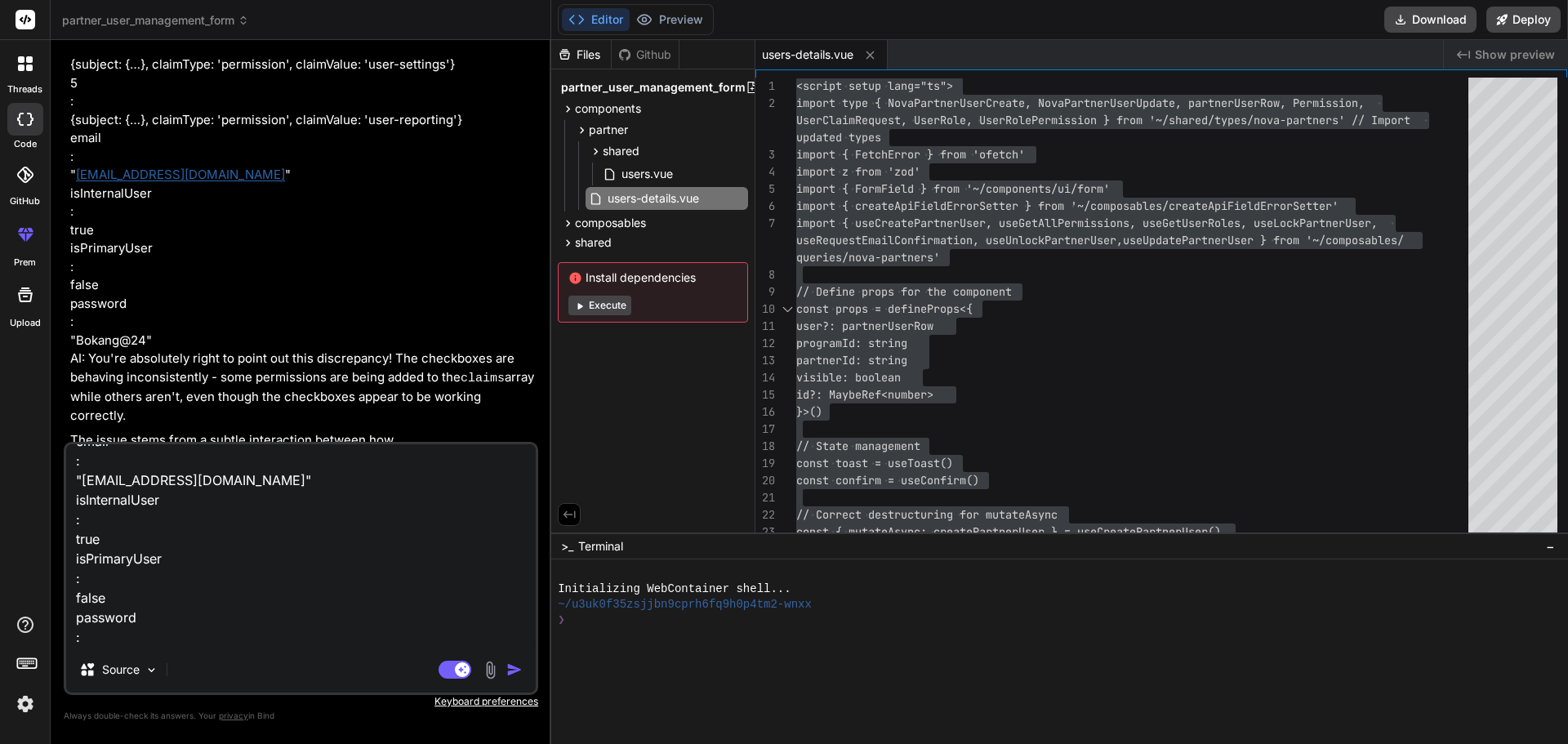
type textarea "x"
type textarea "Checkbox for User-Dashboard clicked. Disabled: false, Current model-value: fals…"
type textarea "x"
type textarea "Checkbox for User-Dashboard clicked. Disabled: false, Current model-value: fals…"
type textarea "x"
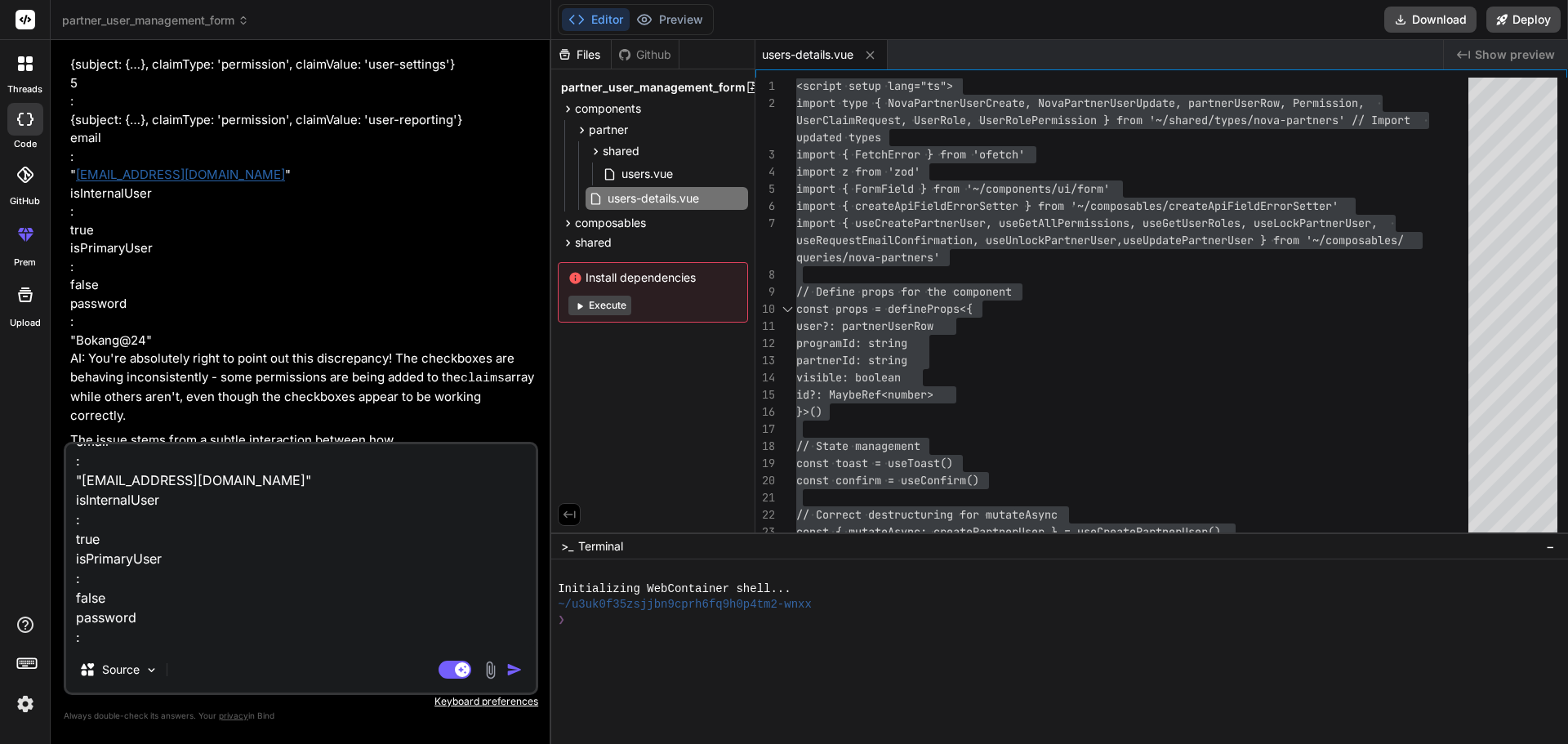
type textarea "Checkbox for User-Dashboard clicked. Disabled: false, Current model-value: fals…"
type textarea "x"
type textarea "Checkbox for User-Dashboard clicked. Disabled: false, Current model-value: fals…"
type textarea "x"
type textarea "Checkbox for User-Dashboard clicked. Disabled: false, Current model-value: fals…"
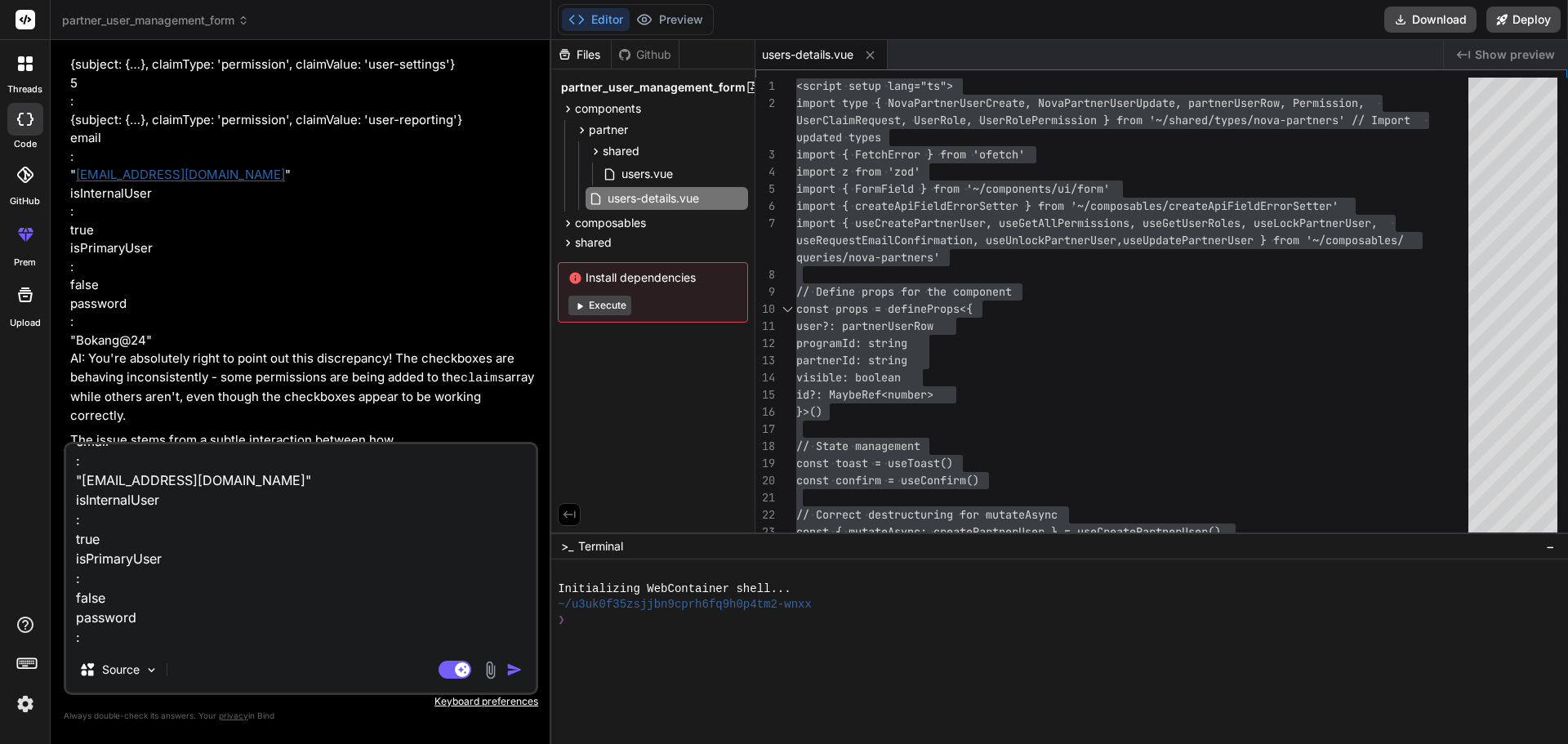
type textarea "x"
type textarea "Checkbox for User-Dashboard clicked. Disabled: false, Current model-value: fals…"
type textarea "x"
type textarea "Checkbox for User-Dashboard clicked. Disabled: false, Current model-value: fals…"
type textarea "x"
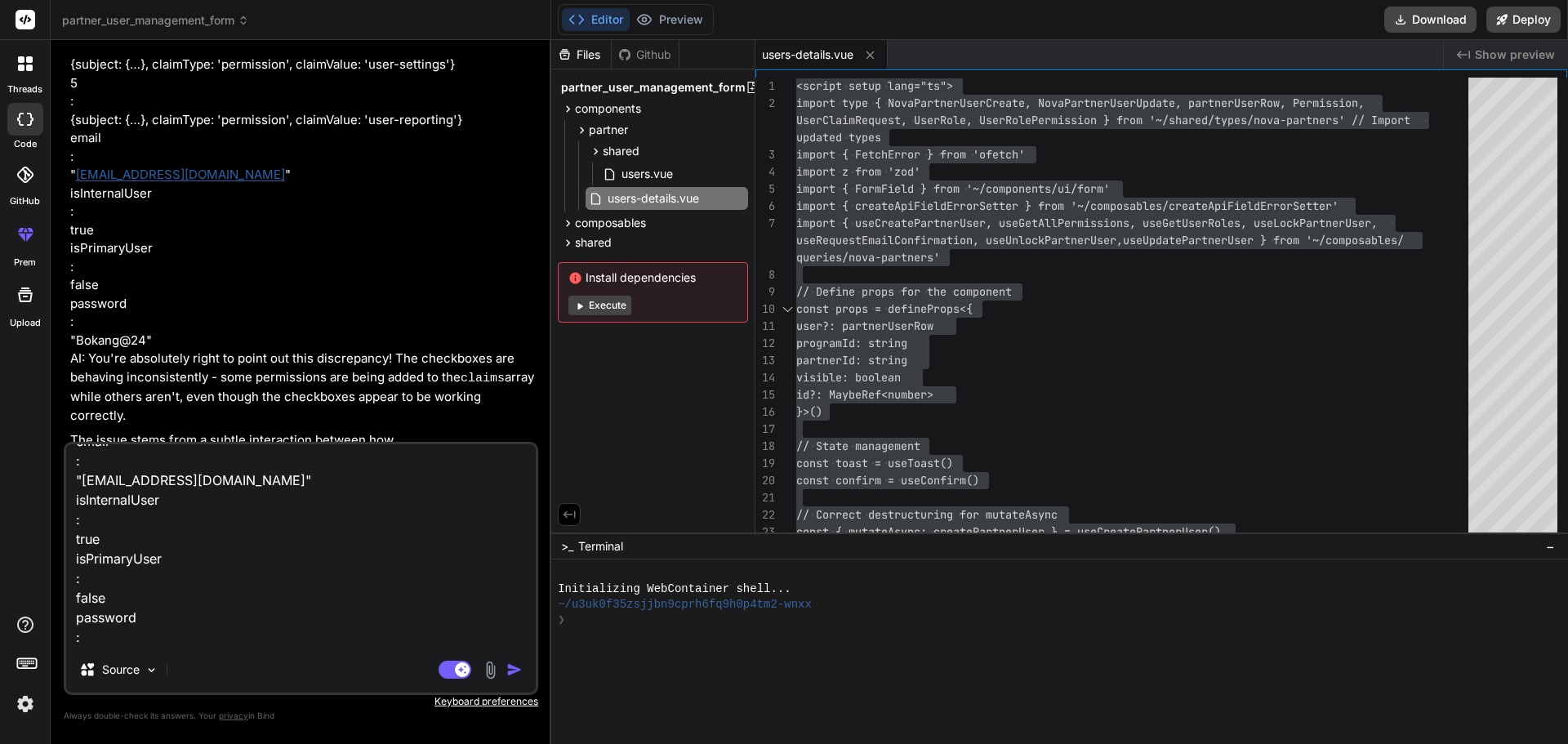
type textarea "Checkbox for User-Dashboard clicked. Disabled: false, Current model-value: fals…"
type textarea "x"
type textarea "Loremips dol Sita-Consectet adipisc. Elitsedd: eiusm, Tempori utlab-etdol: magn…"
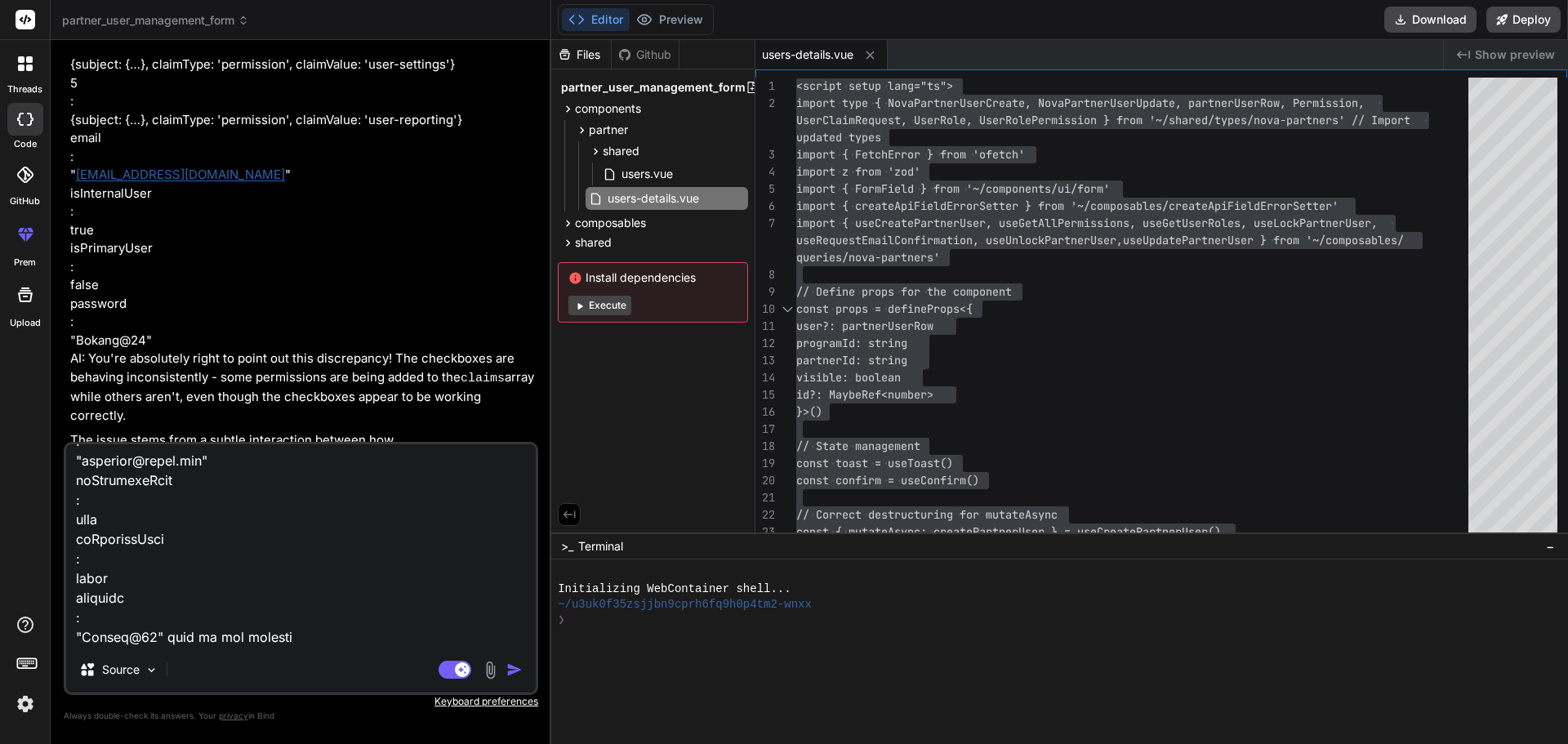
type textarea "x"
type textarea "Loremips dol Sita-Consectet adipisc. Elitsedd: eiusm, Tempori utlab-etdol: magn…"
type textarea "x"
type textarea "Loremips dol Sita-Consectet adipisc. Elitsedd: eiusm, Tempori utlab-etdol: magn…"
paste textarea "{ "type": "[URL][DOMAIN_NAME]", "title": "One or more validation errors occurre…"
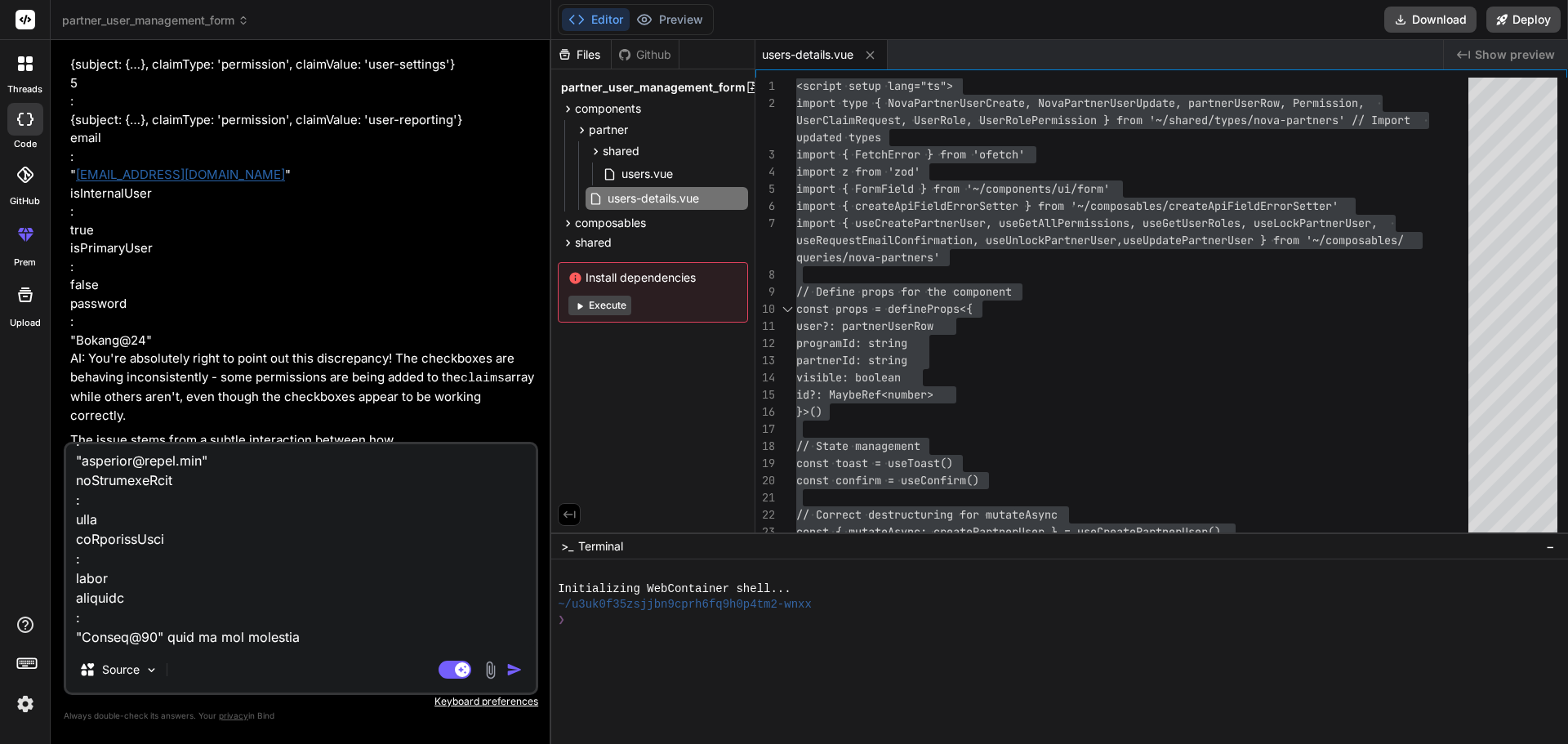
type textarea "x"
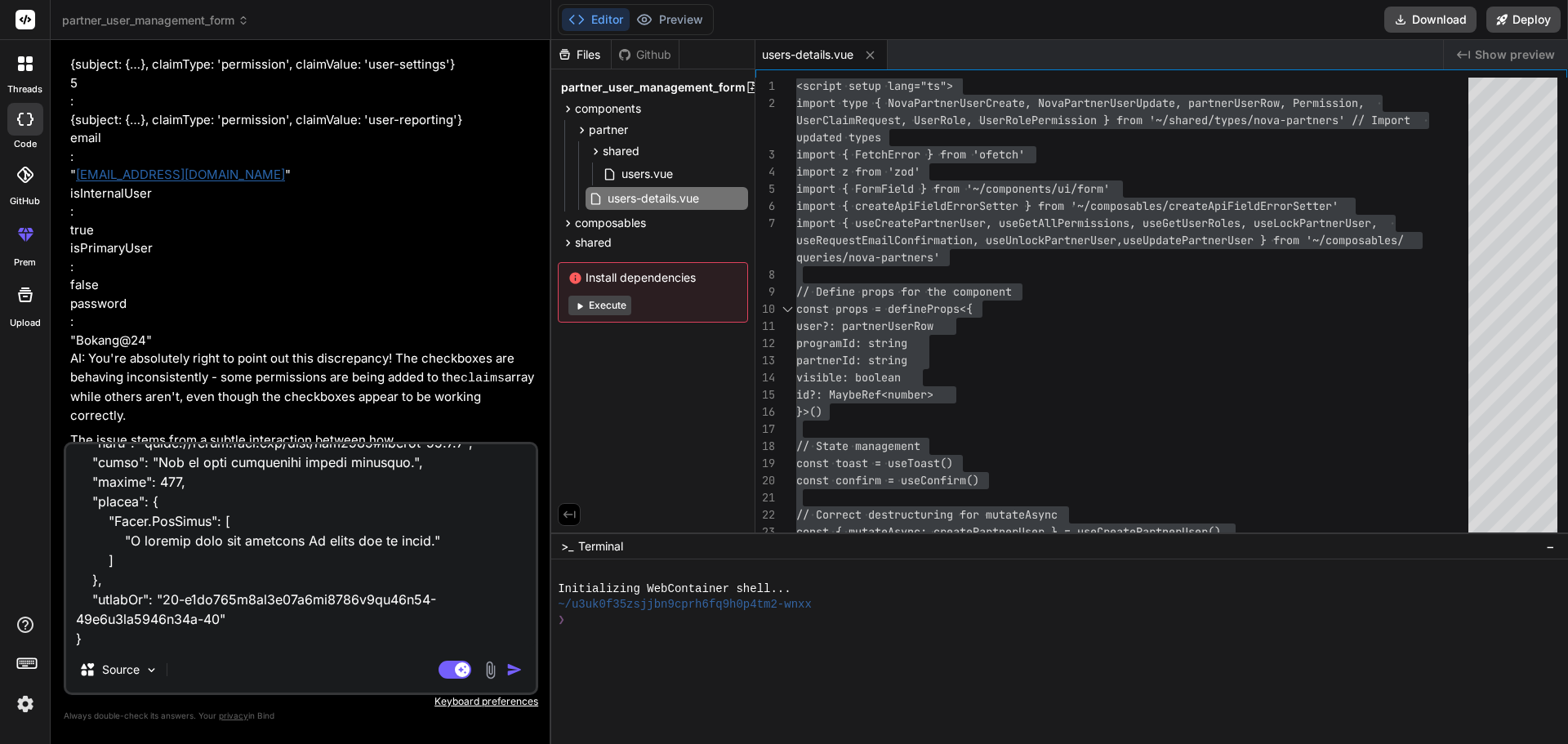
type textarea "Loremips dol Sita-Consectet adipisc. Elitsedd: eiusm, Tempori utlab-etdol: magn…"
click at [86, 640] on textarea at bounding box center [301, 545] width 470 height 203
type textarea "x"
type textarea "Loremips dol Sita-Consectet adipisc. Elitsedd: eiusm, Tempori utlab-etdol: magn…"
type textarea "x"
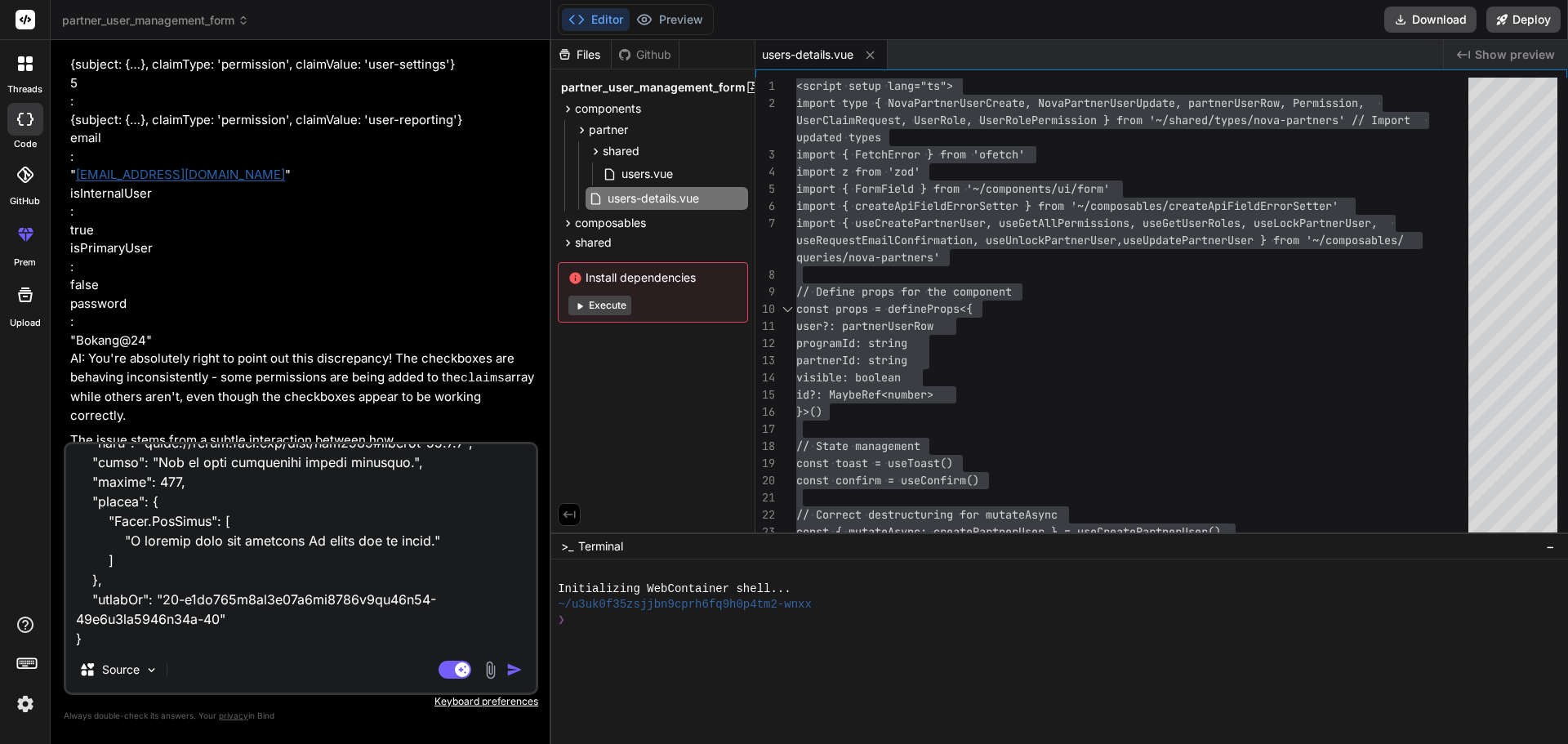
type textarea "Loremips dol Sita-Consectet adipisc. Elitsedd: eiusm, Tempori utlab-etdol: magn…"
type textarea "x"
type textarea "Loremips dol Sita-Consectet adipisc. Elitsedd: eiusm, Tempori utlab-etdol: magn…"
type textarea "x"
type textarea "Loremips dol Sita-Consectet adipisc. Elitsedd: eiusm, Tempori utlab-etdol: magn…"
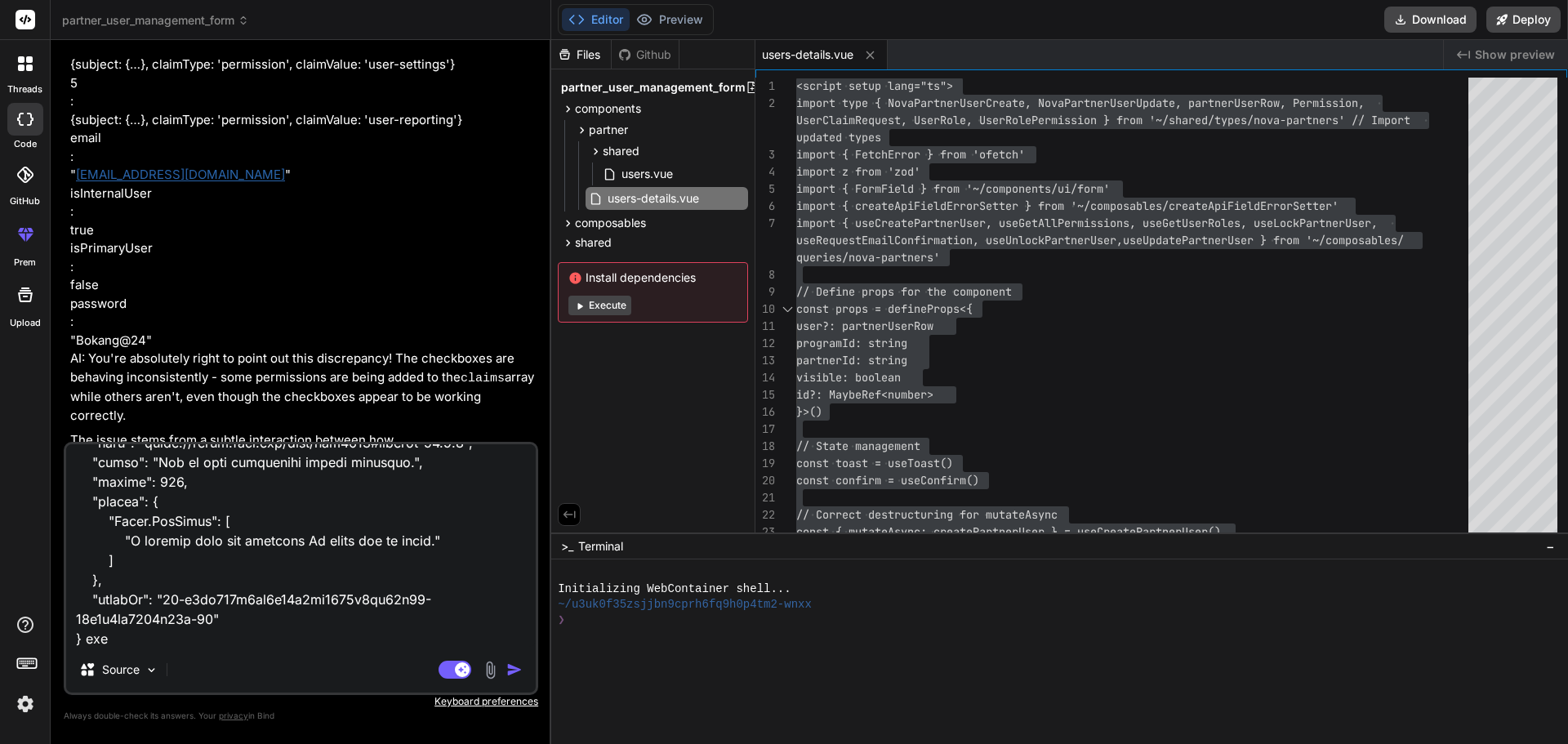
type textarea "x"
type textarea "Loremips dol Sita-Consectet adipisc. Elitsedd: eiusm, Tempori utlab-etdol: magn…"
type textarea "x"
type textarea "Loremips dol Sita-Consectet adipisc. Elitsedd: eiusm, Tempori utlab-etdol: magn…"
type textarea "x"
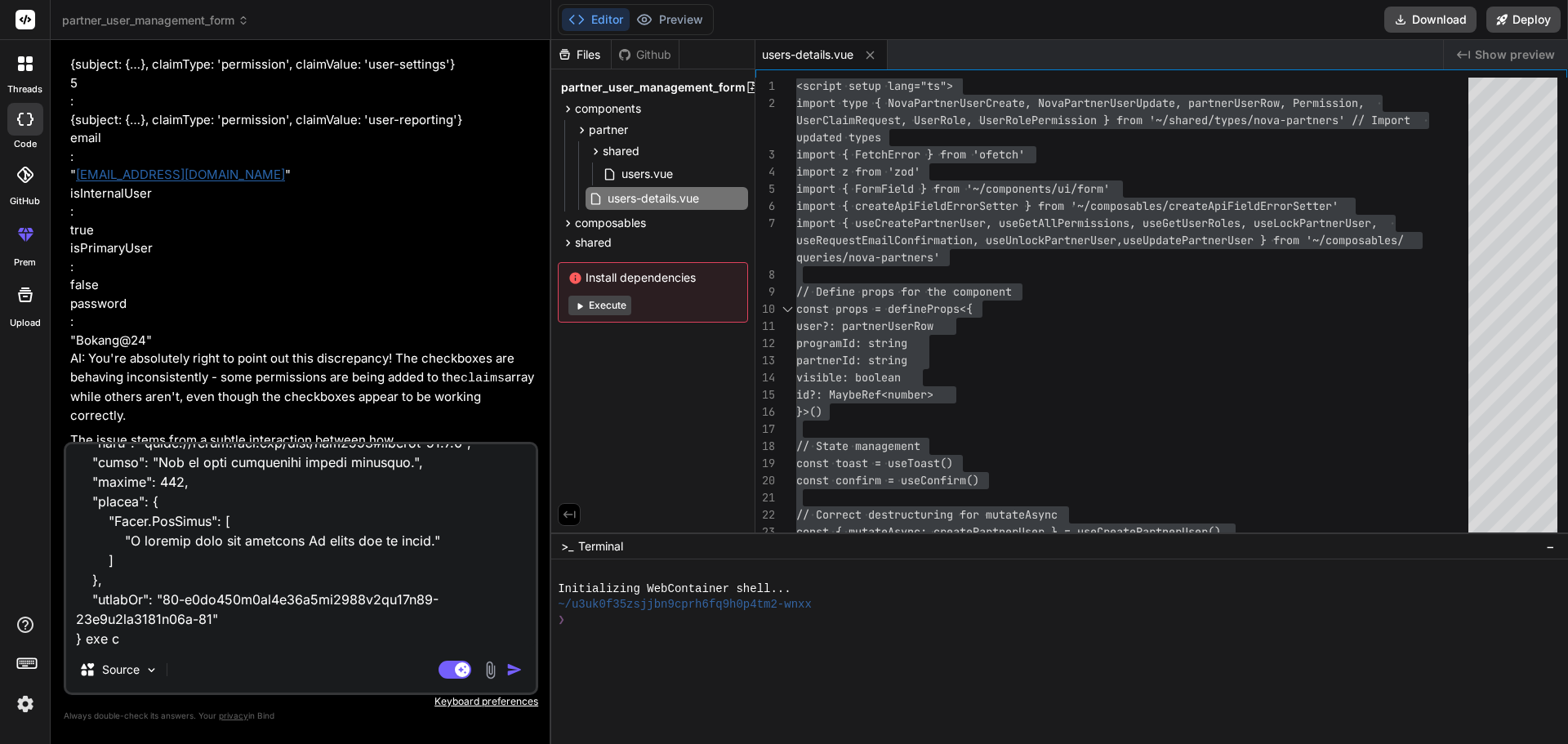
type textarea "Loremips dol Sita-Consectet adipisc. Elitsedd: eiusm, Tempori utlab-etdol: magn…"
type textarea "x"
type textarea "Loremips dol Sita-Consectet adipisc. Elitsedd: eiusm, Tempori utlab-etdol: magn…"
type textarea "x"
type textarea "Loremips dol Sita-Consectet adipisc. Elitsedd: eiusm, Tempori utlab-etdol: magn…"
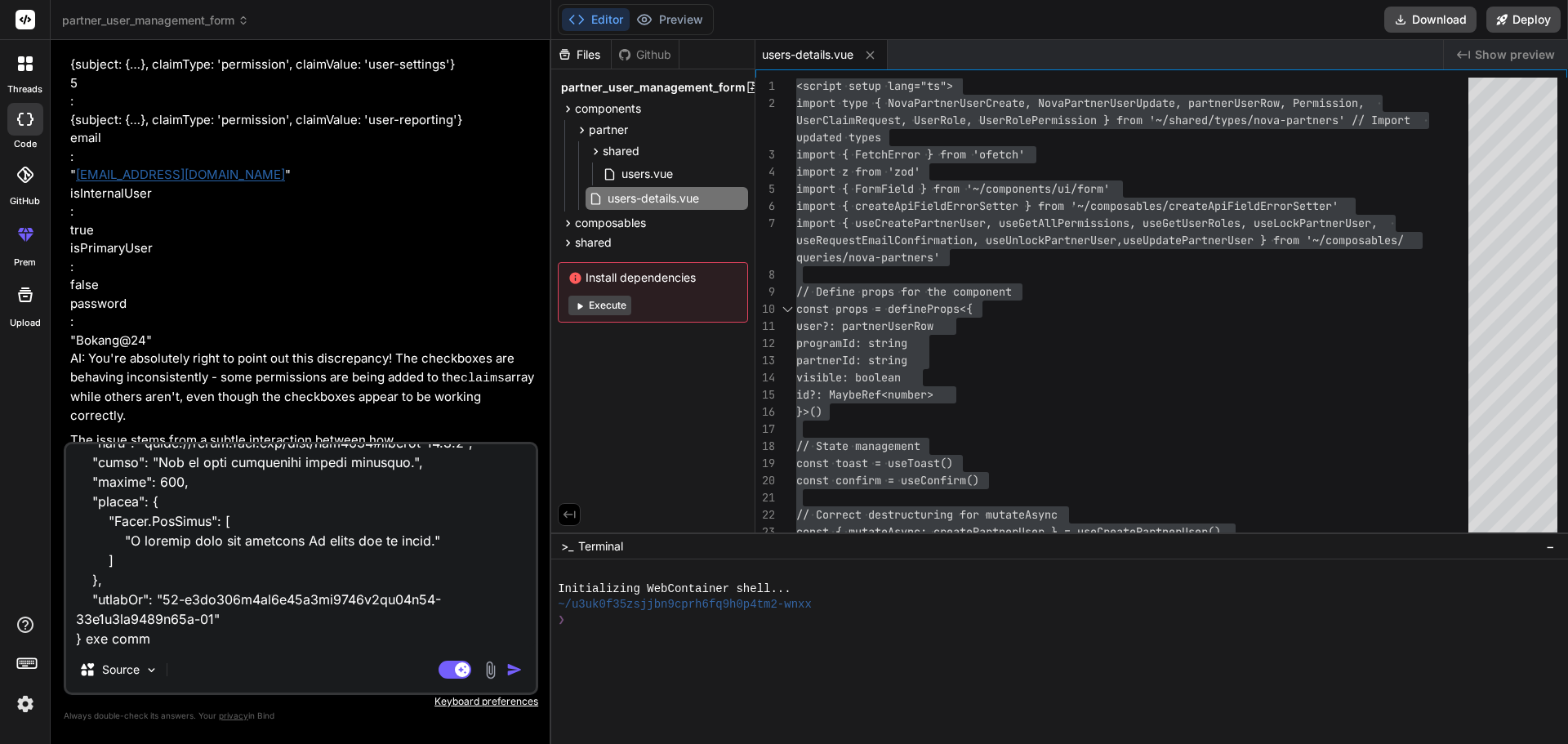
type textarea "x"
type textarea "Loremips dol Sita-Consectet adipisc. Elitsedd: eiusm, Tempori utlab-etdol: magn…"
type textarea "x"
type textarea "Loremips dol Sita-Consectet adipisc. Elitsedd: eiusm, Tempori utlab-etdol: magn…"
type textarea "x"
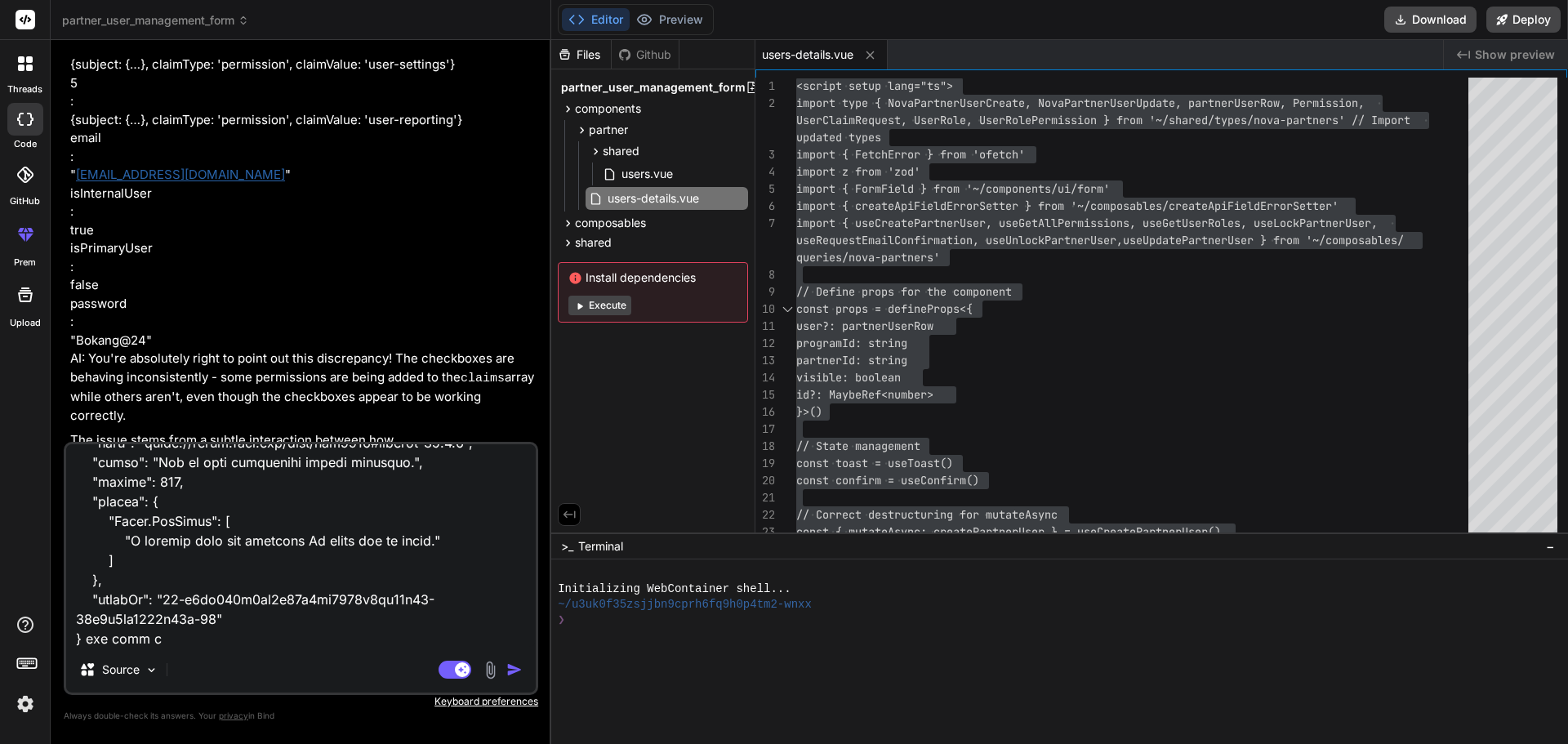
type textarea "Loremips dol Sita-Consectet adipisc. Elitsedd: eiusm, Tempori utlab-etdol: magn…"
type textarea "x"
type textarea "Loremips dol Sita-Consectet adipisc. Elitsedd: eiusm, Tempori utlab-etdol: magn…"
type textarea "x"
type textarea "Loremips dol Sita-Consectet adipisc. Elitsedd: eiusm, Tempori utlab-etdol: magn…"
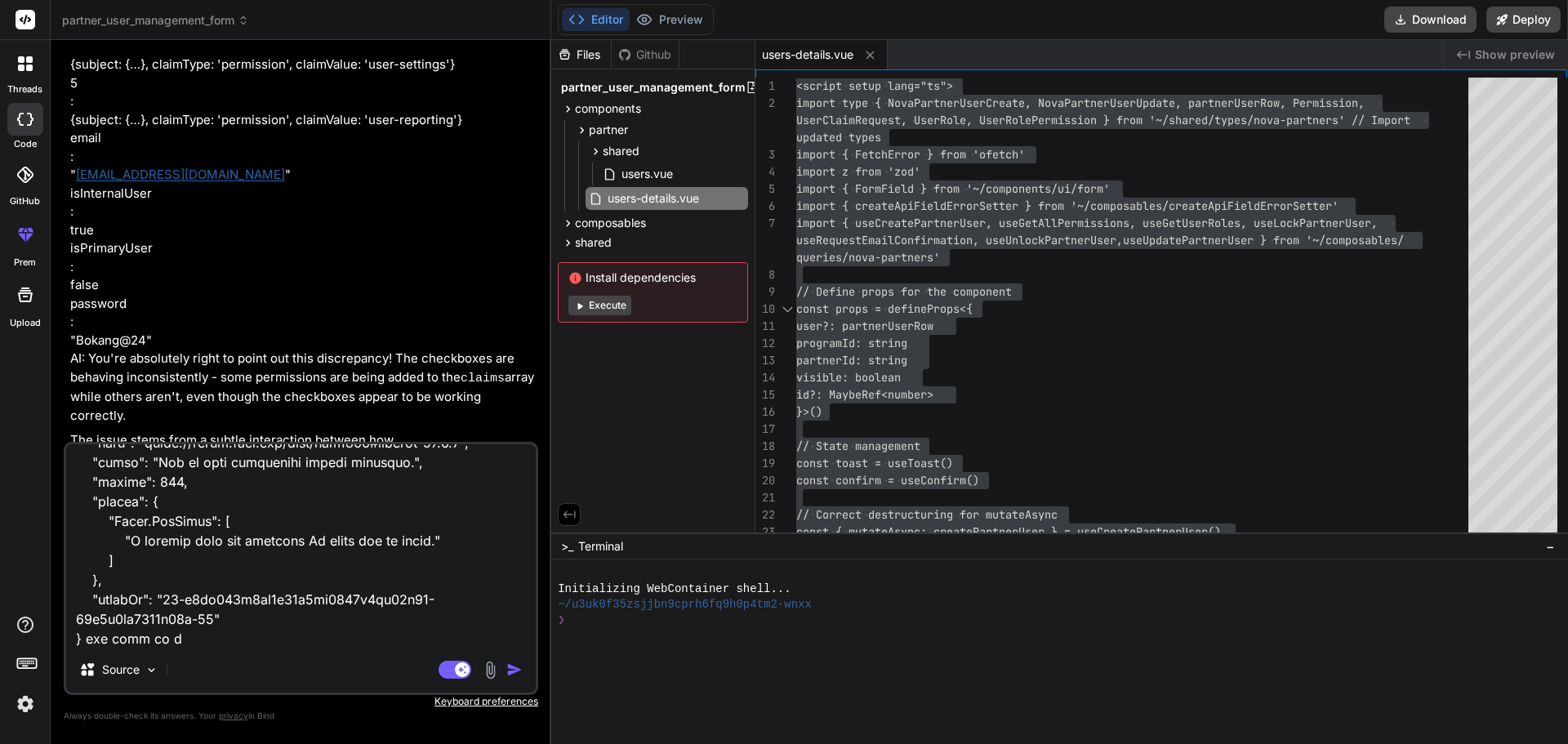
type textarea "x"
type textarea "Loremips dol Sita-Consectet adipisc. Elitsedd: eiusm, Tempori utlab-etdol: magn…"
type textarea "x"
type textarea "Loremips dol Sita-Consectet adipisc. Elitsedd: eiusm, Tempori utlab-etdol: magn…"
type textarea "x"
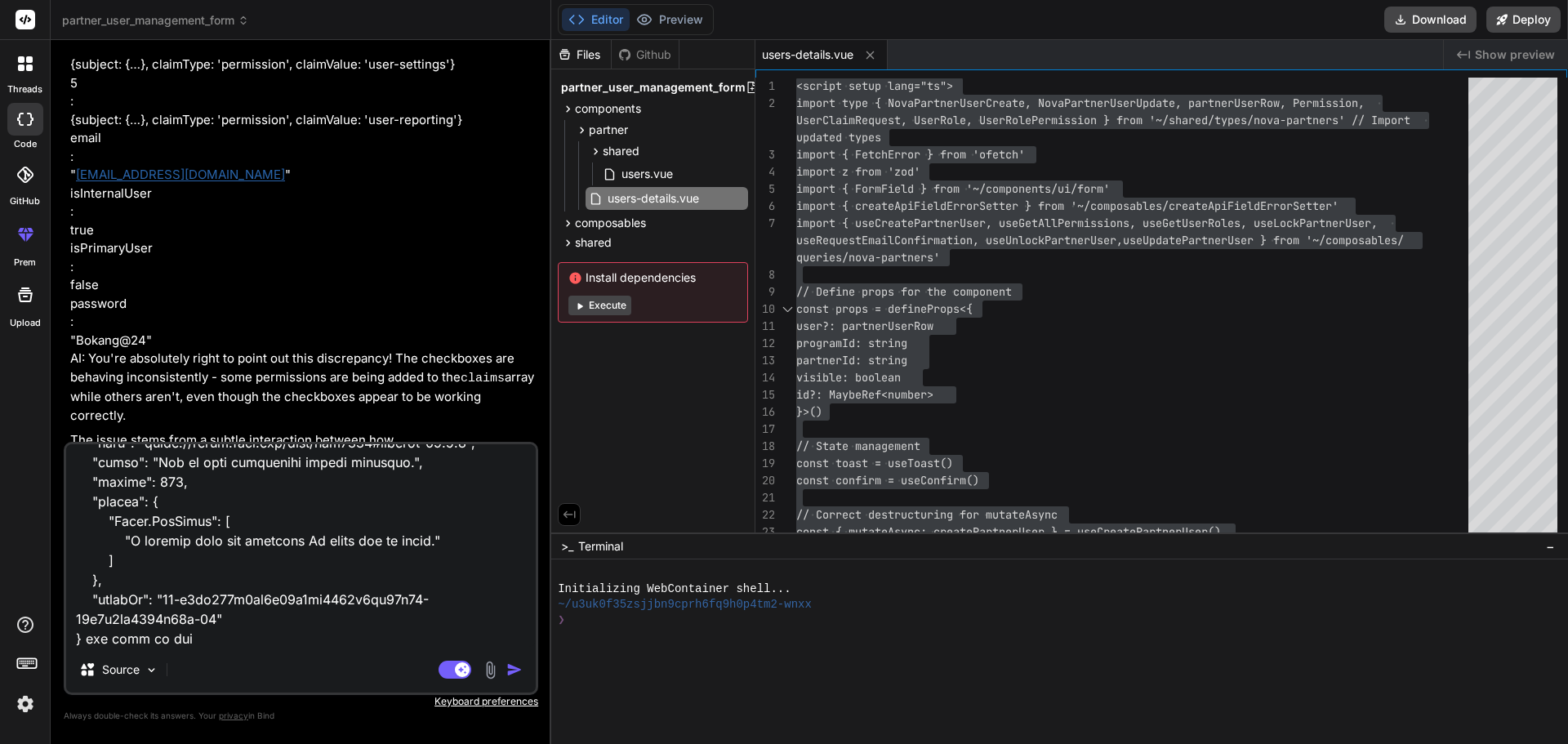
type textarea "Loremips dol Sita-Consectet adipisc. Elitsedd: eiusm, Tempori utlab-etdol: magn…"
type textarea "x"
type textarea "Loremips dol Sita-Consectet adipisc. Elitsedd: eiusm, Tempori utlab-etdol: magn…"
type textarea "x"
type textarea "Loremips dol Sita-Consectet adipisc. Elitsedd: eiusm, Tempori utlab-etdol: magn…"
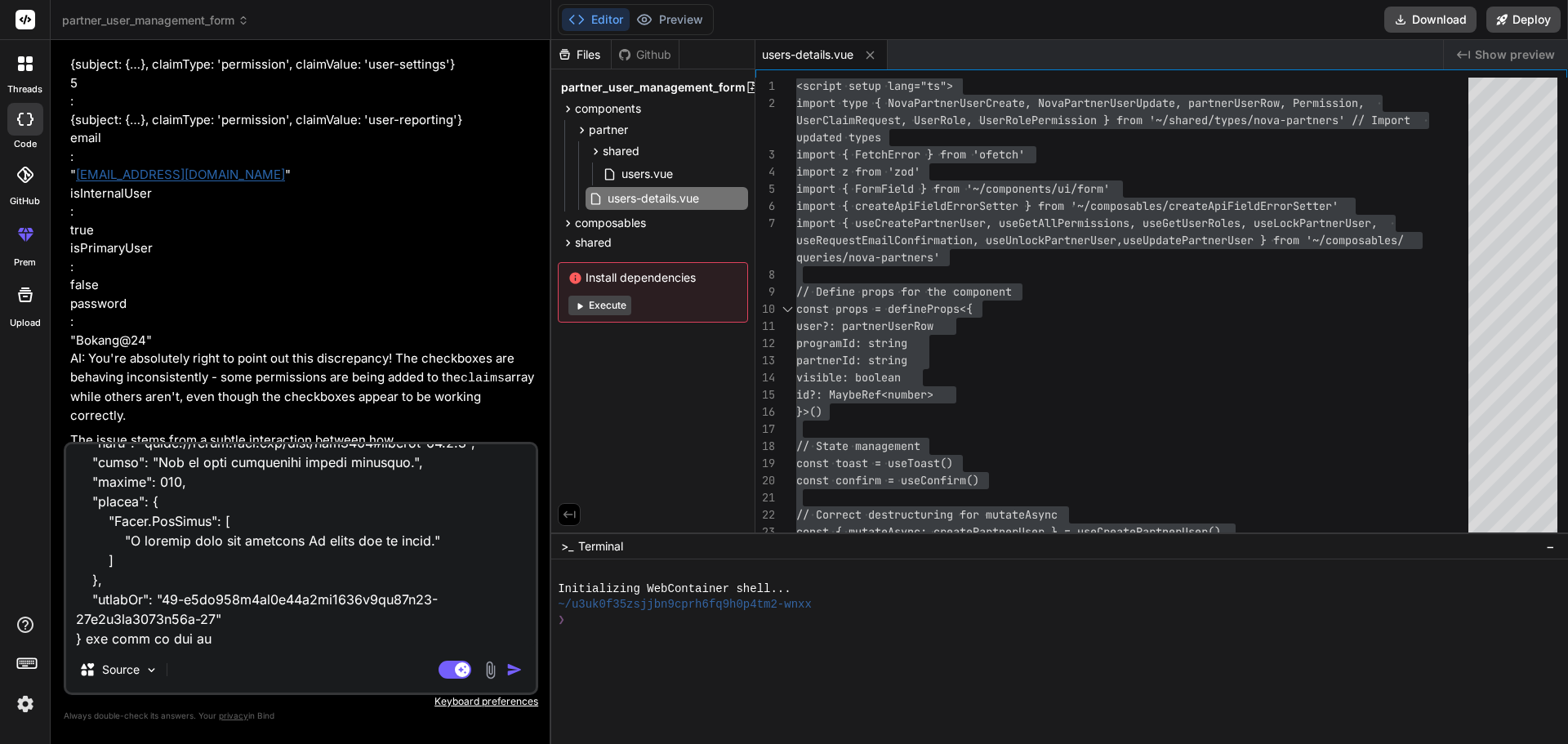
type textarea "x"
type textarea "Loremips dol Sita-Consectet adipisc. Elitsedd: eiusm, Tempori utlab-etdol: magn…"
paste textarea "<script setup lang="ts"> import type { NovaPartnerUserCreate, NovaPartnerUserUp…"
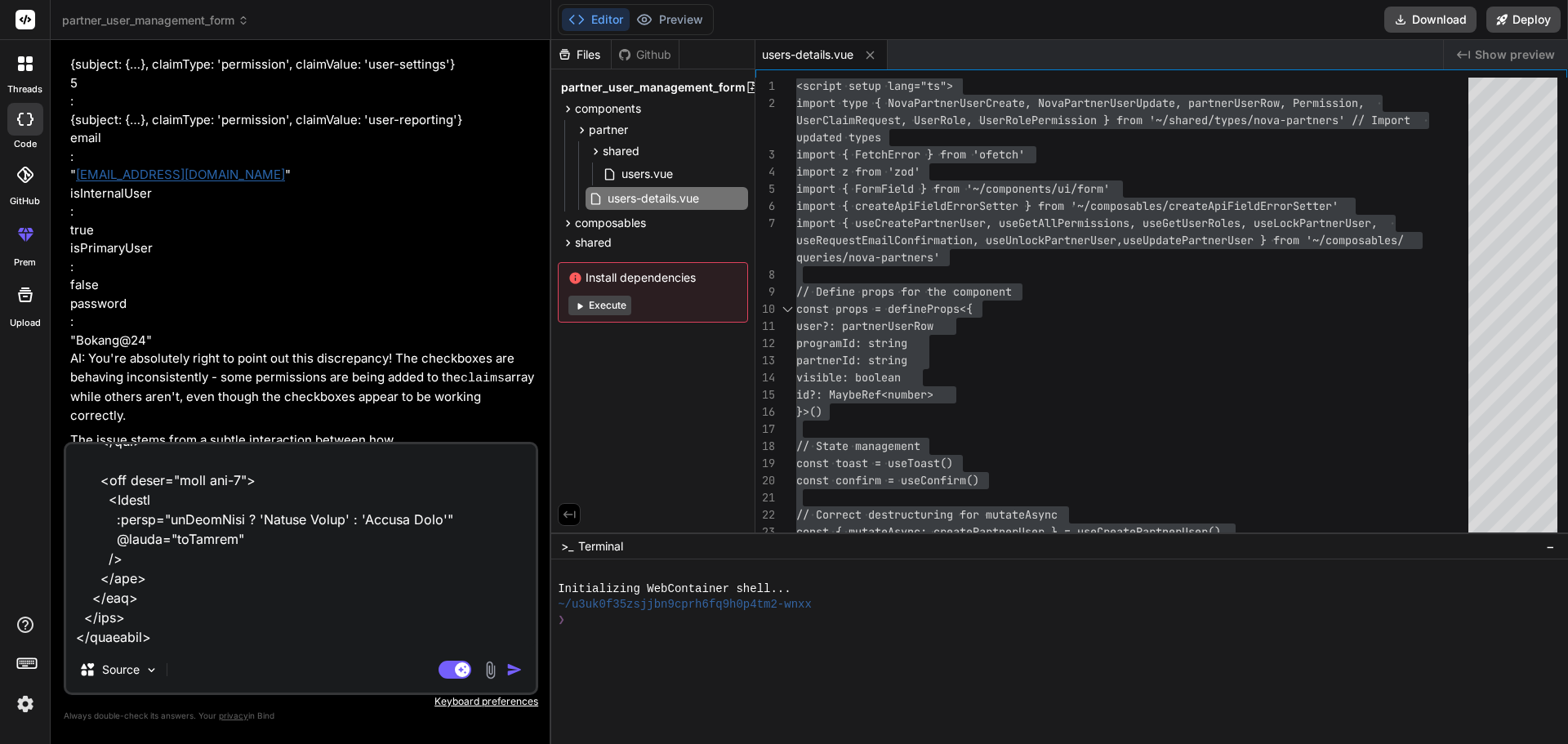
click at [155, 636] on textarea at bounding box center [301, 545] width 470 height 203
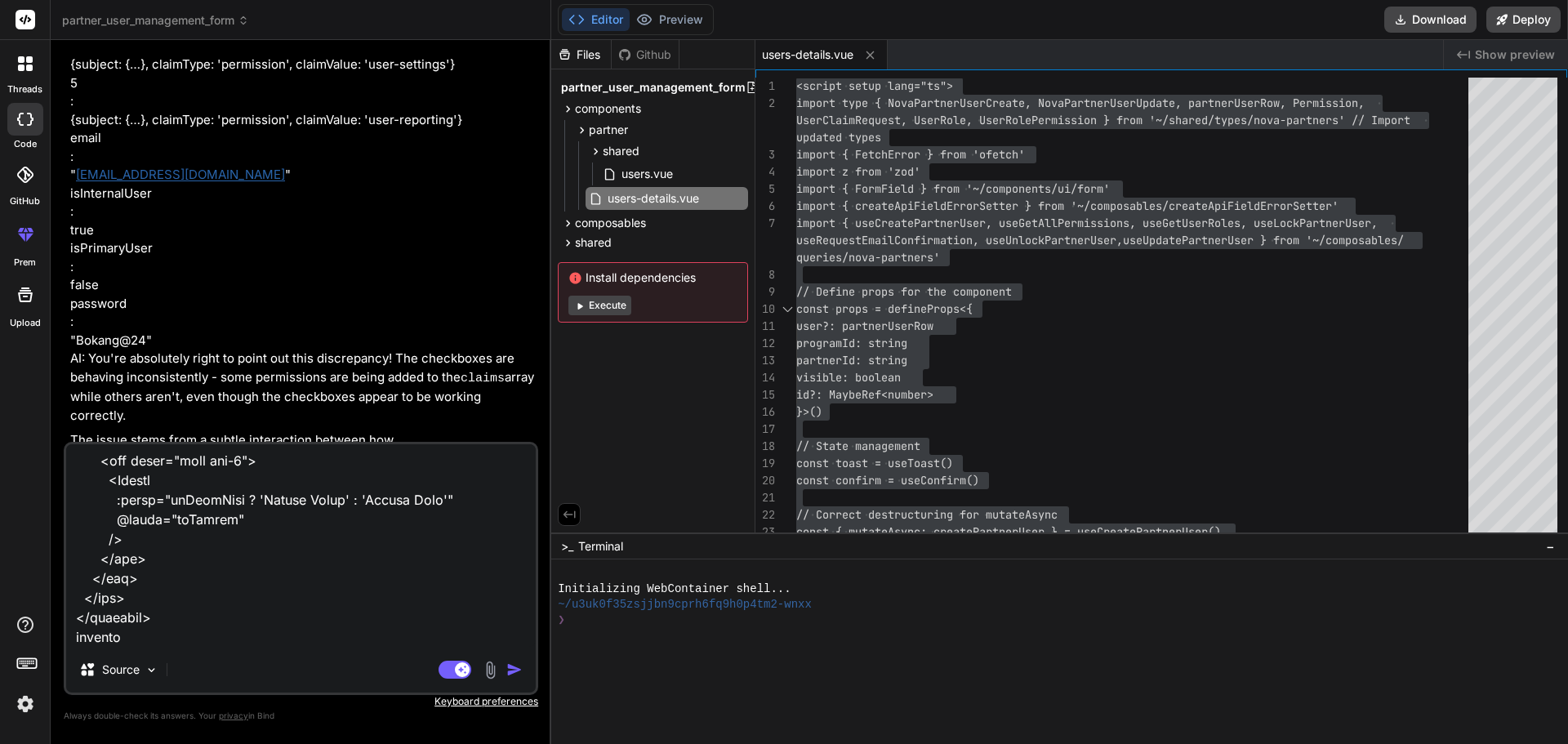
paste textarea "Request body"
click at [239, 633] on textarea at bounding box center [301, 545] width 470 height 203
paste textarea "{ "programId": "BetwayPartnersAfrica", "isPrimaryUser": true, "isInternalUser":…"
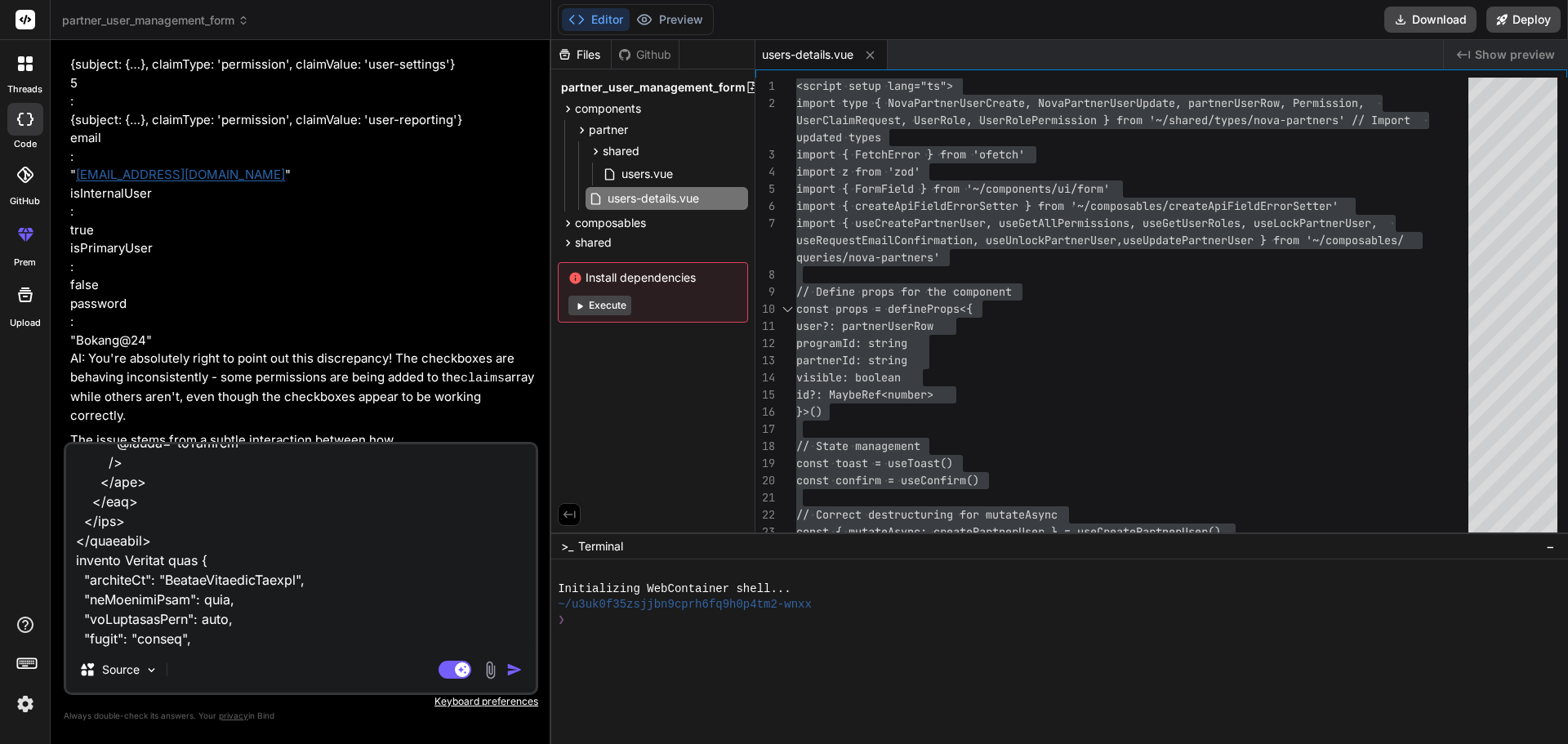
scroll to position [14617, 0]
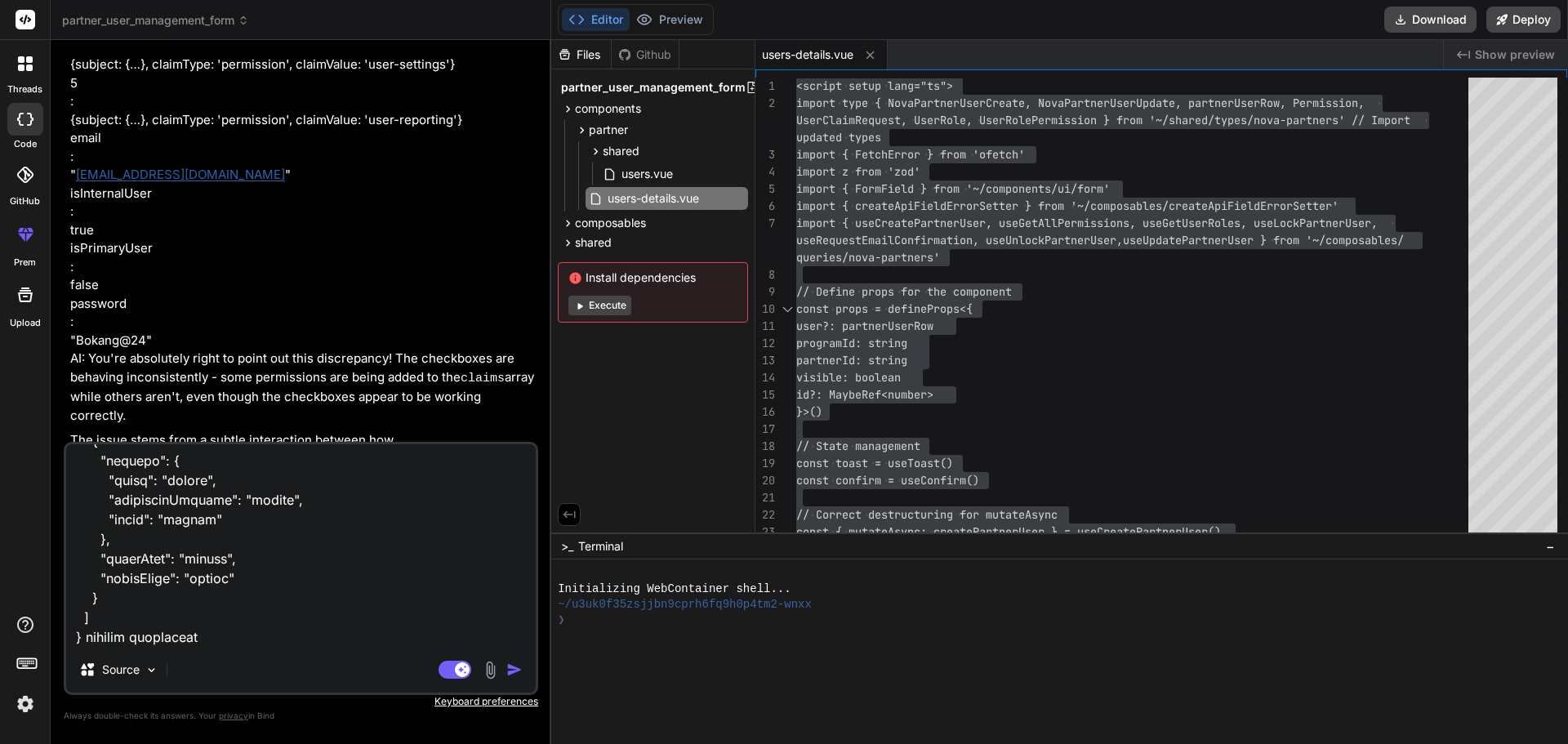
paste textarea "Parameters Cancel Reset Name Description accountGuid * string($uuid) (path) The…"
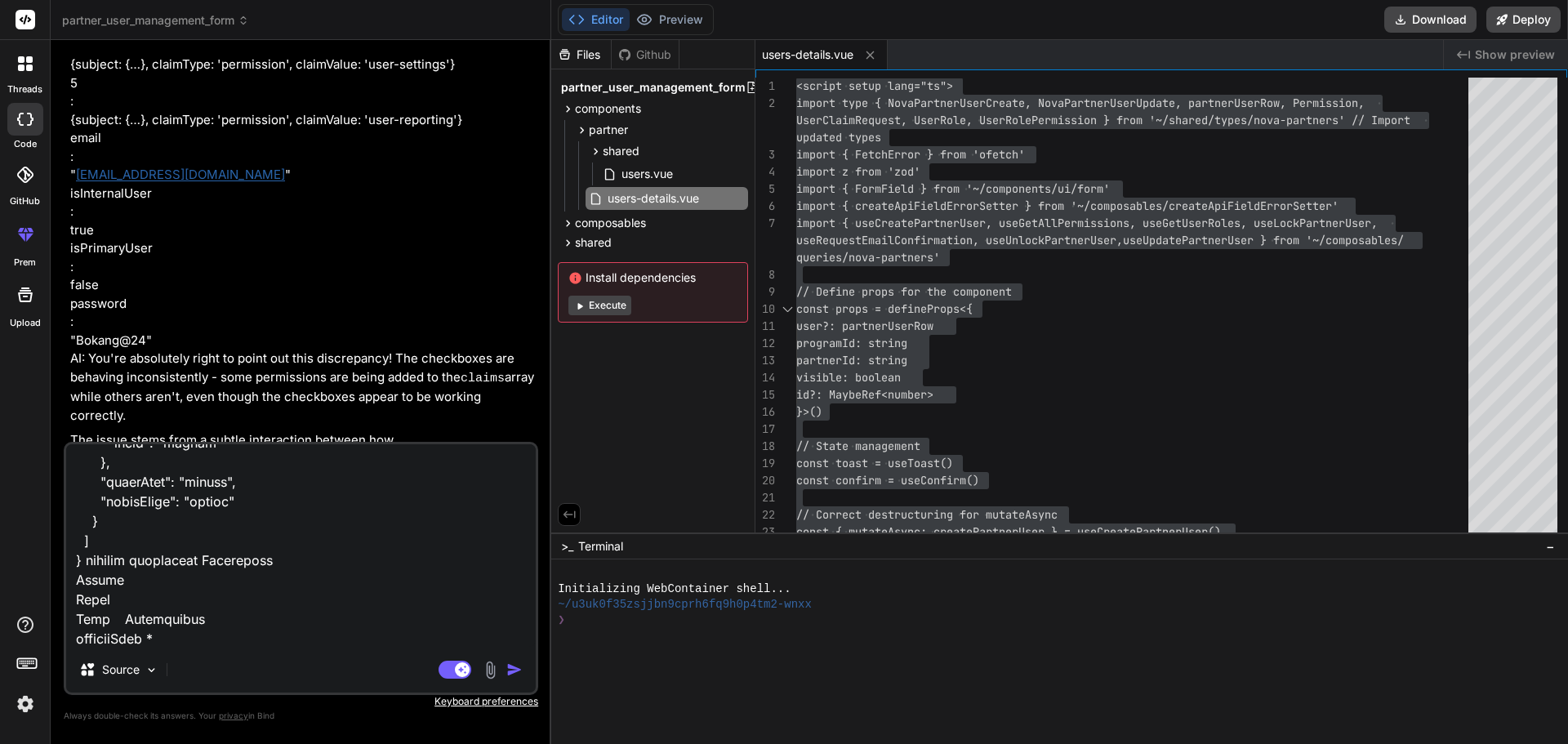
scroll to position [14812, 0]
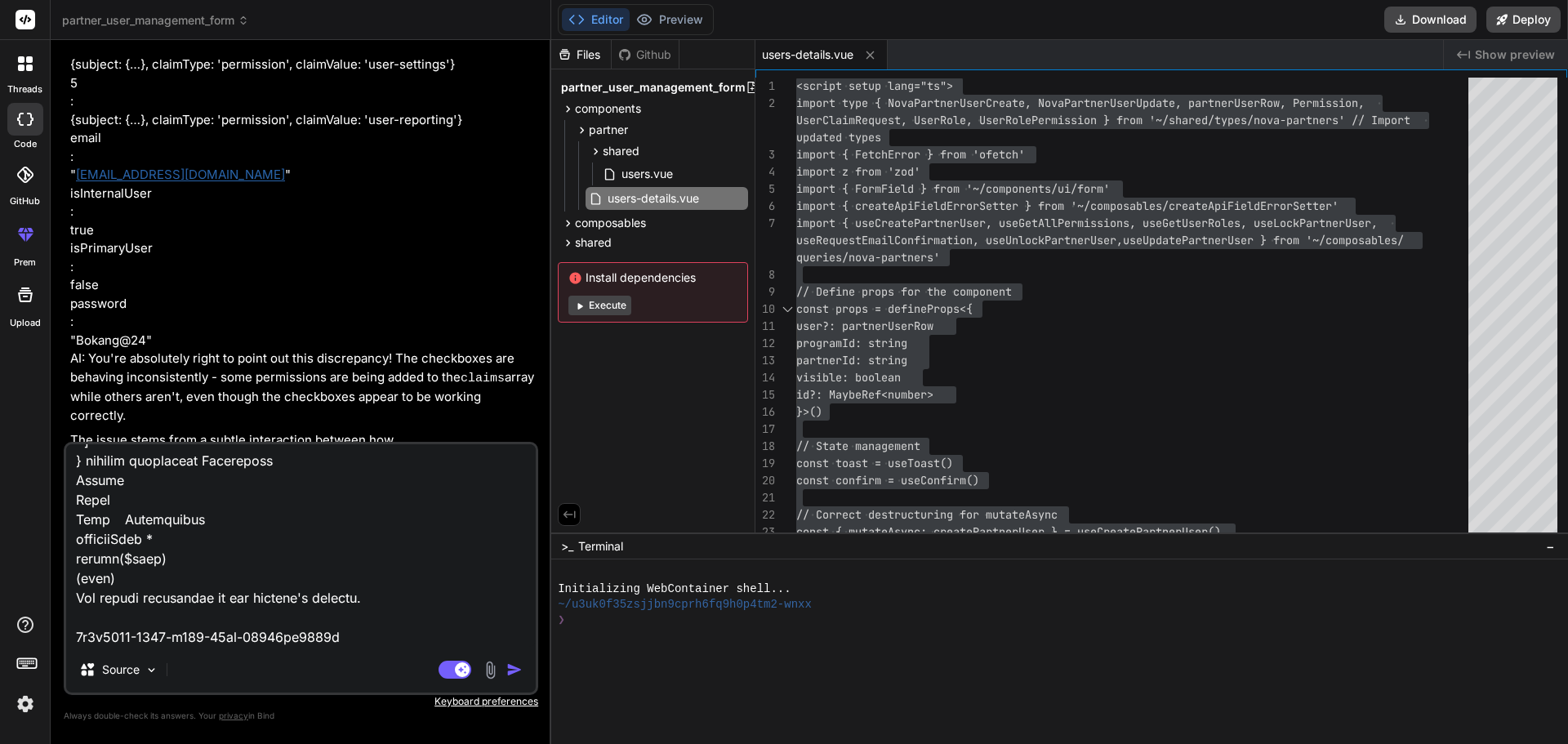
drag, startPoint x: 349, startPoint y: 620, endPoint x: 21, endPoint y: 598, distance: 328.7
click at [21, 598] on div "threads code GitHub prem Upload partner_user_management_form Created with Pixso…" at bounding box center [784, 372] width 1568 height 744
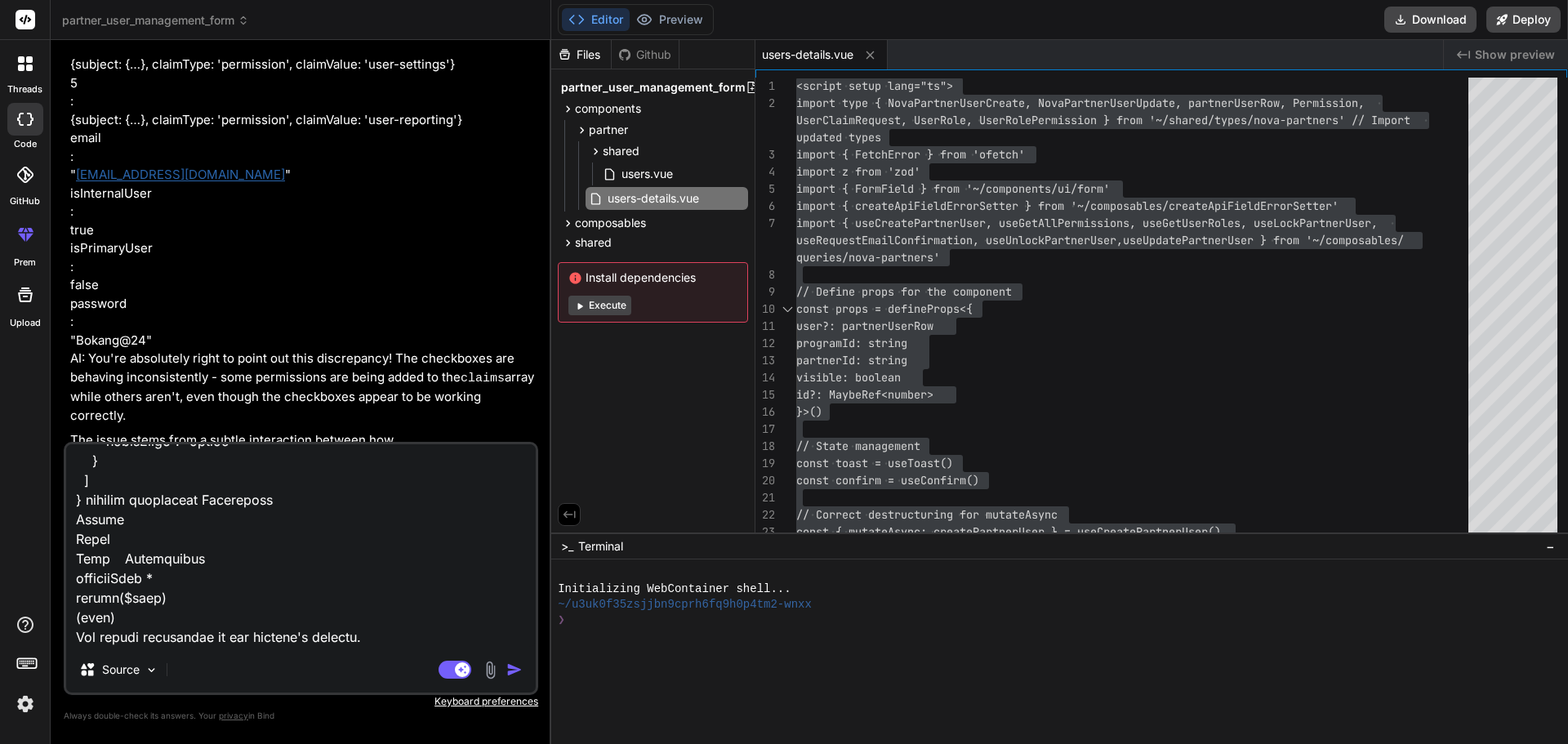
scroll to position [14794, 0]
paste textarea "POST /api/v1/NovaPartners/{accountGuid}/Users"
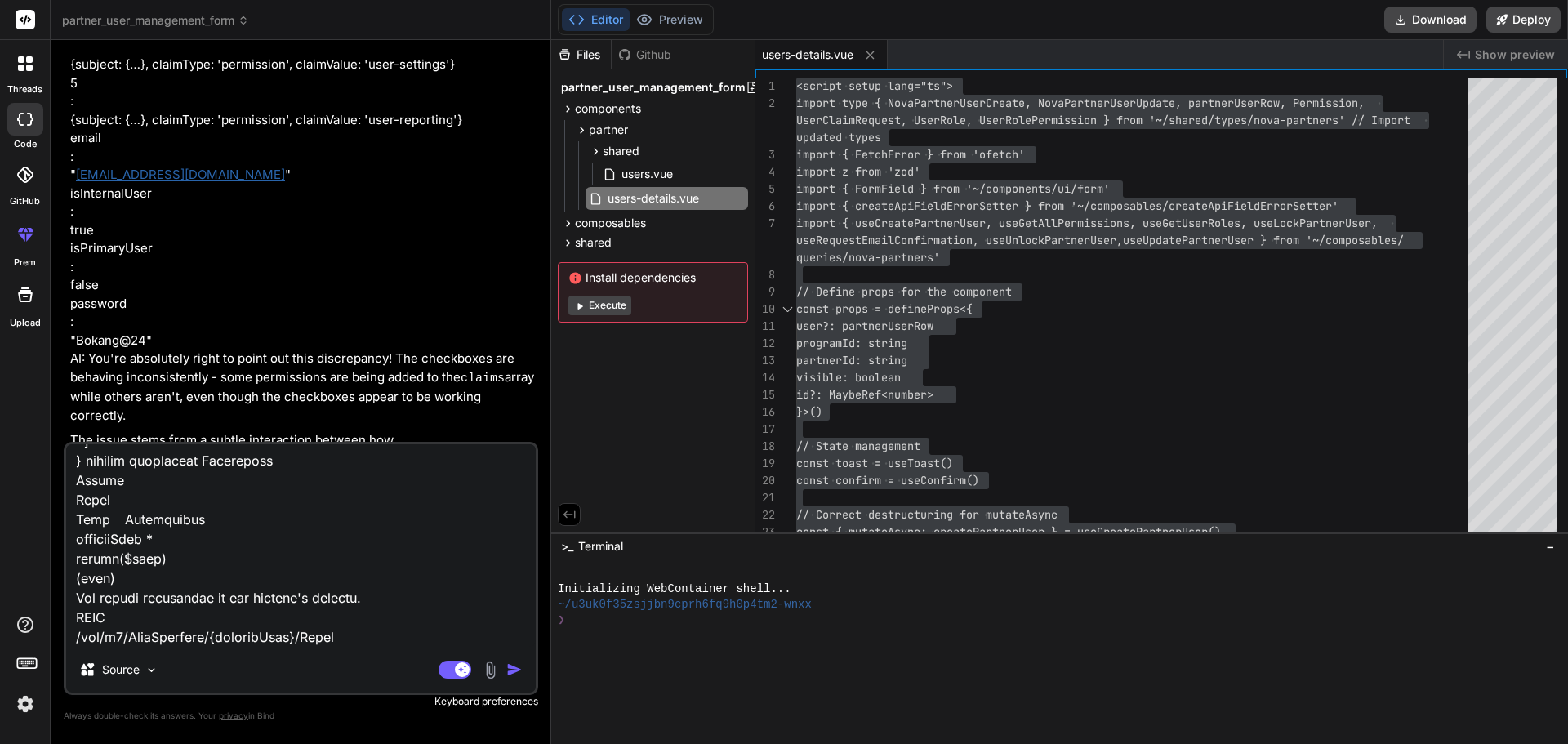
scroll to position [14812, 0]
click at [407, 639] on textarea at bounding box center [301, 545] width 470 height 203
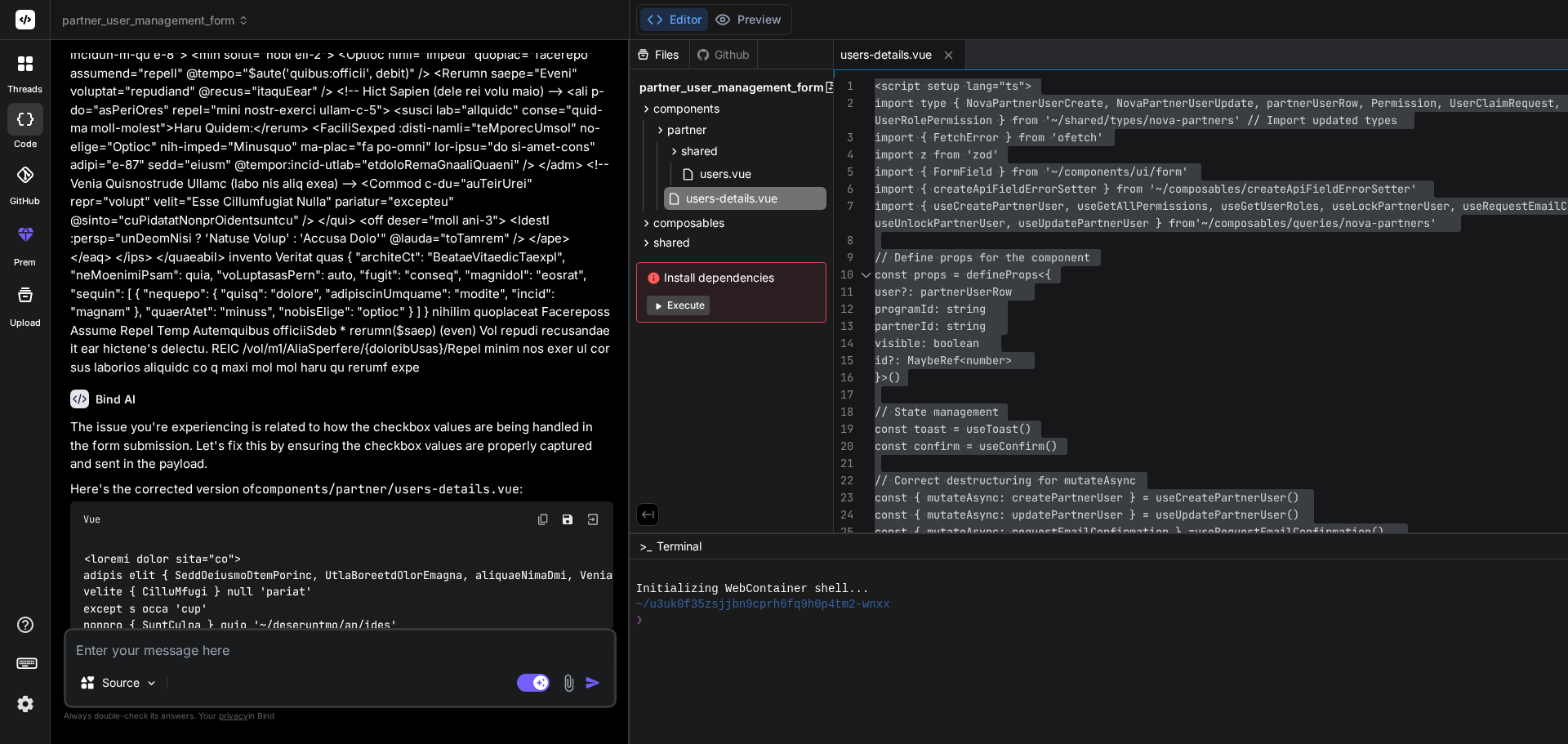
scroll to position [9382, 0]
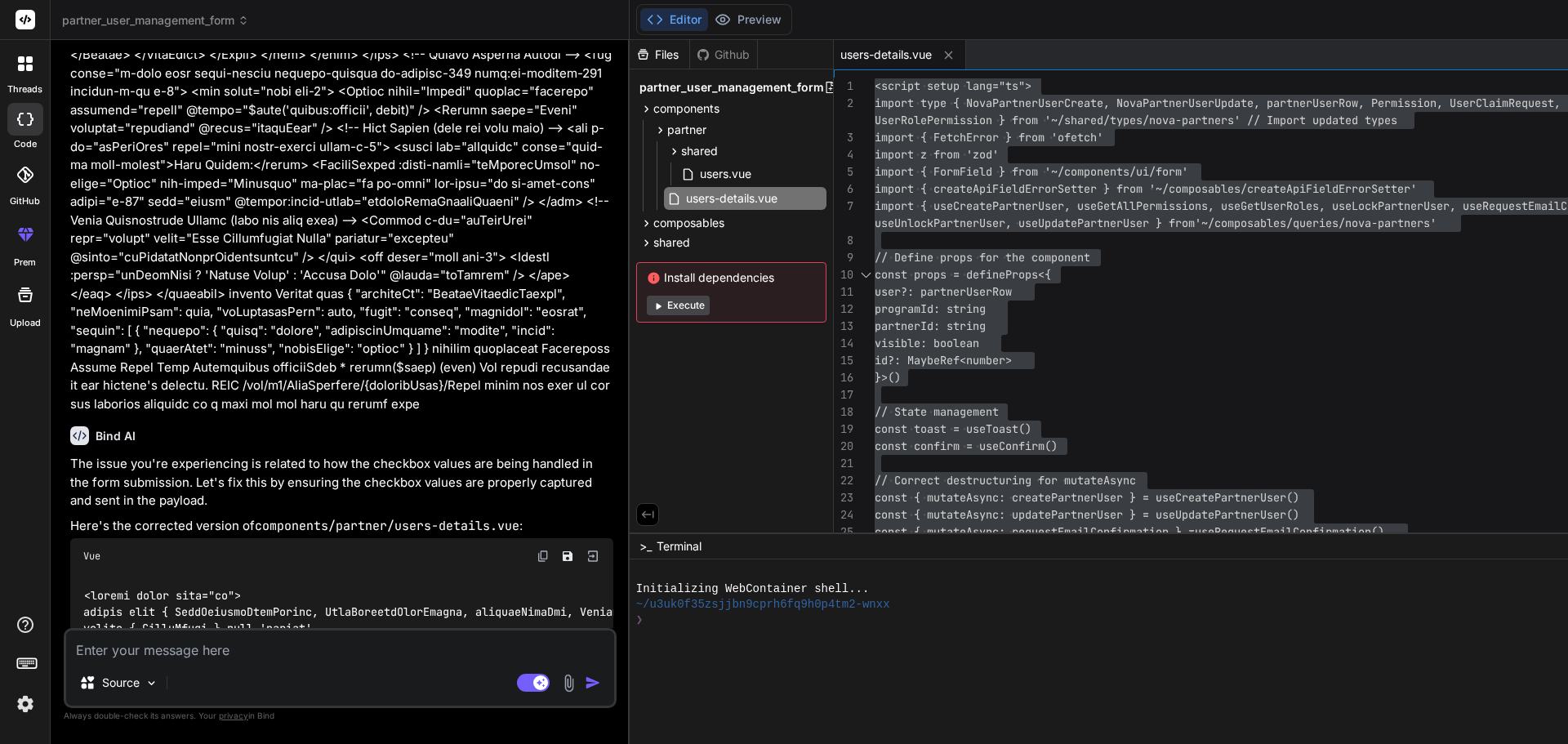
click at [549, 549] on img at bounding box center [542, 556] width 13 height 13
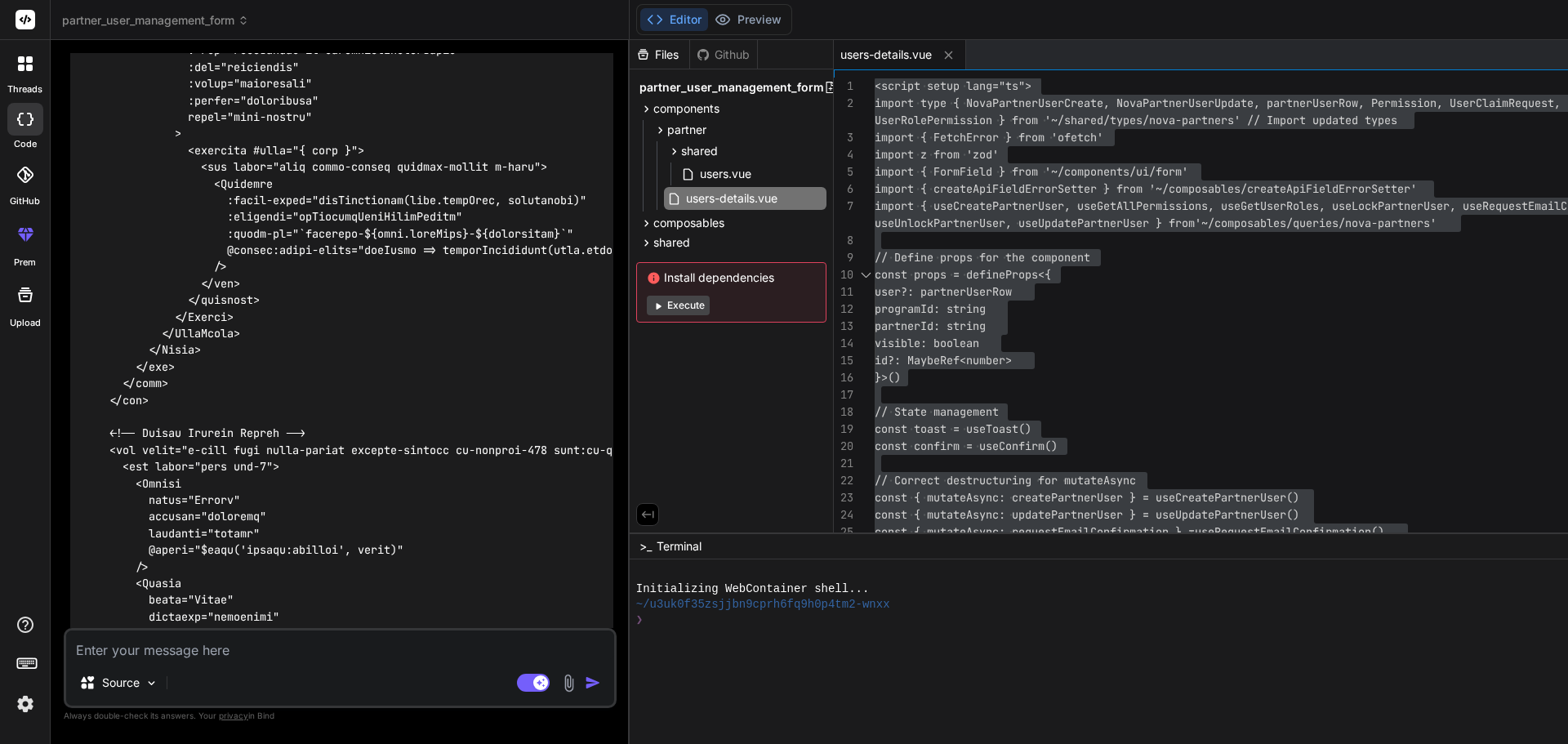
scroll to position [18296, 0]
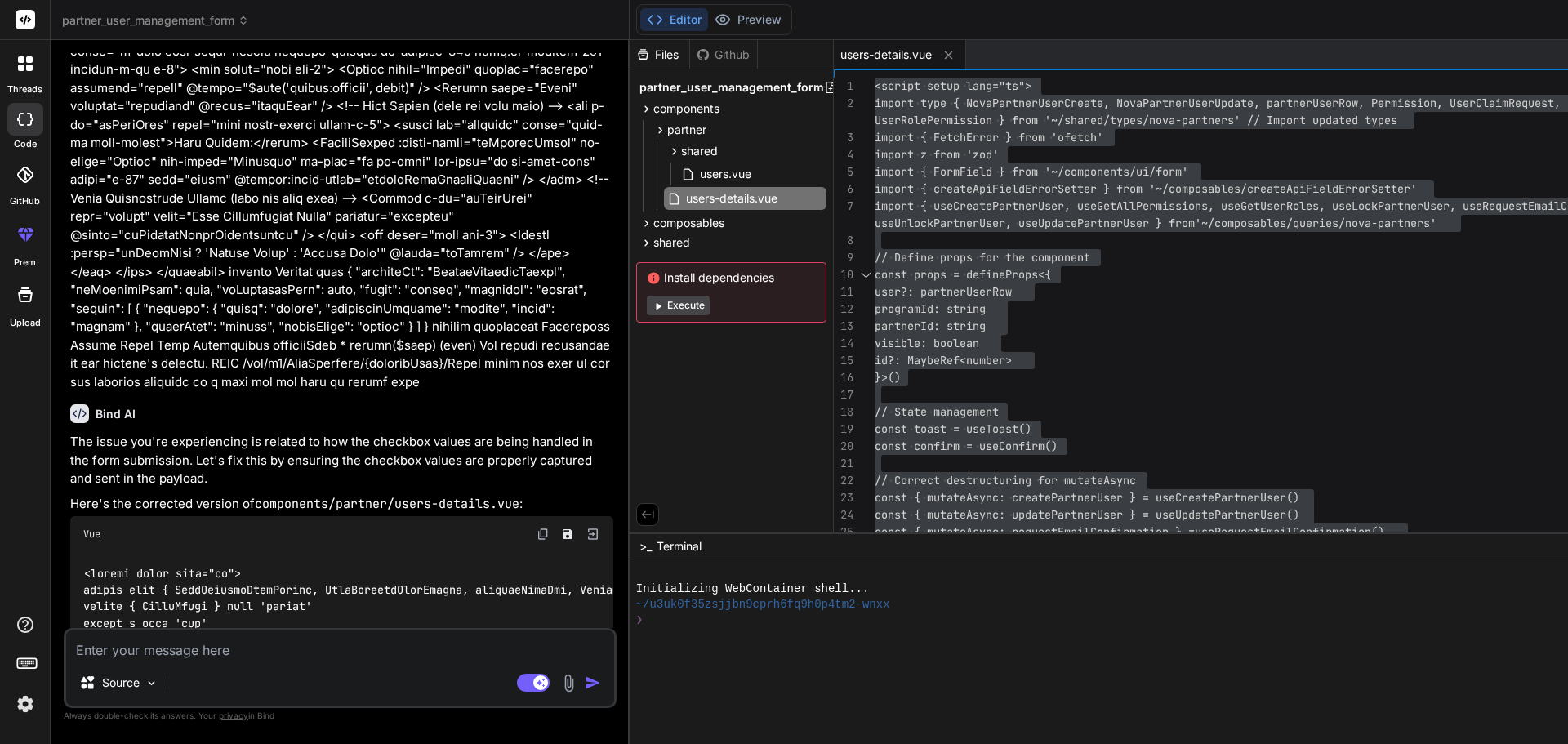
scroll to position [9584, 0]
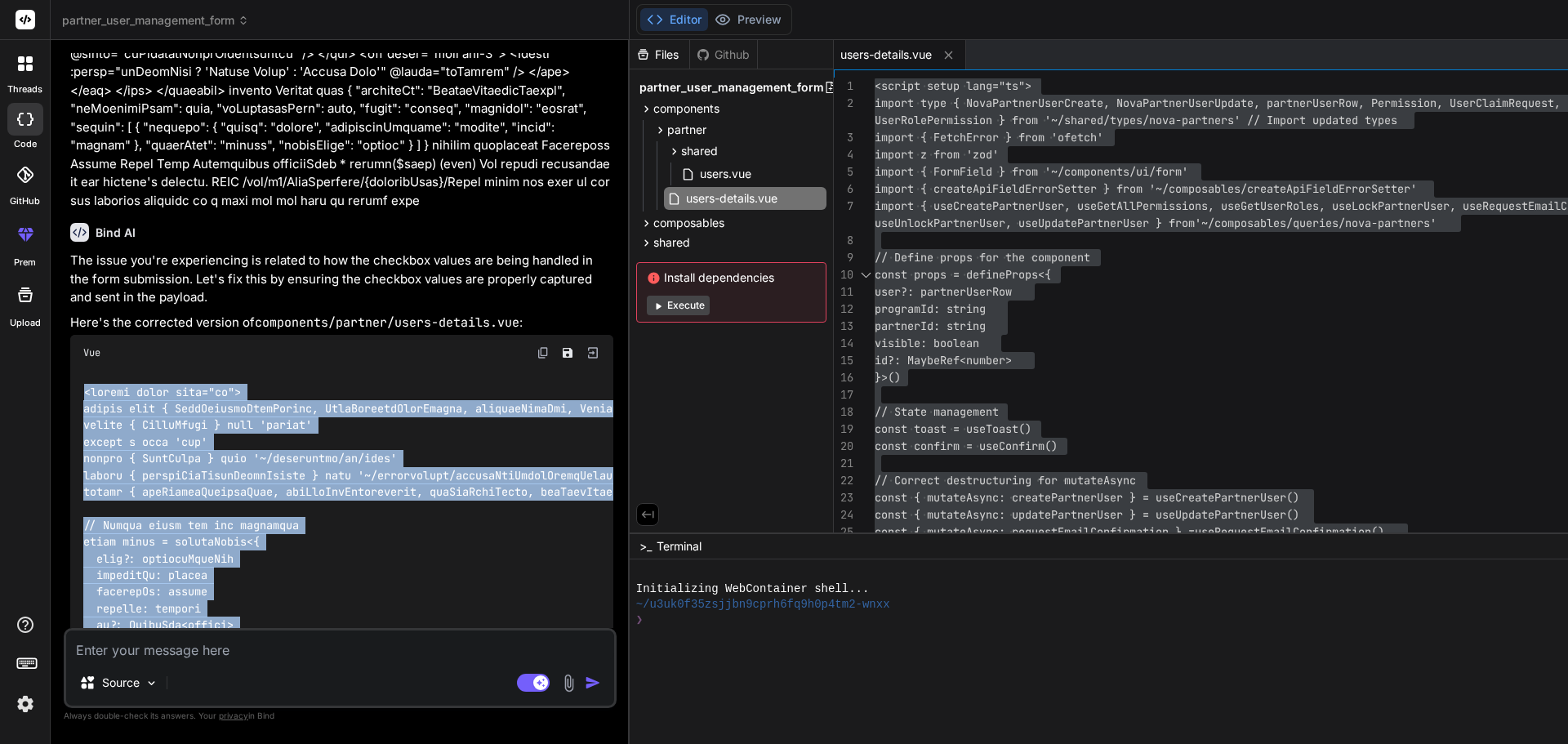
drag, startPoint x: 184, startPoint y: 523, endPoint x: 79, endPoint y: 132, distance: 404.9
copy code "<script setup lang="ts"> import type { NovaPartnerUserCreate, NovaPartnerUserUp…"
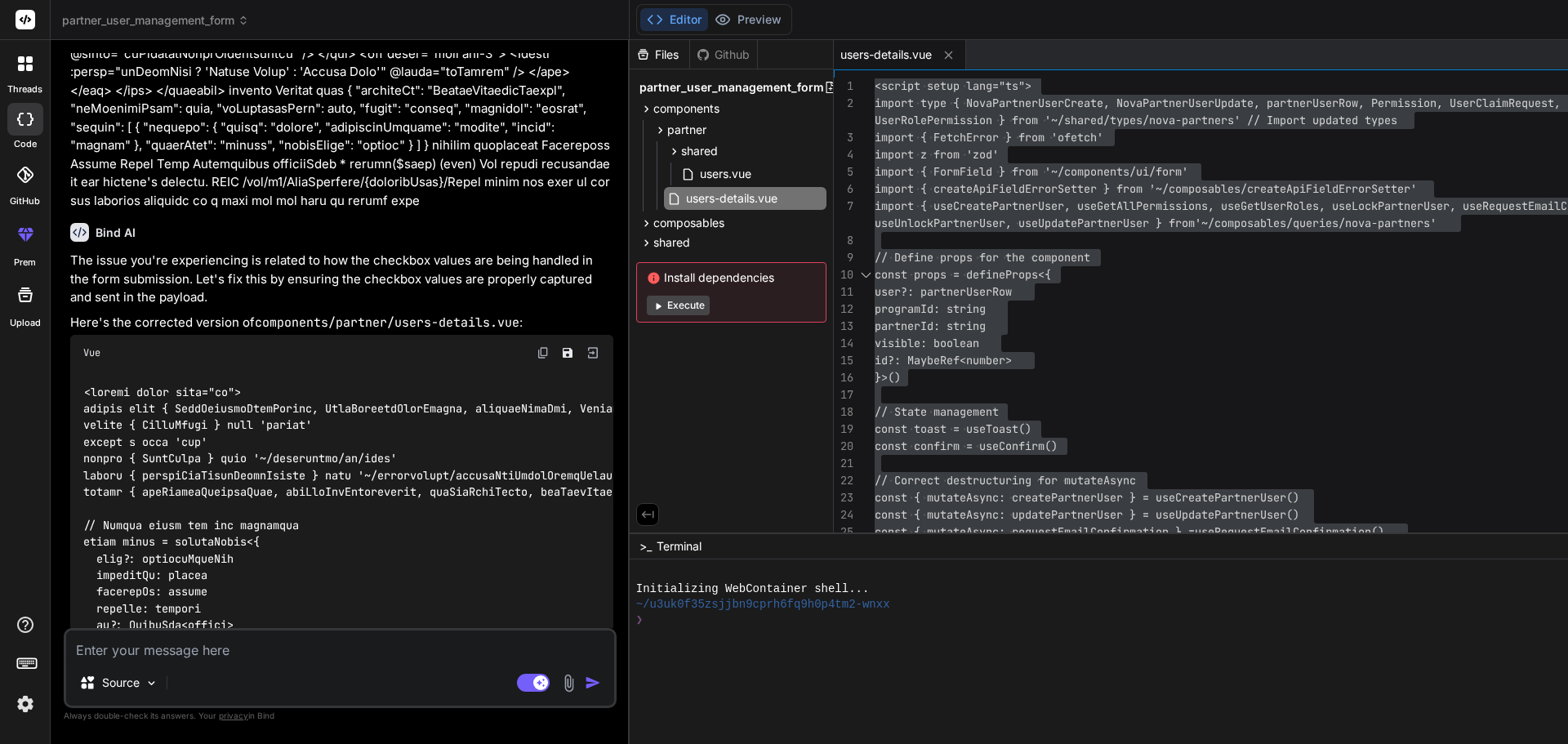
click at [356, 662] on div "Source Agent Mode. When this toggle is activated, AI automatically makes decisi…" at bounding box center [340, 668] width 553 height 80
click at [212, 656] on textarea at bounding box center [340, 645] width 548 height 29
paste textarea "[vue-tsc] Argument of type '"password"' is not assignable to parameter of type …"
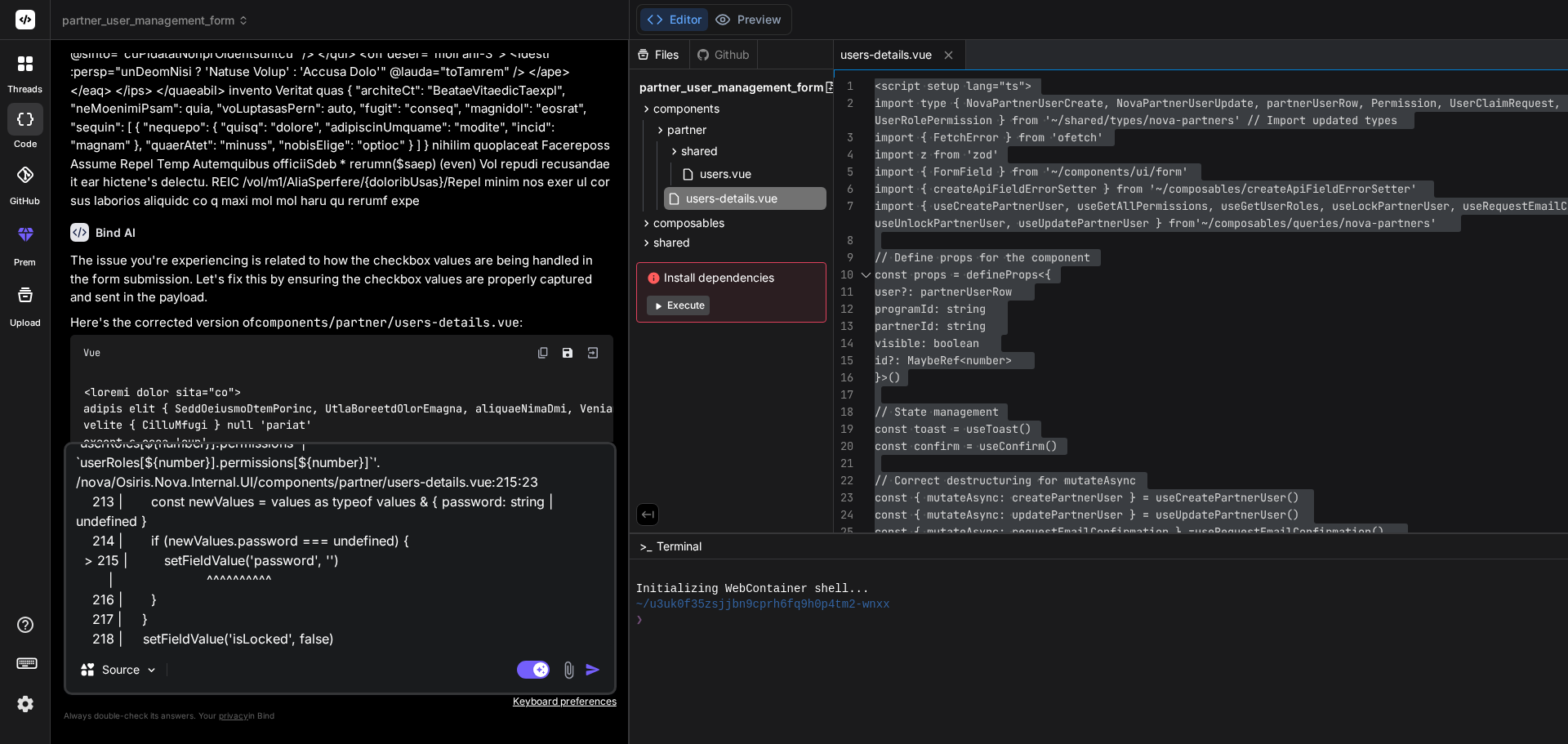
click at [601, 670] on img "button" at bounding box center [592, 669] width 16 height 16
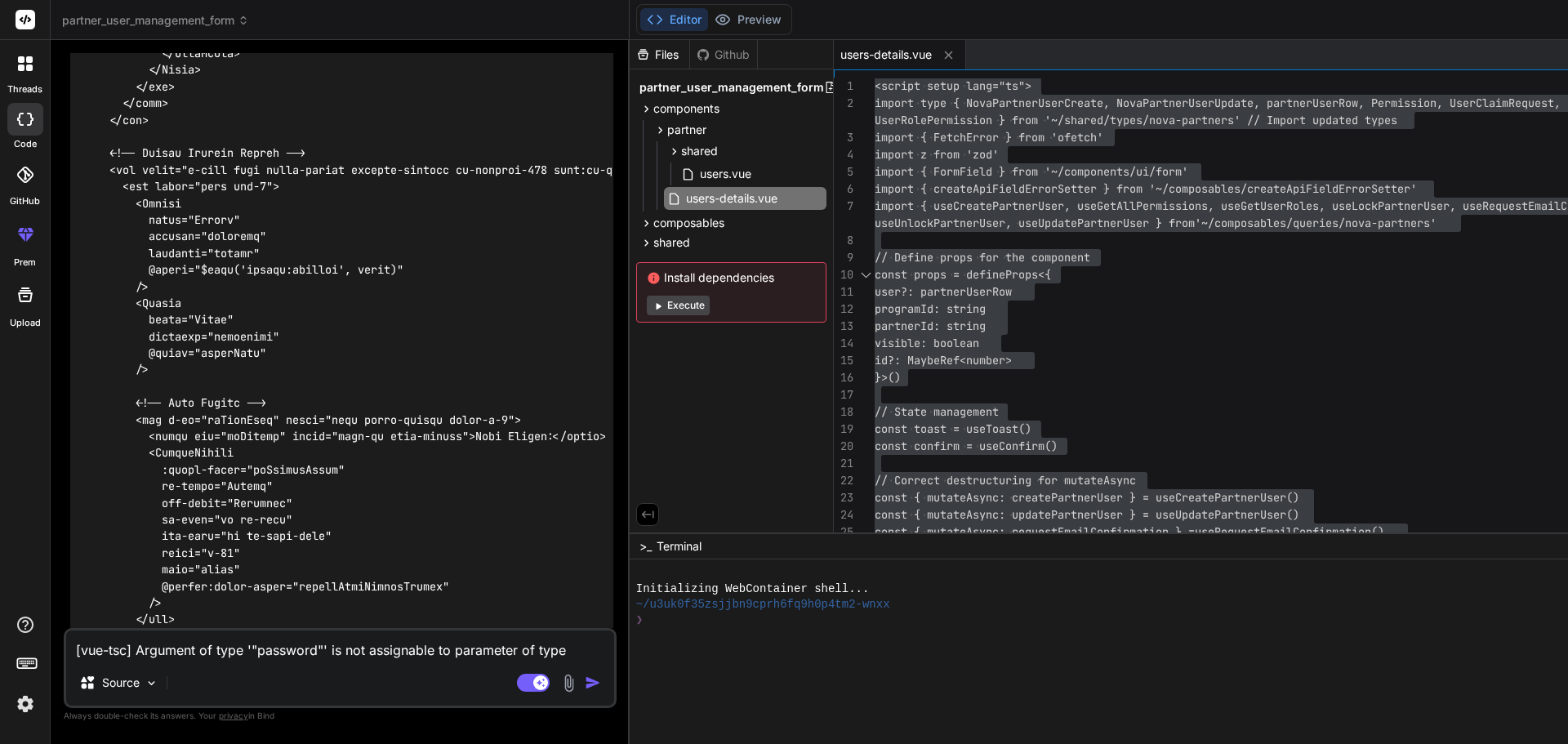
scroll to position [18746, 0]
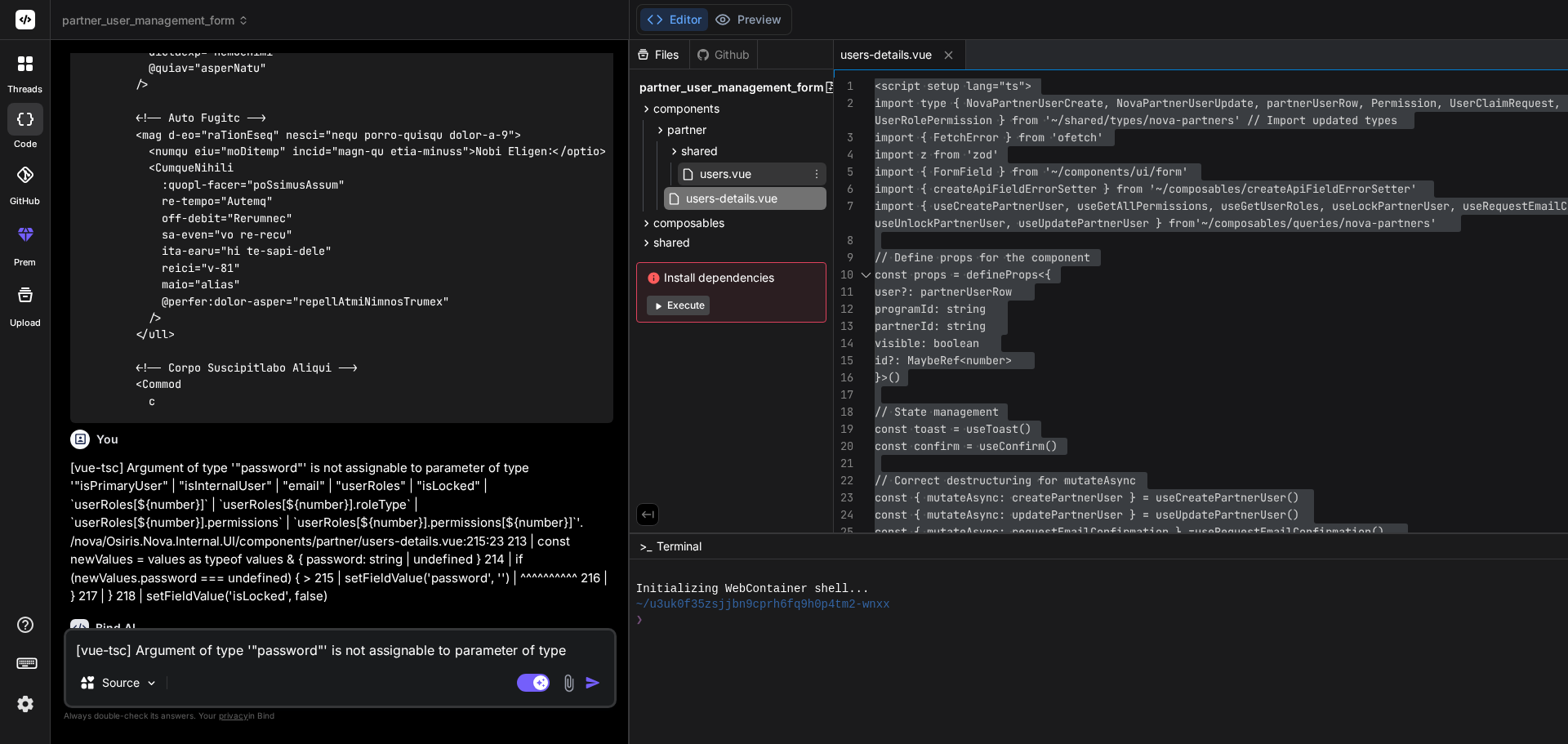
click at [753, 170] on span "users.vue" at bounding box center [725, 174] width 55 height 20
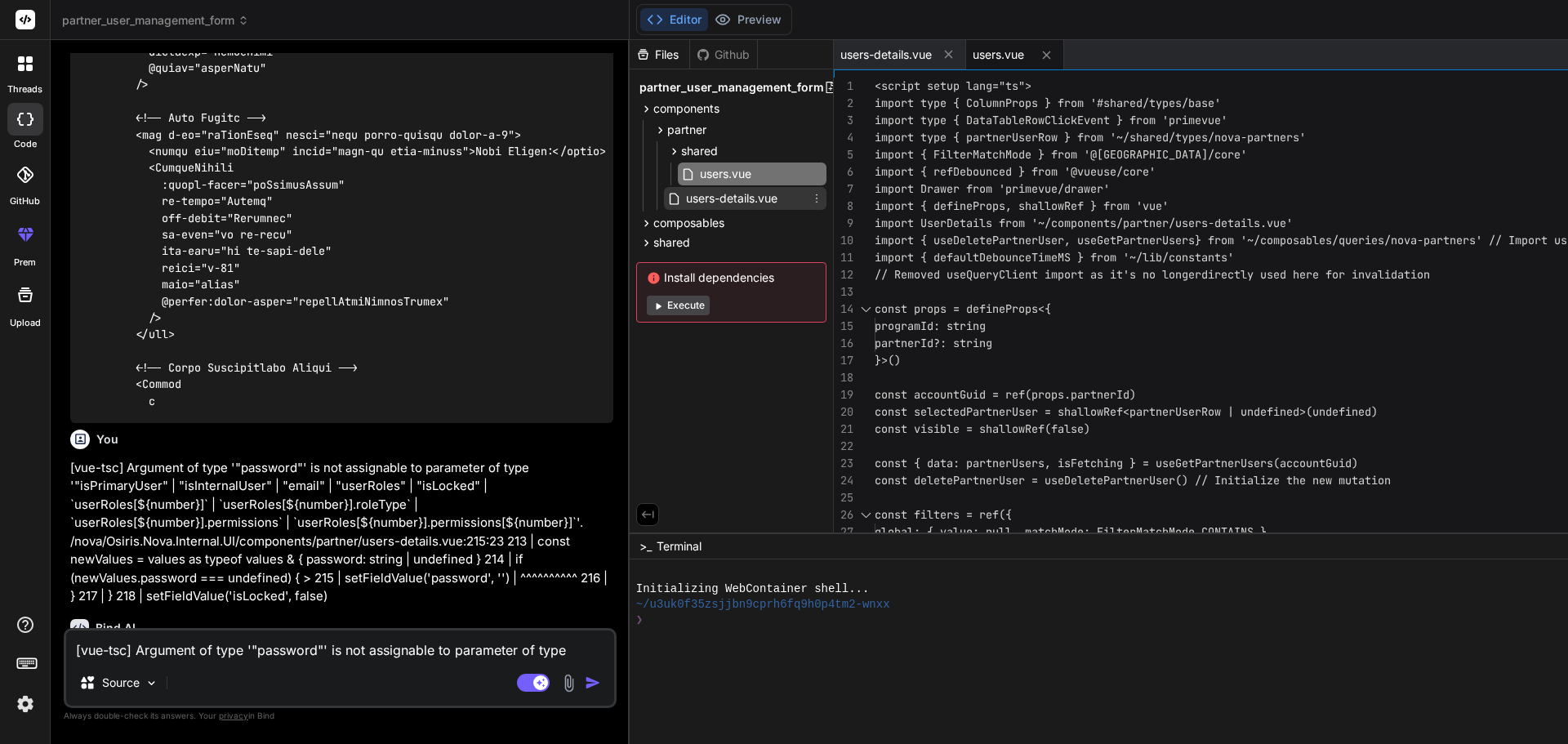
click at [755, 204] on span "users-details.vue" at bounding box center [732, 198] width 95 height 20
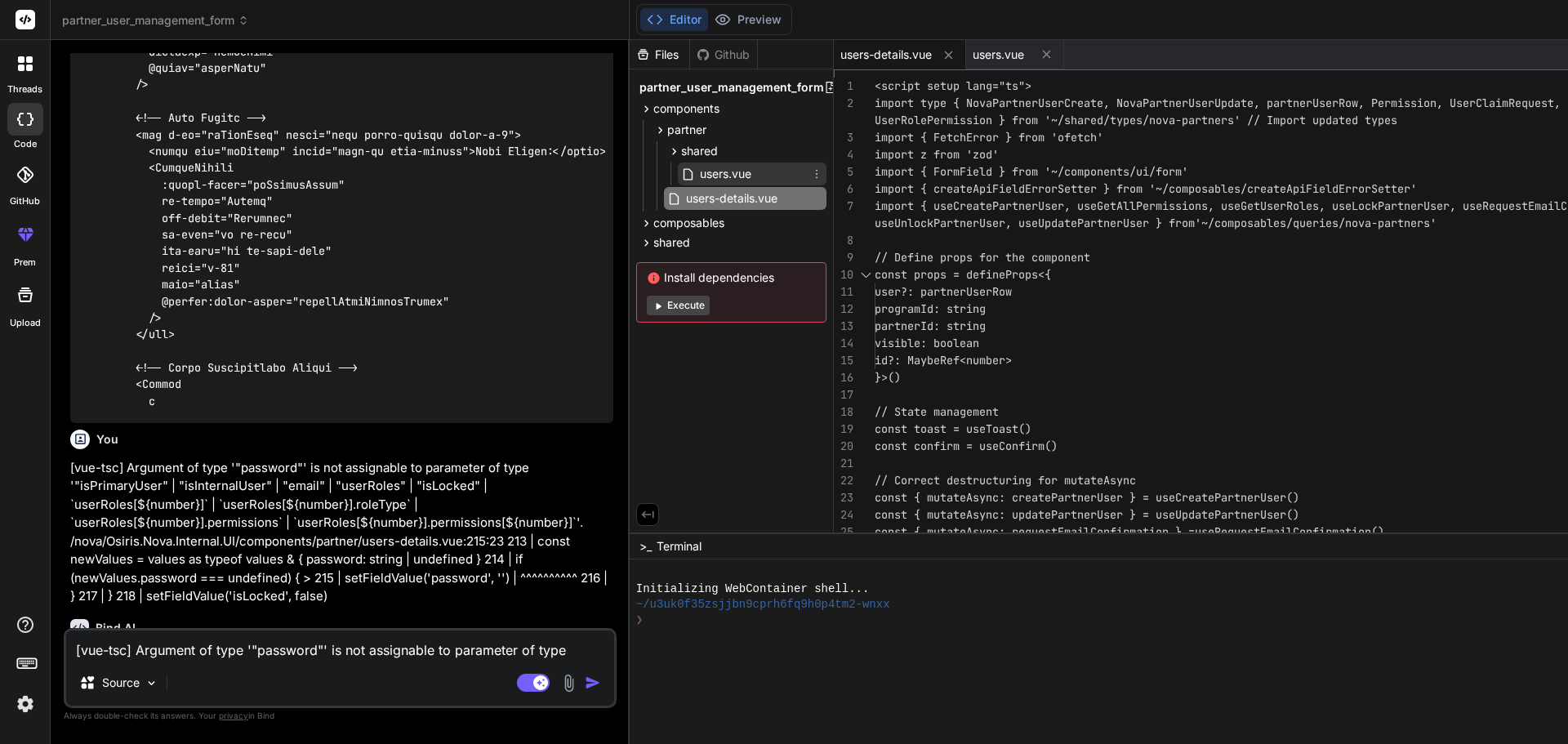
click at [736, 171] on span "users.vue" at bounding box center [725, 174] width 55 height 20
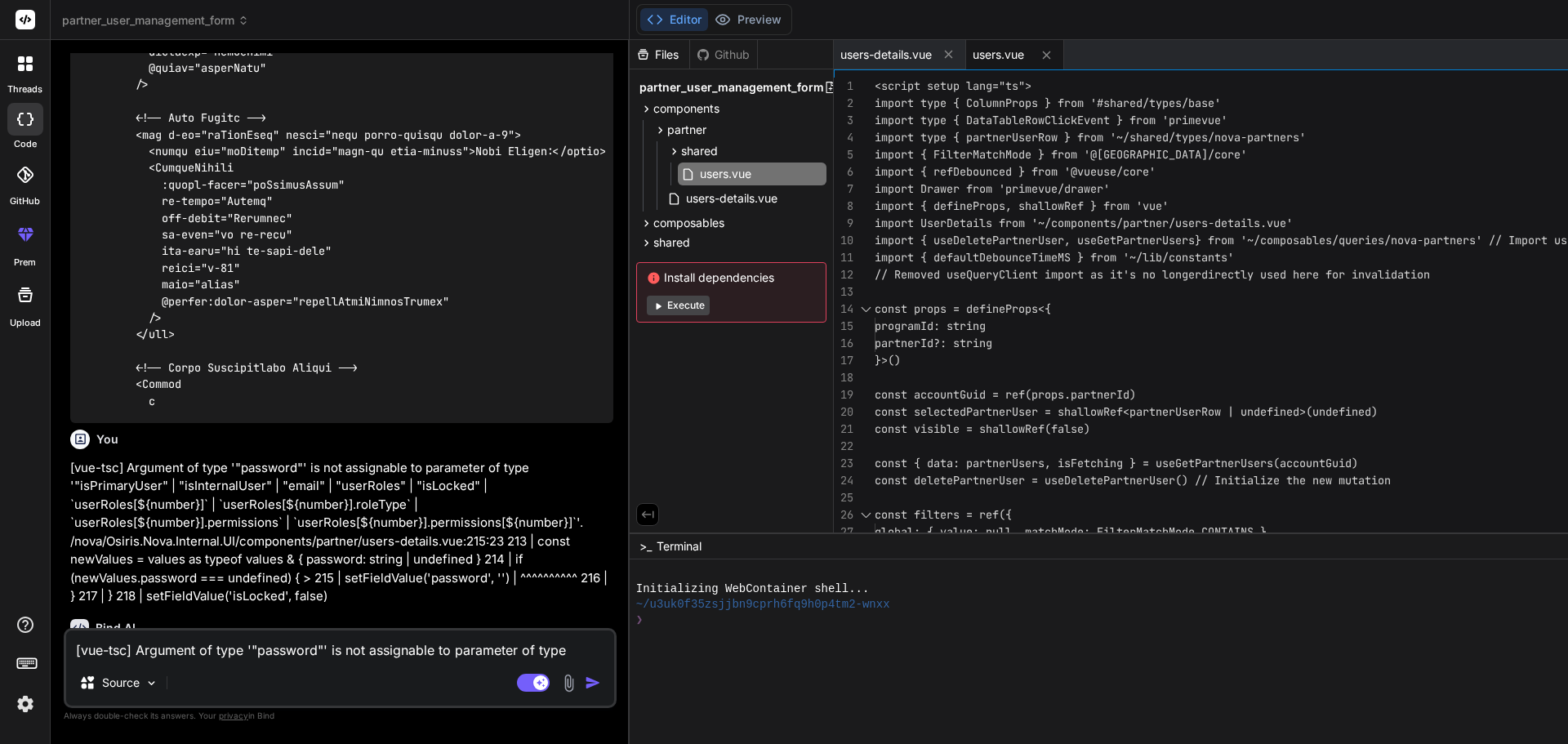
drag, startPoint x: 546, startPoint y: 529, endPoint x: 427, endPoint y: 665, distance: 180.7
